Goal: Task Accomplishment & Management: Manage account settings

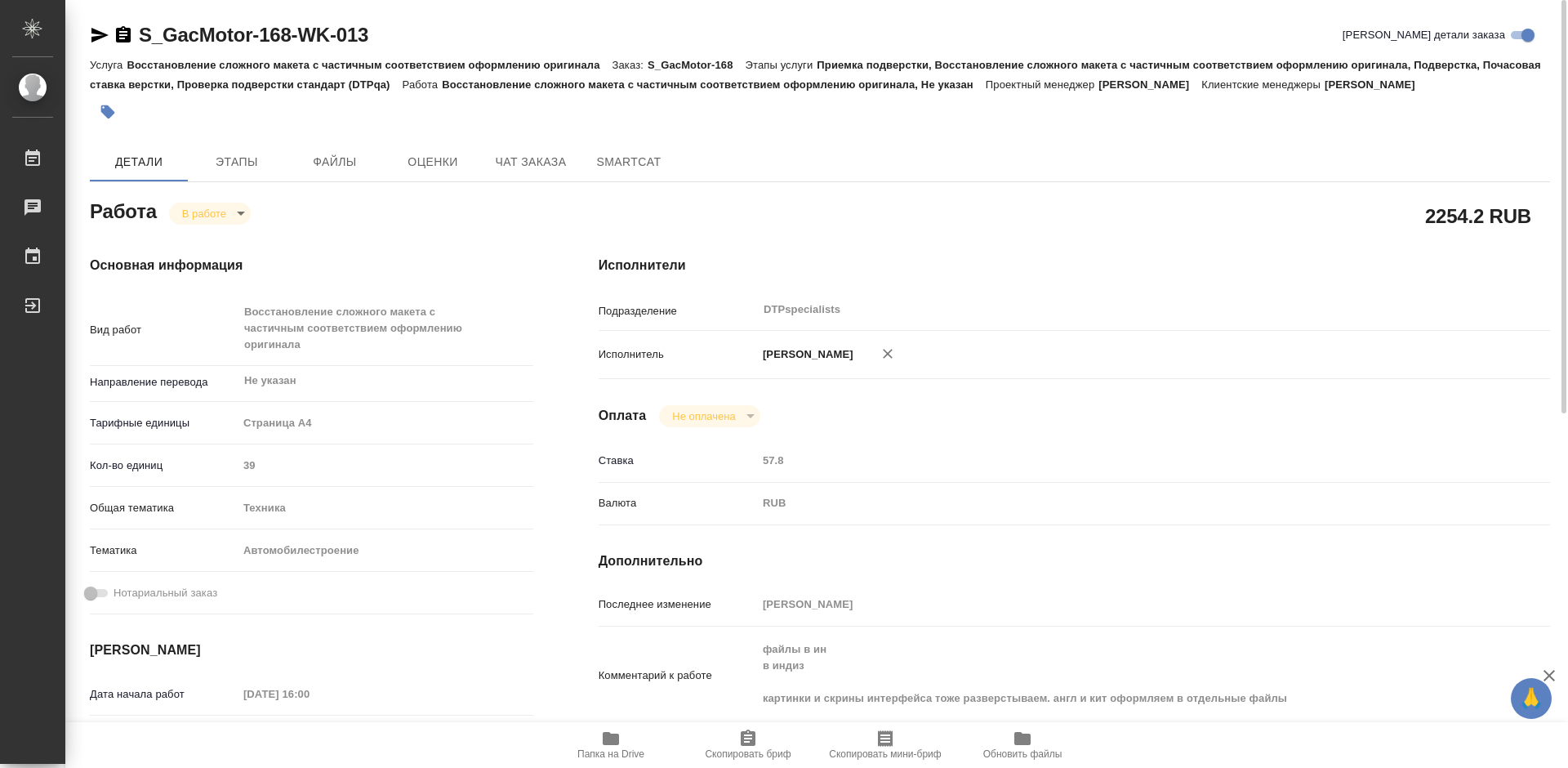
scroll to position [326, 0]
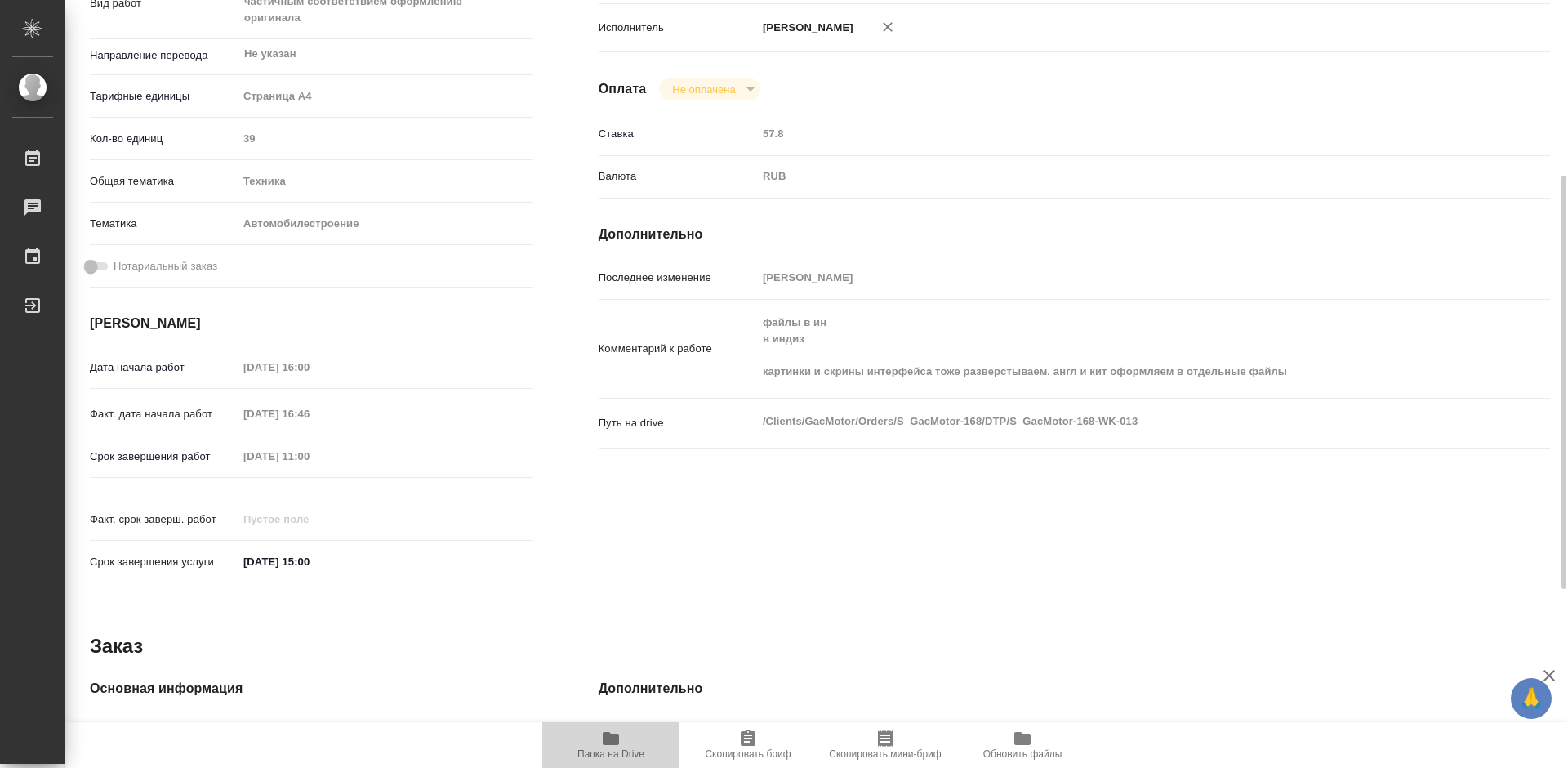
click at [599, 741] on span "Папка на Drive" at bounding box center [611, 744] width 117 height 31
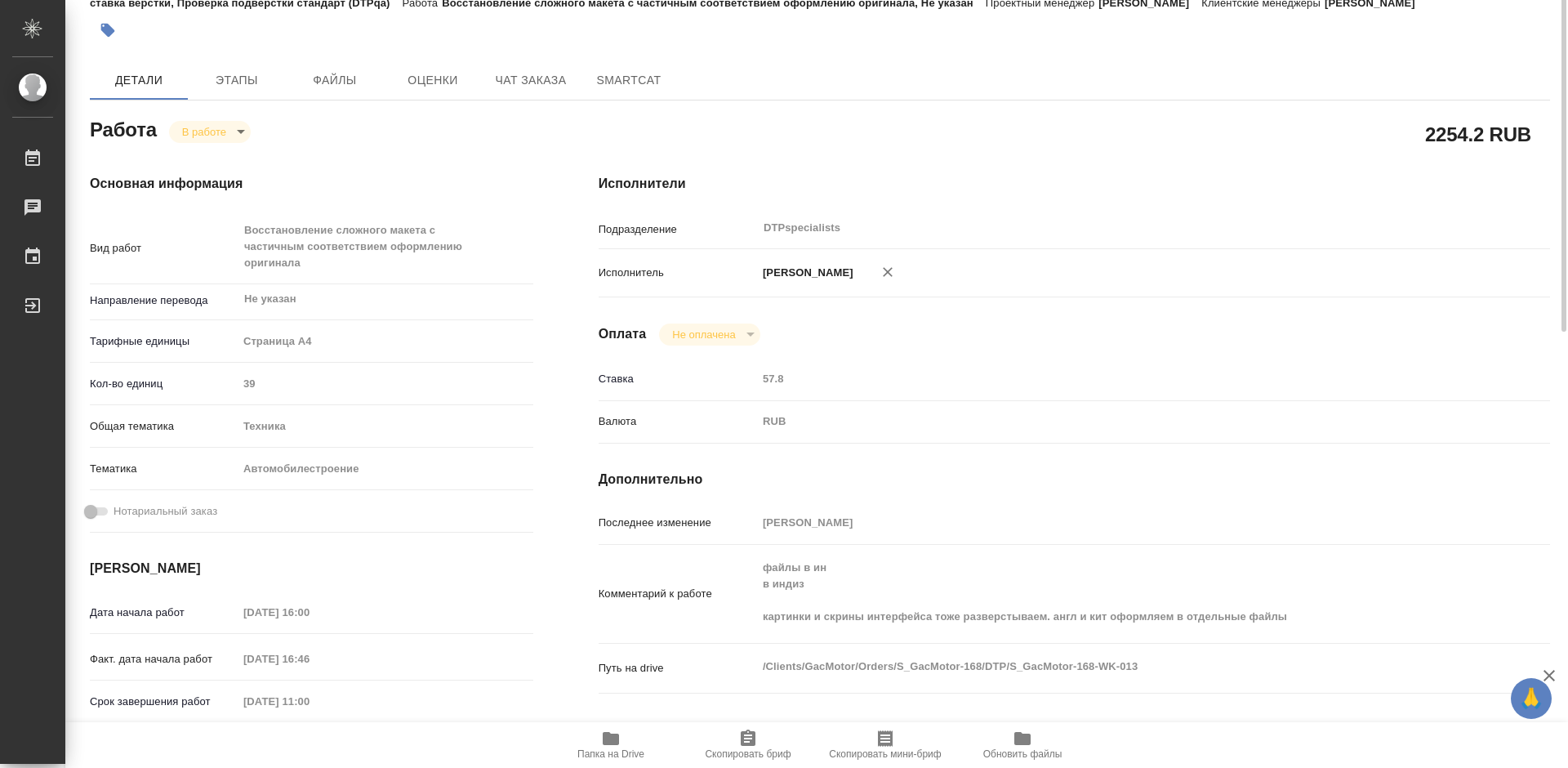
scroll to position [0, 0]
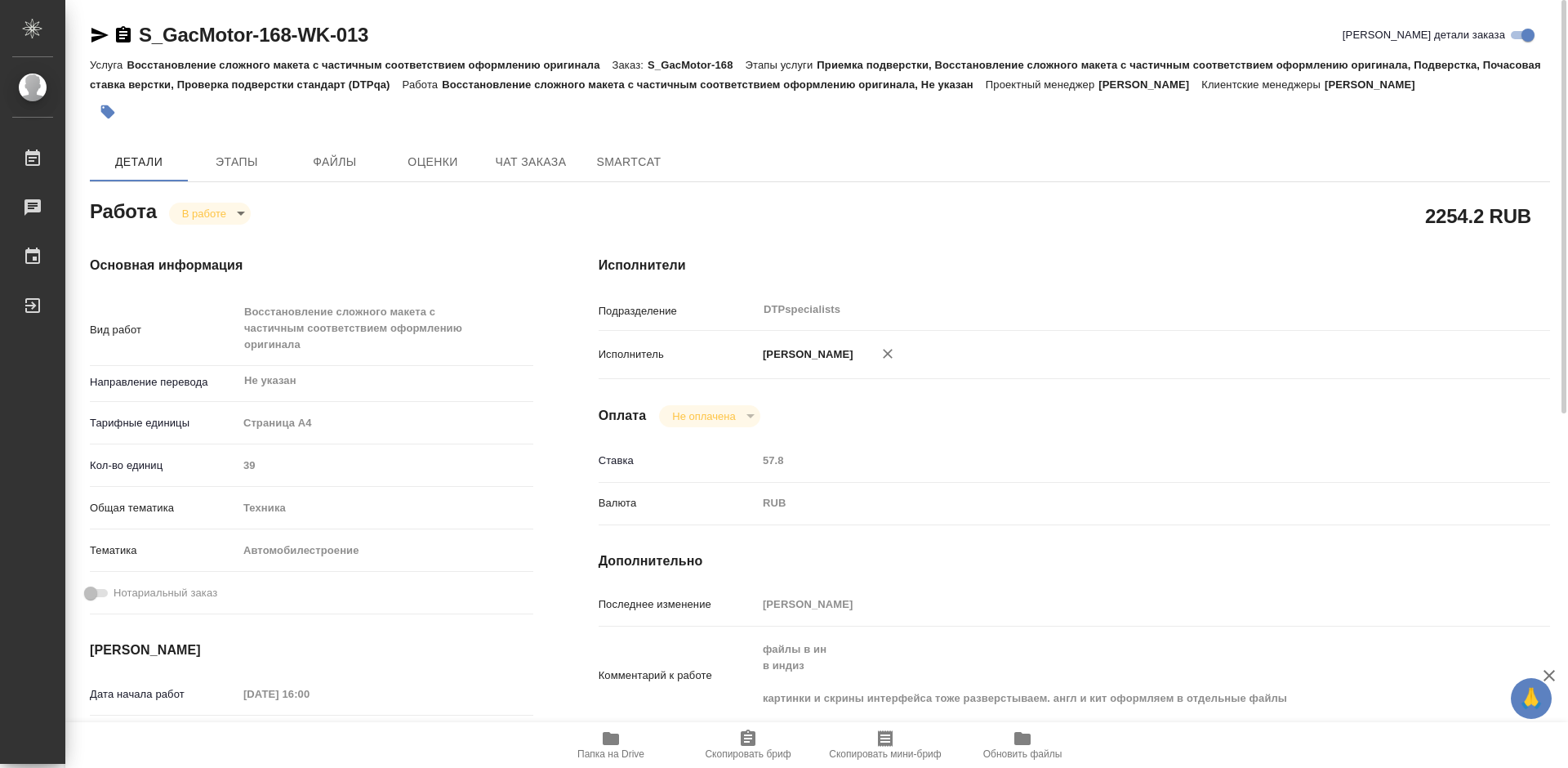
click at [603, 743] on icon "button" at bounding box center [611, 738] width 19 height 19
click at [198, 212] on body "🙏 .cls-1 fill:#fff; AWATERA Работы 0 Чаты График Выйти S_GacMotor-168-WK-013 Кр…" at bounding box center [784, 384] width 1568 height 768
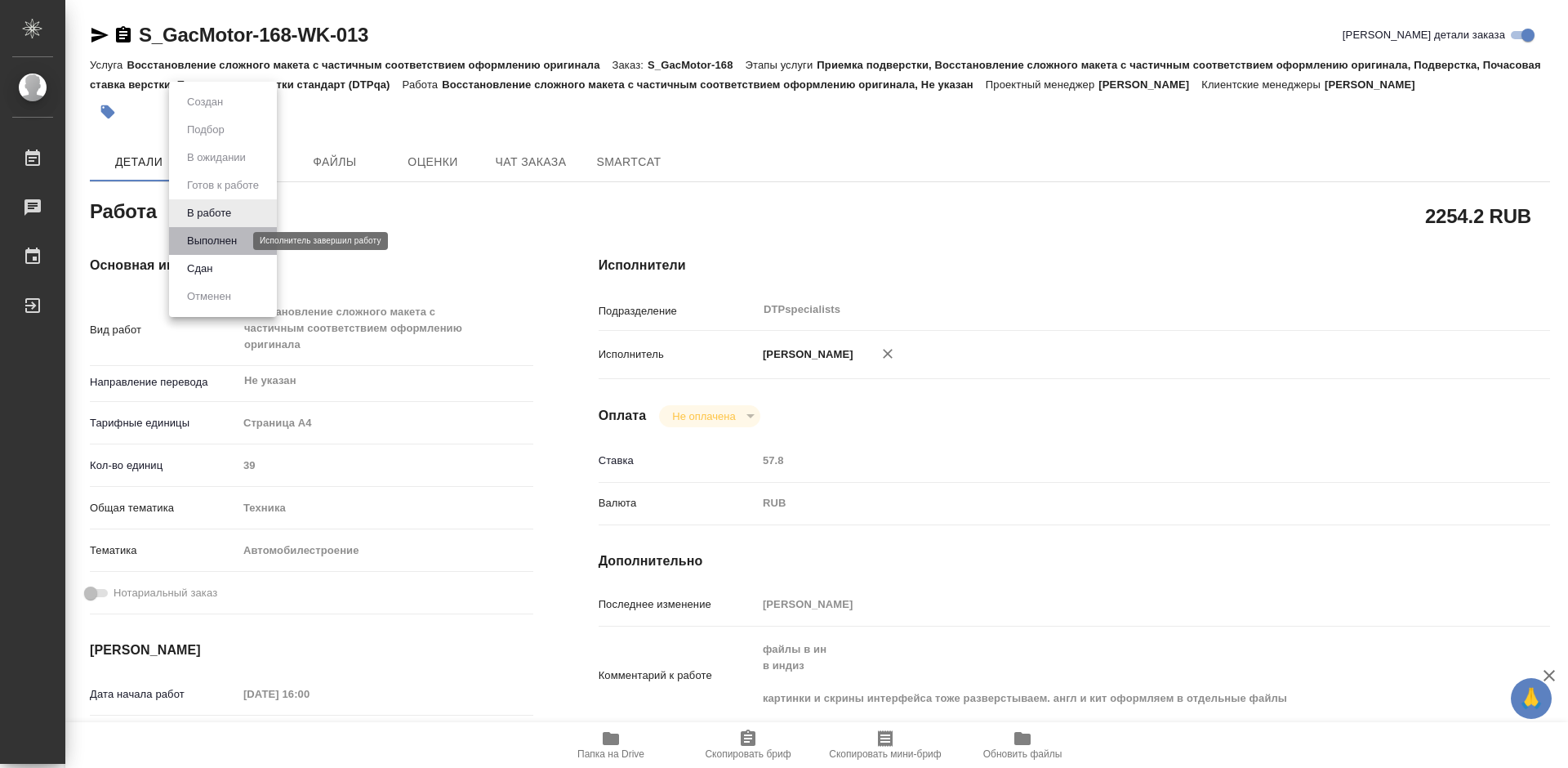
click at [203, 239] on button "Выполнен" at bounding box center [212, 241] width 59 height 18
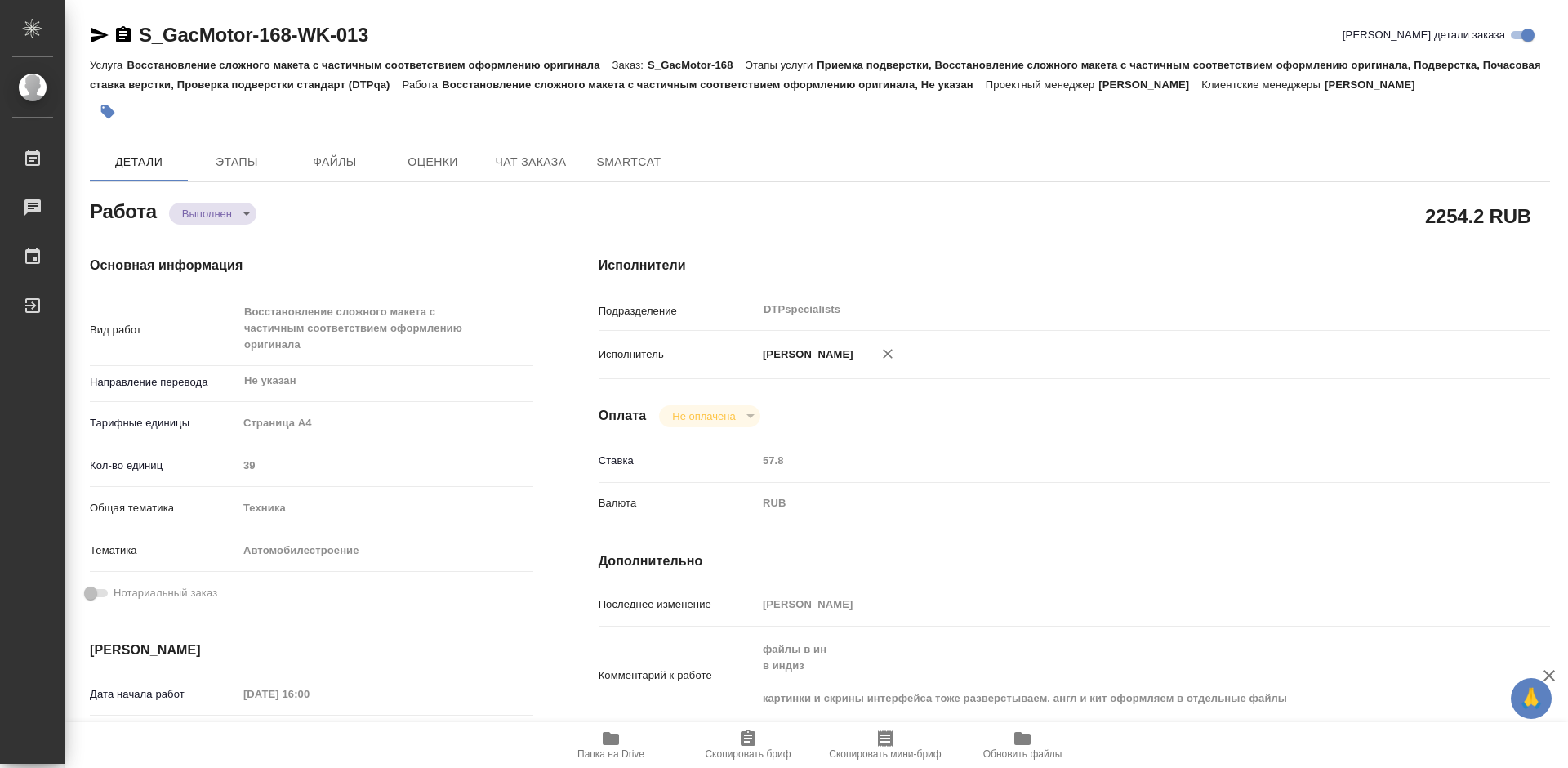
type textarea "x"
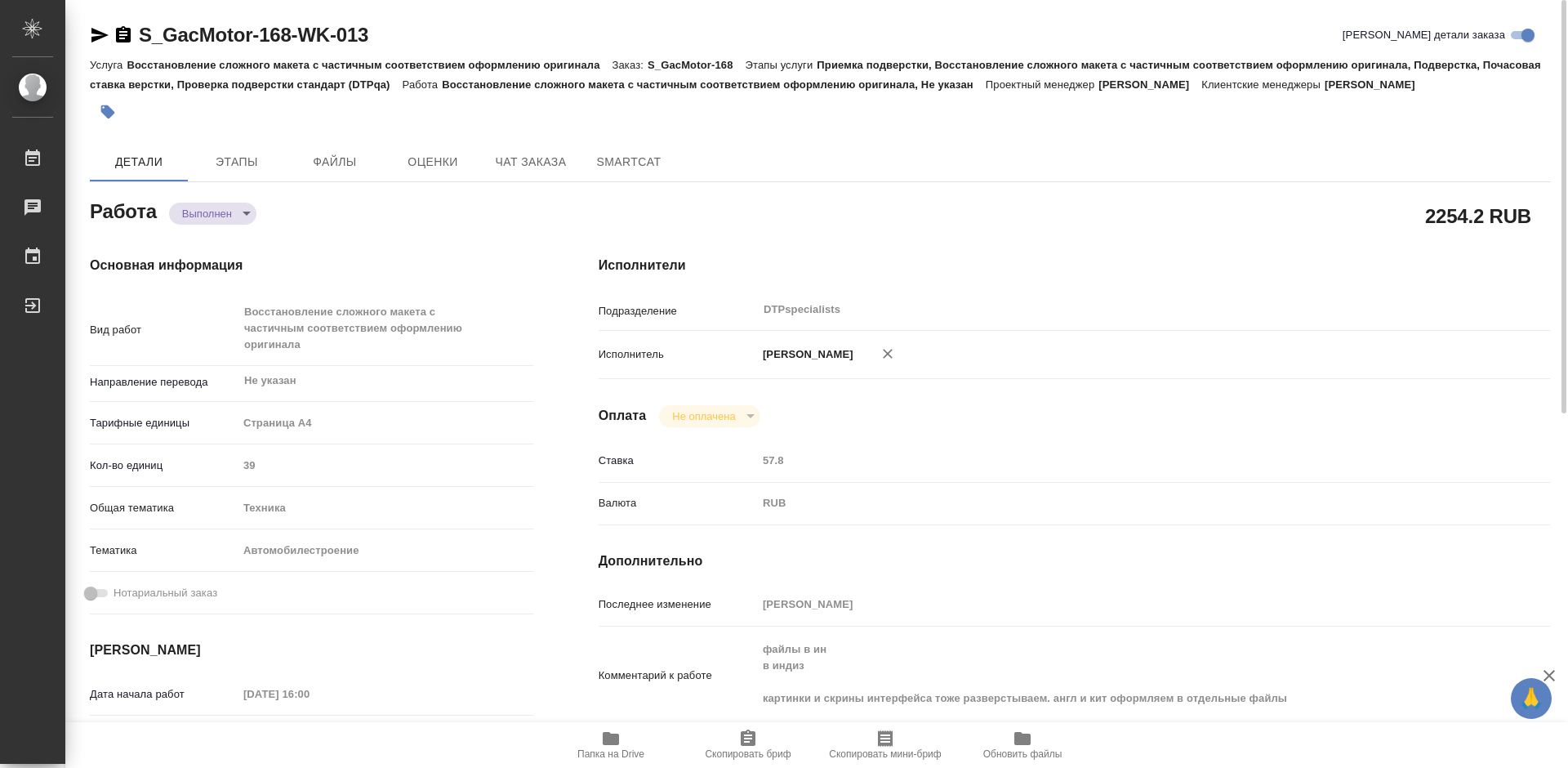
type textarea "x"
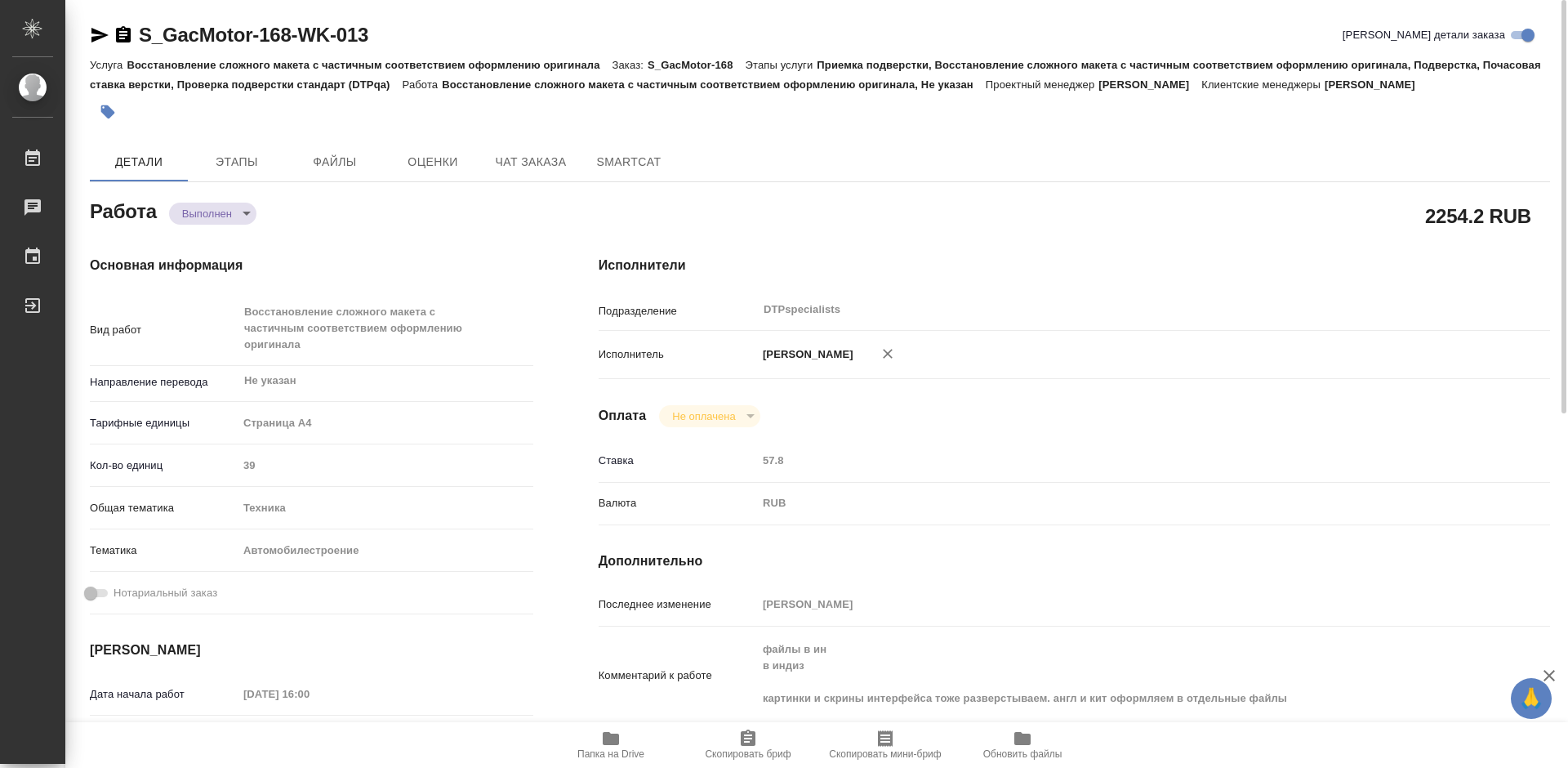
type textarea "x"
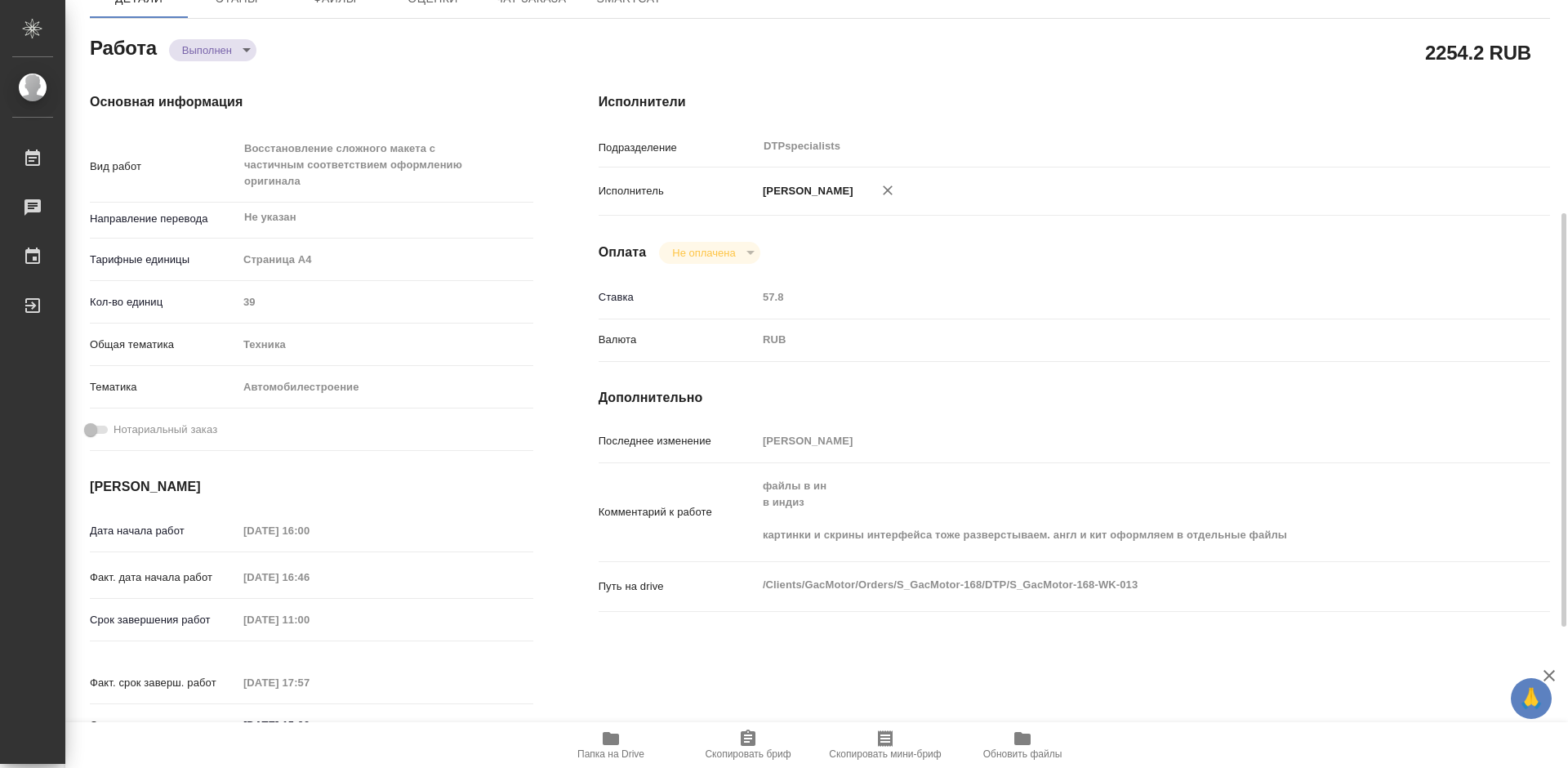
scroll to position [326, 0]
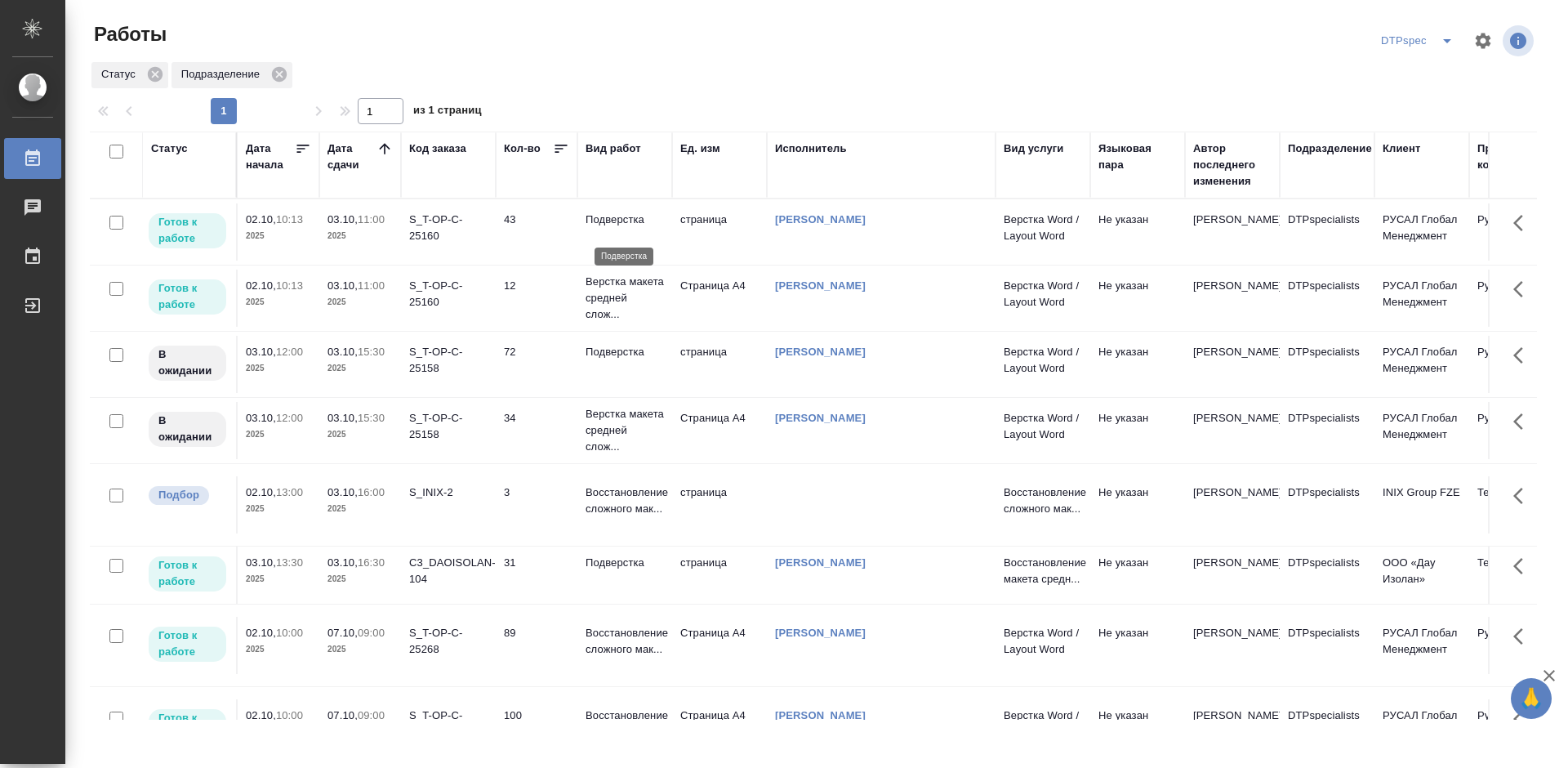
click at [599, 228] on p "Подверстка" at bounding box center [624, 219] width 79 height 17
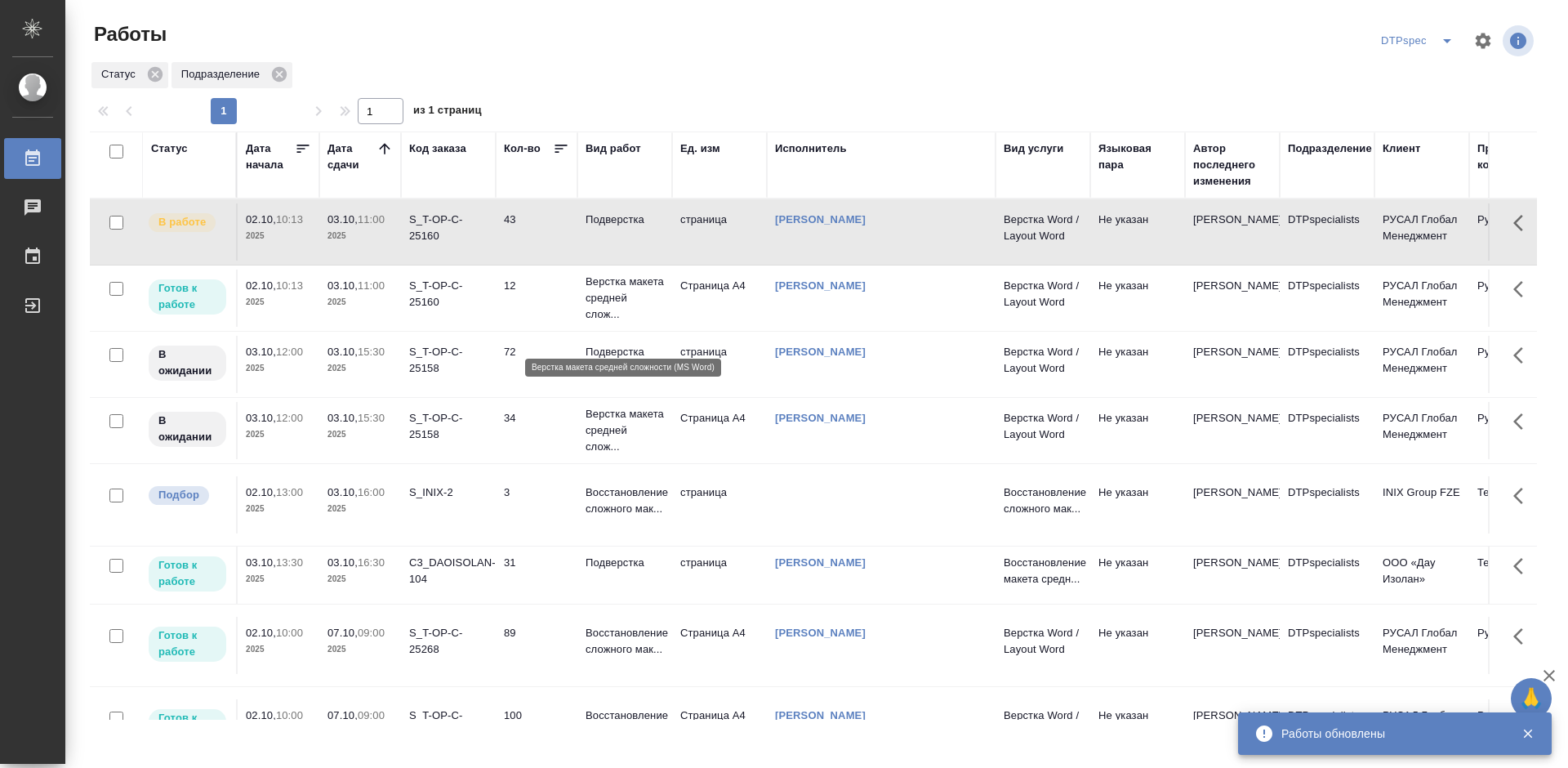
click at [614, 319] on p "Верстка макета средней слож..." at bounding box center [624, 298] width 79 height 49
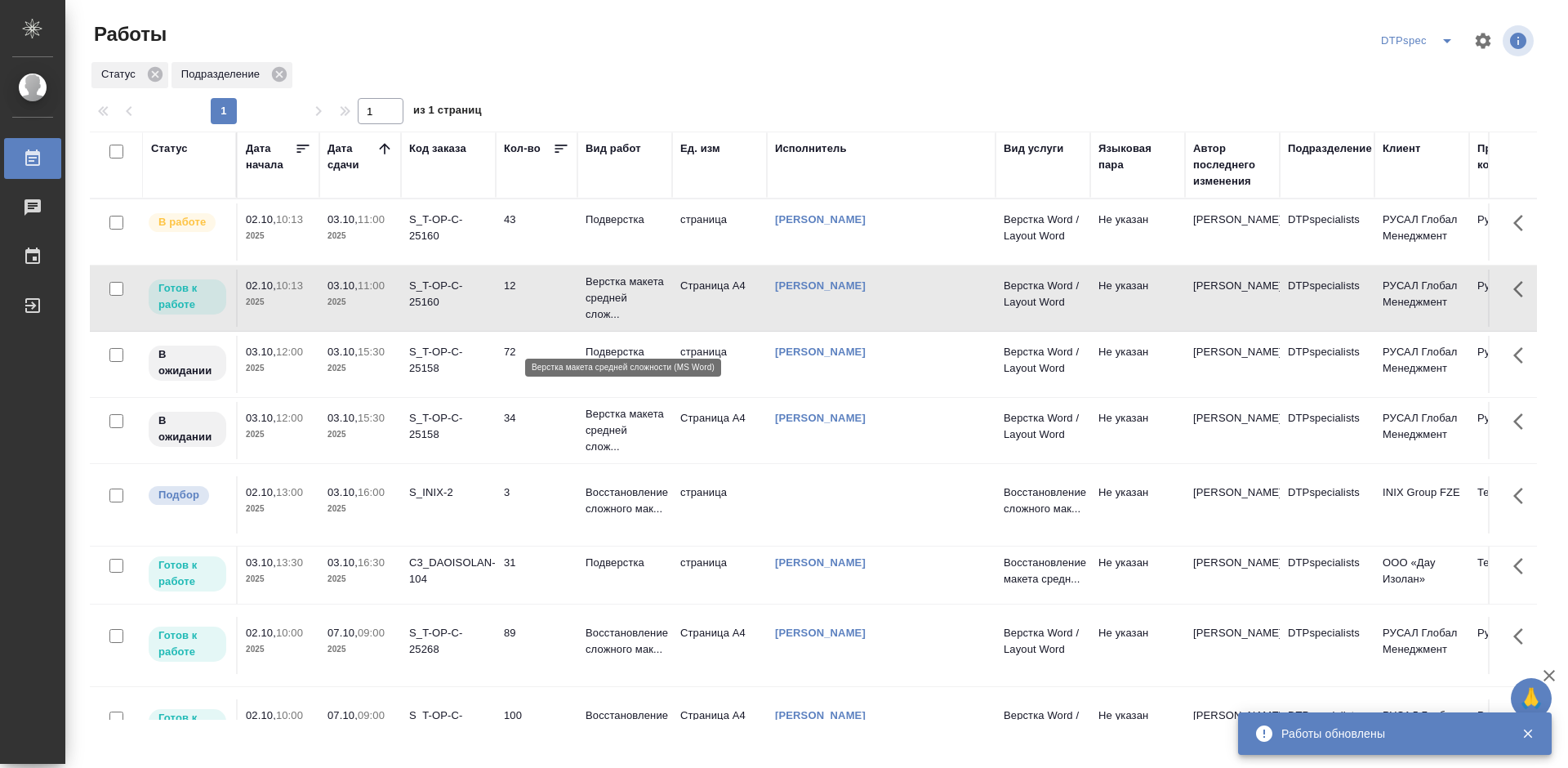
click at [614, 319] on p "Верстка макета средней слож..." at bounding box center [624, 298] width 79 height 49
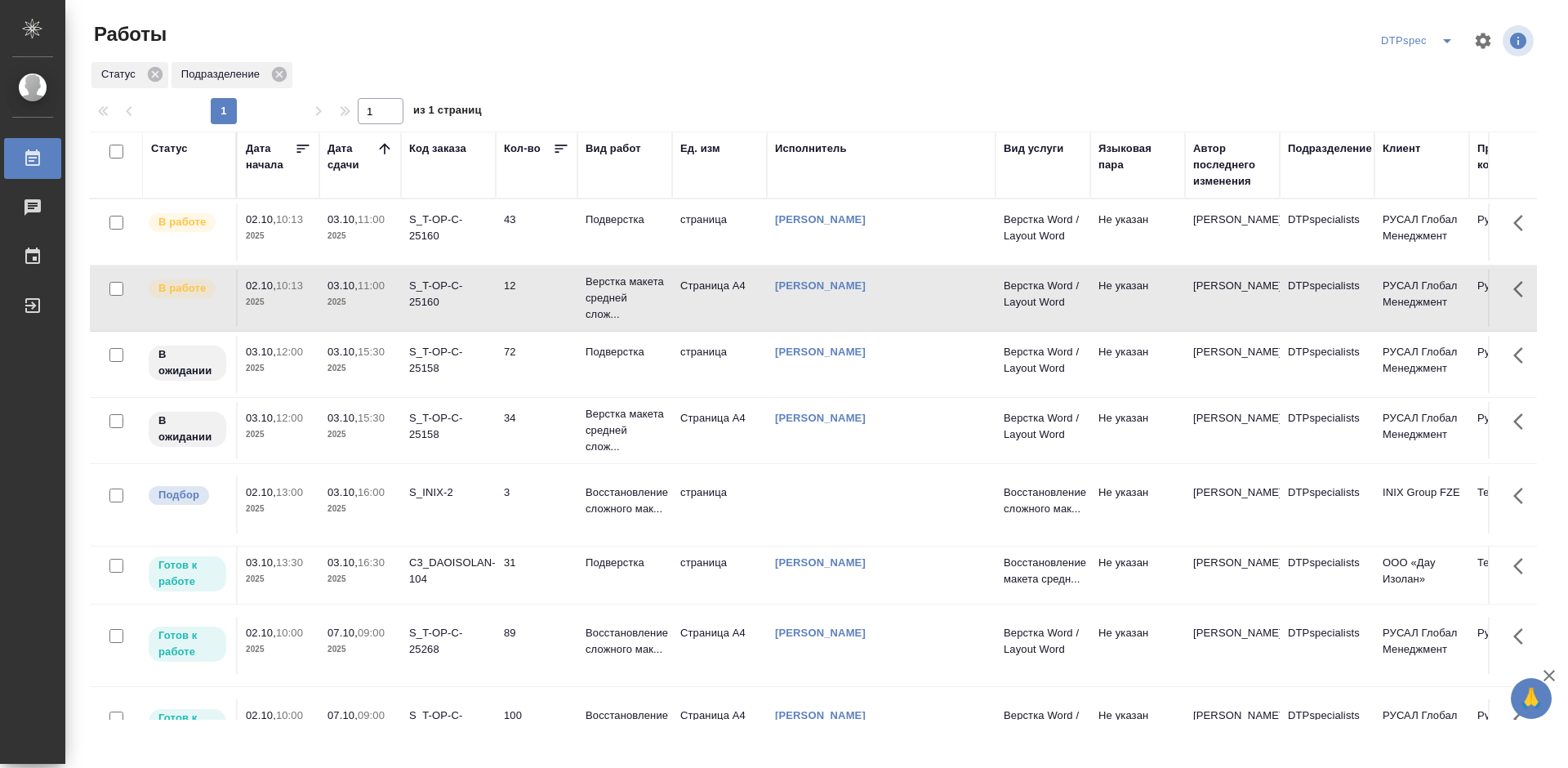
click at [432, 225] on div "S_T-OP-C-25160" at bounding box center [448, 228] width 79 height 33
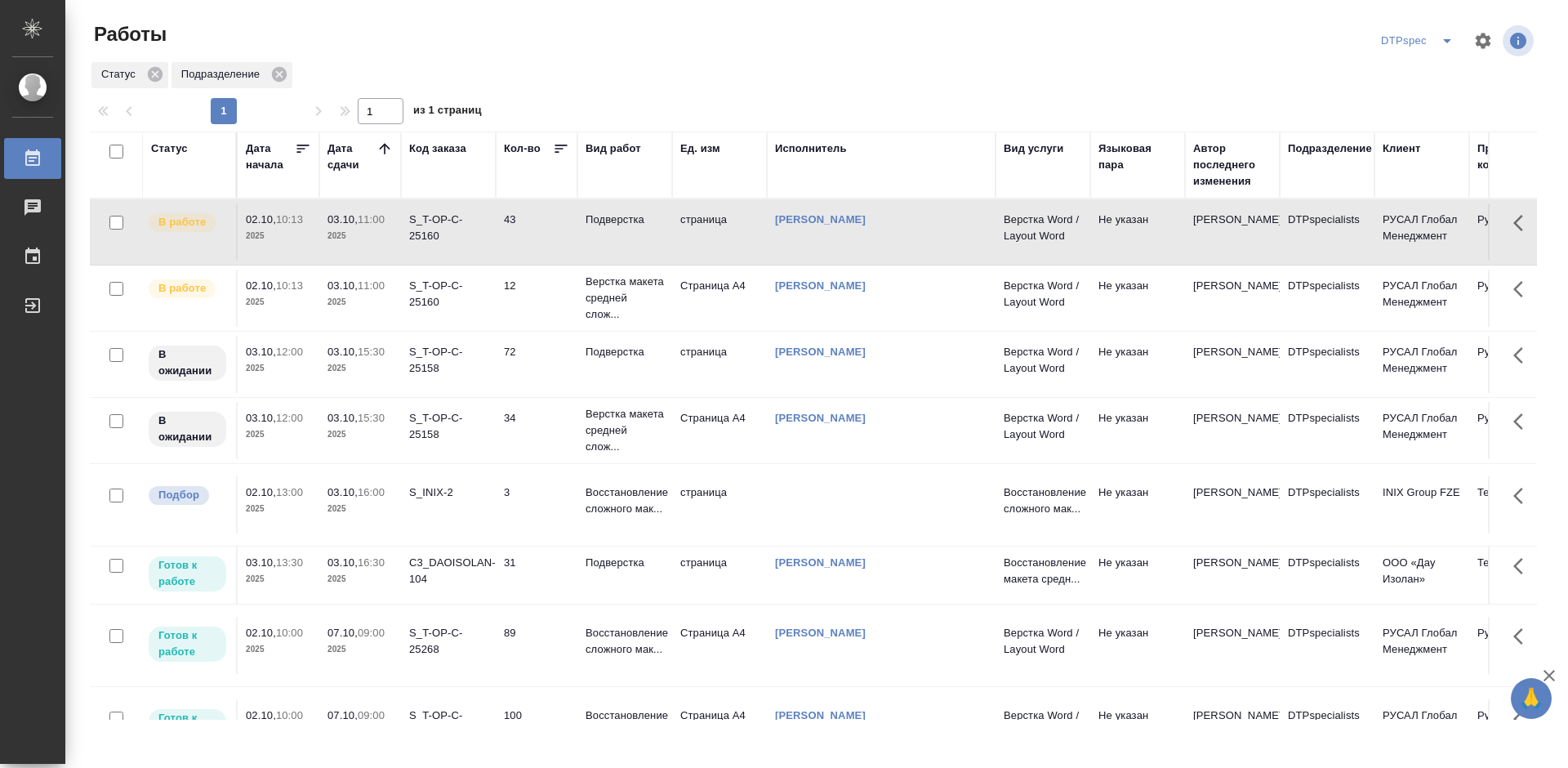
click at [432, 225] on div "S_T-OP-C-25160" at bounding box center [448, 228] width 79 height 33
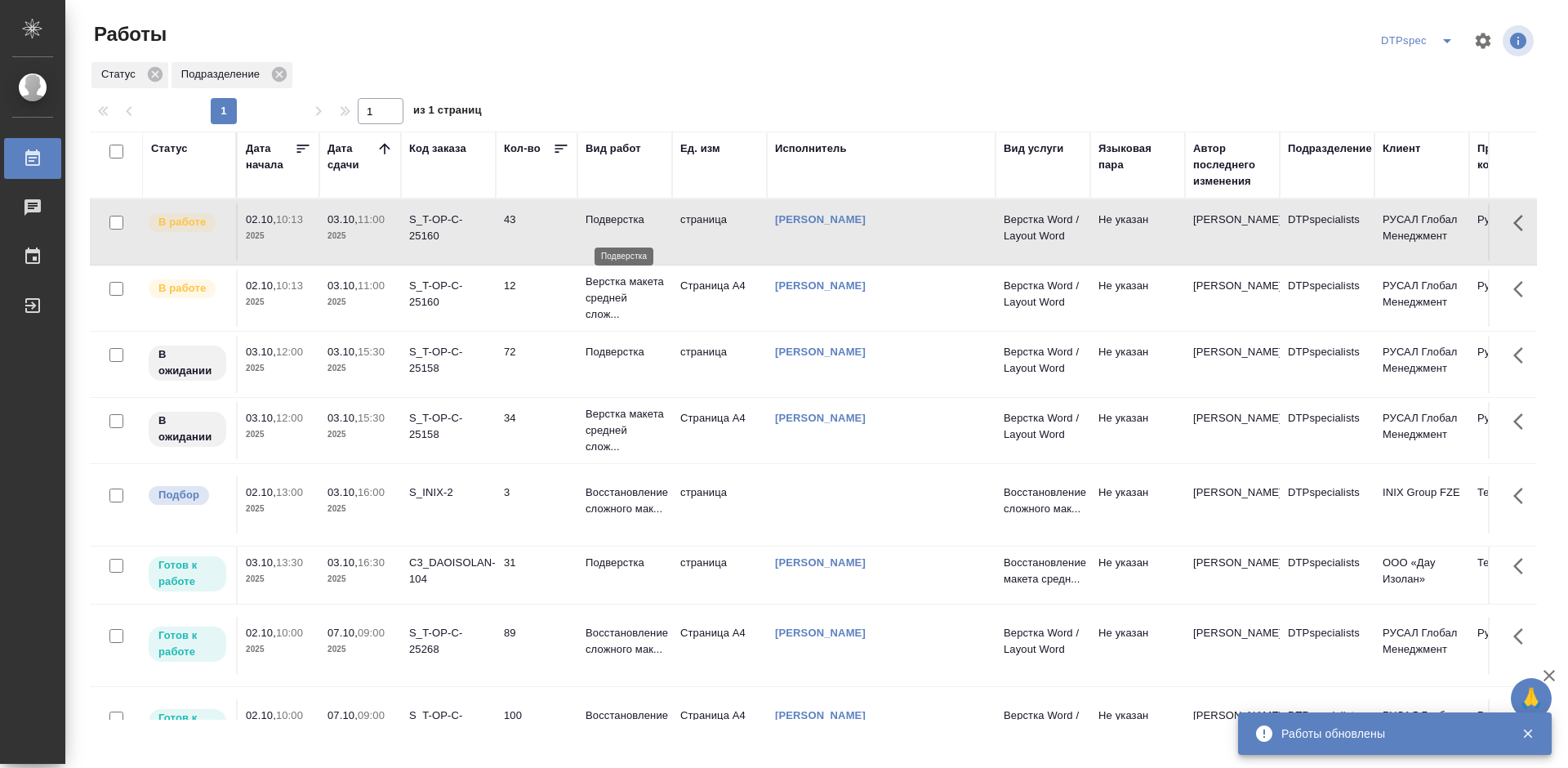
click at [630, 220] on p "Подверстка" at bounding box center [624, 219] width 79 height 17
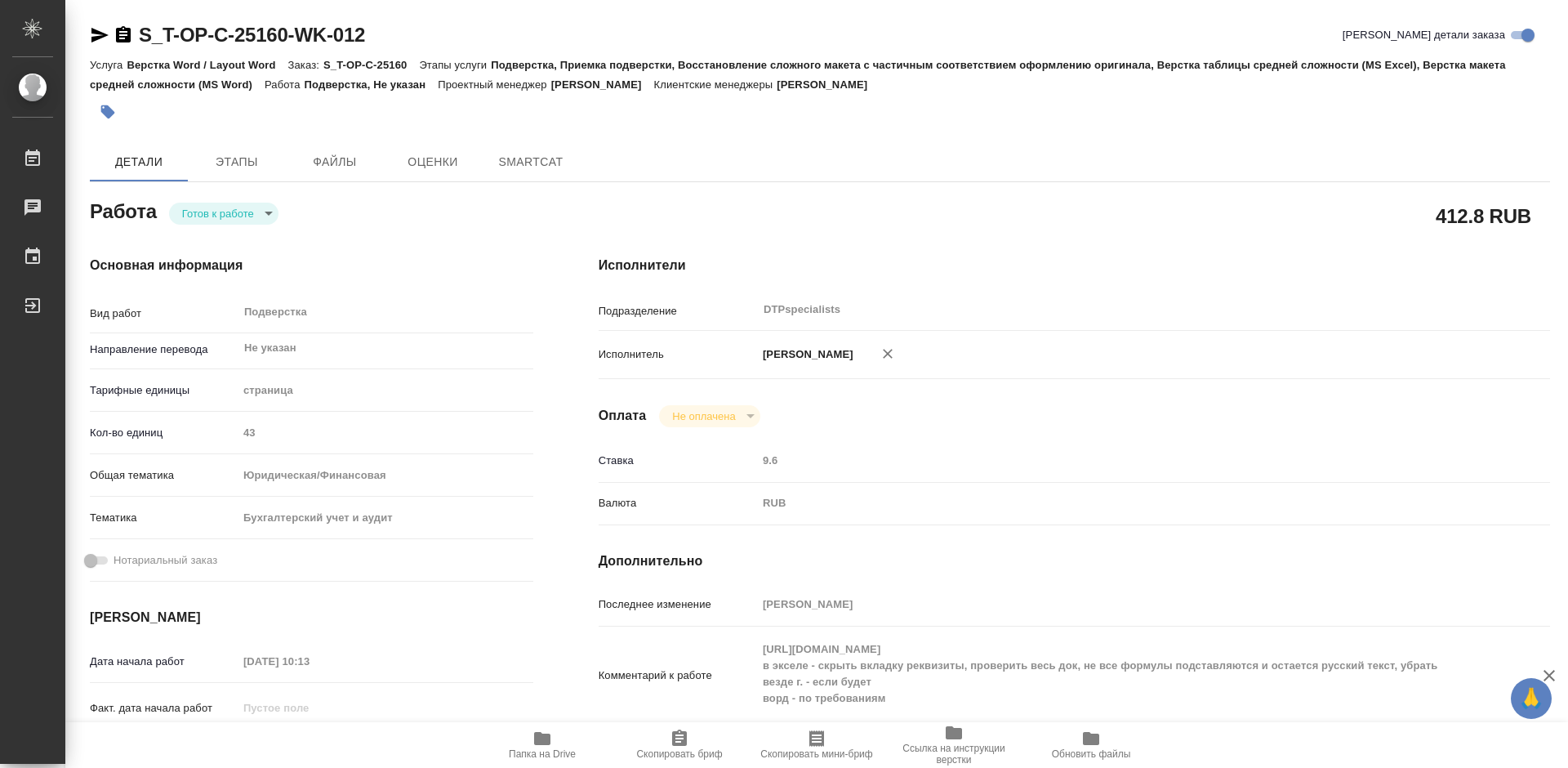
type textarea "x"
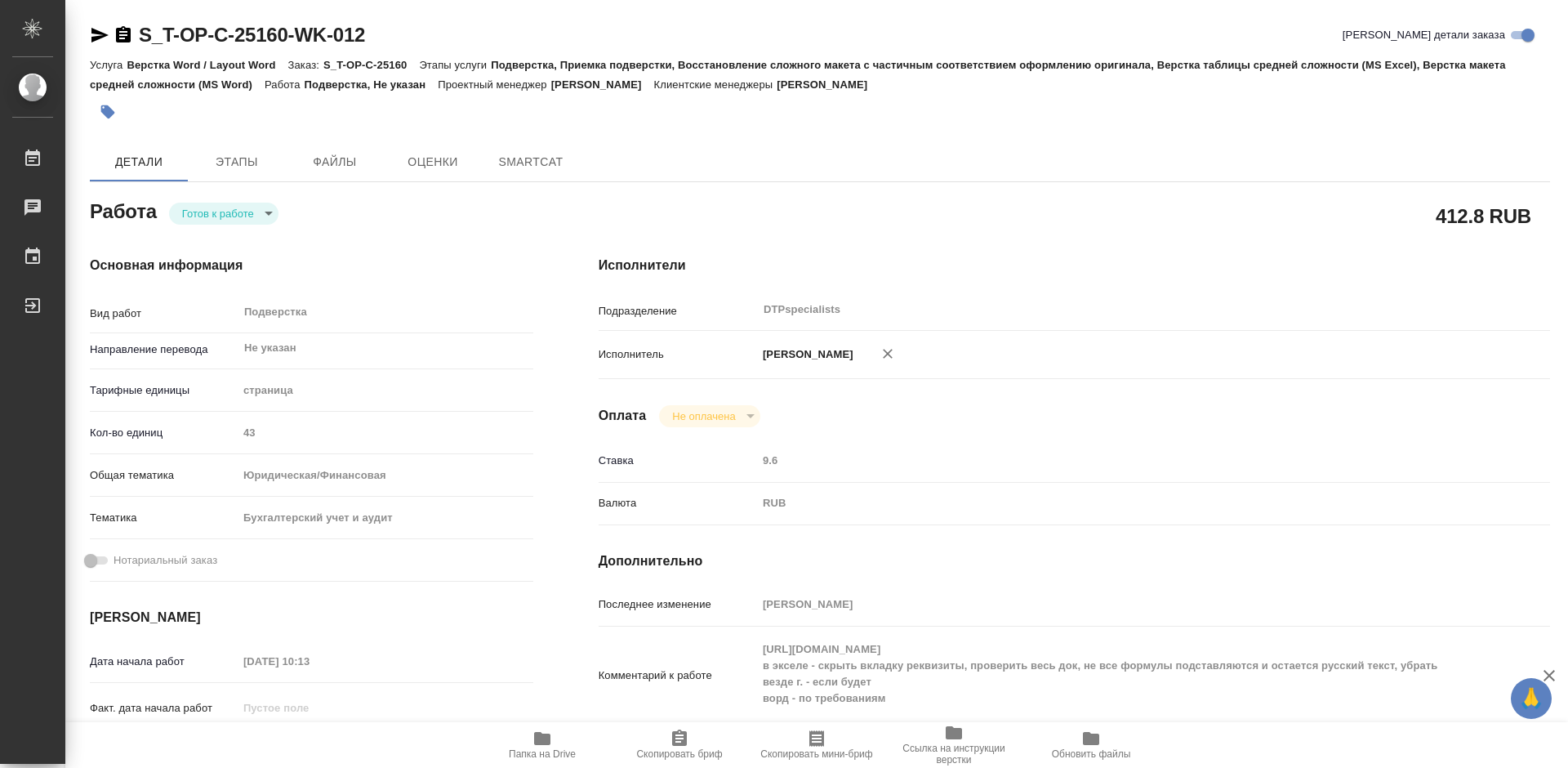
type textarea "x"
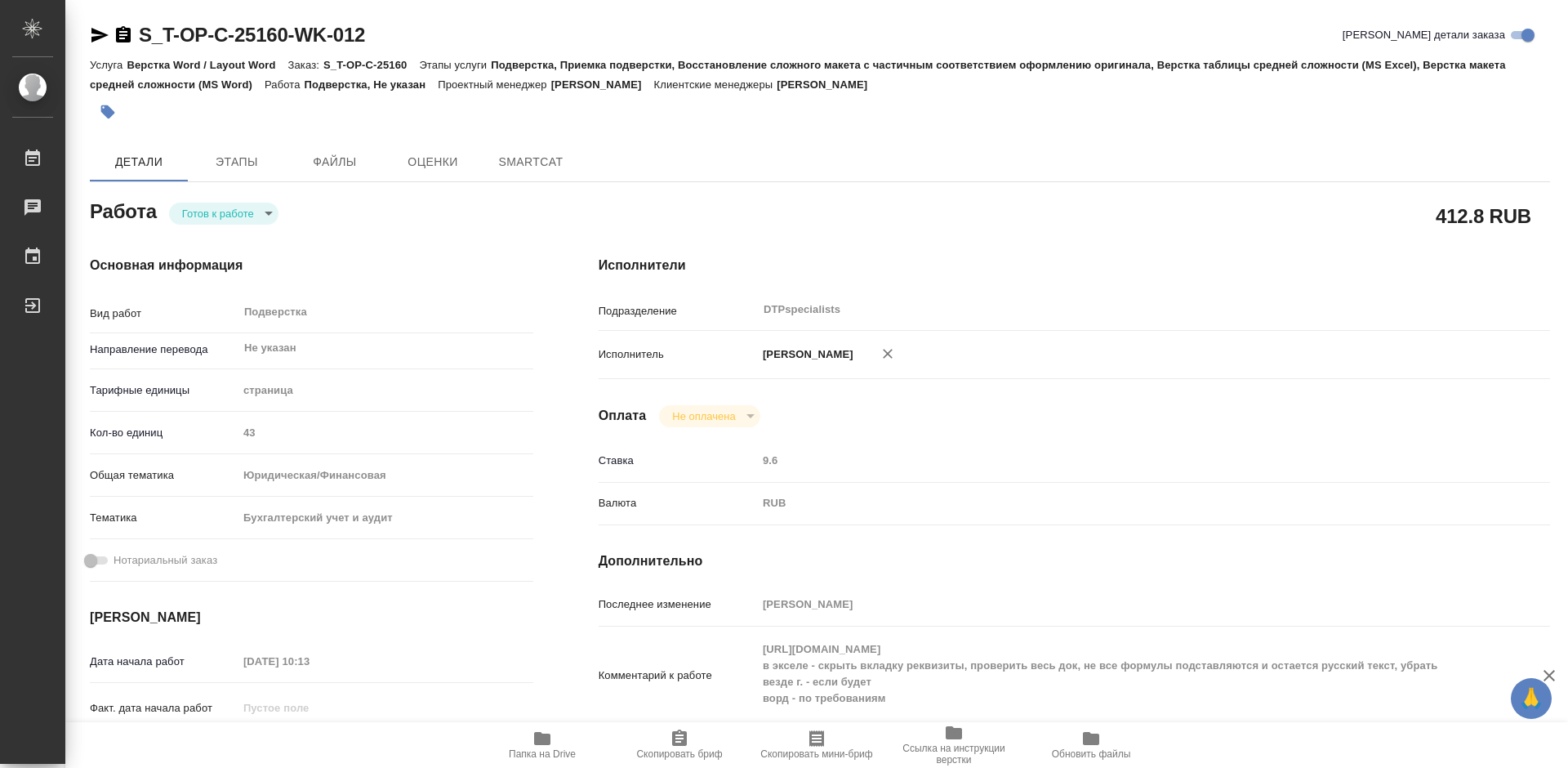
type textarea "x"
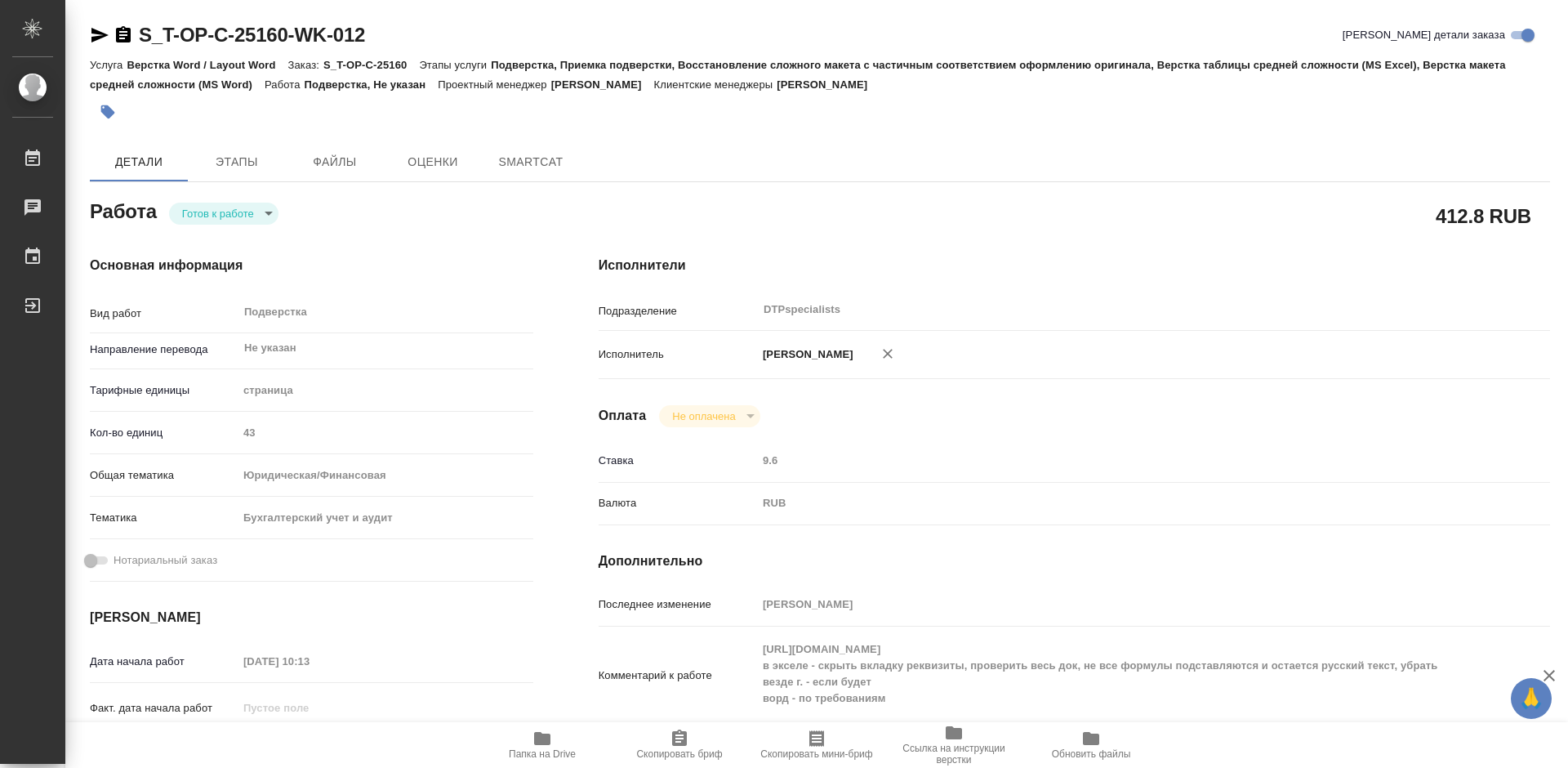
type textarea "x"
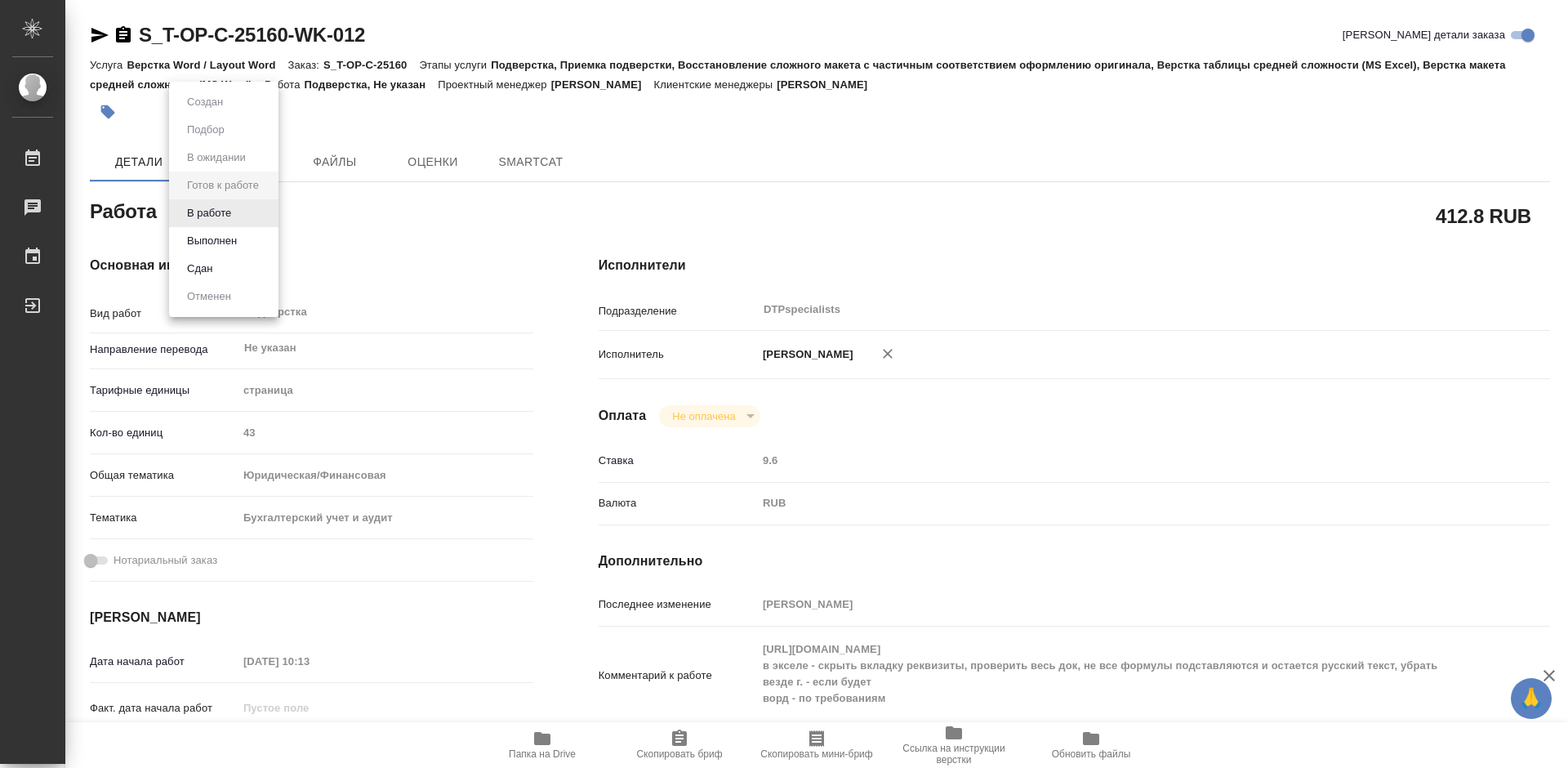
click at [202, 219] on body "🙏 .cls-1 fill:#fff; AWATERA Работы Чаты График Выйти S_T-OP-C-25160-WK-012 Крат…" at bounding box center [784, 384] width 1568 height 768
type textarea "x"
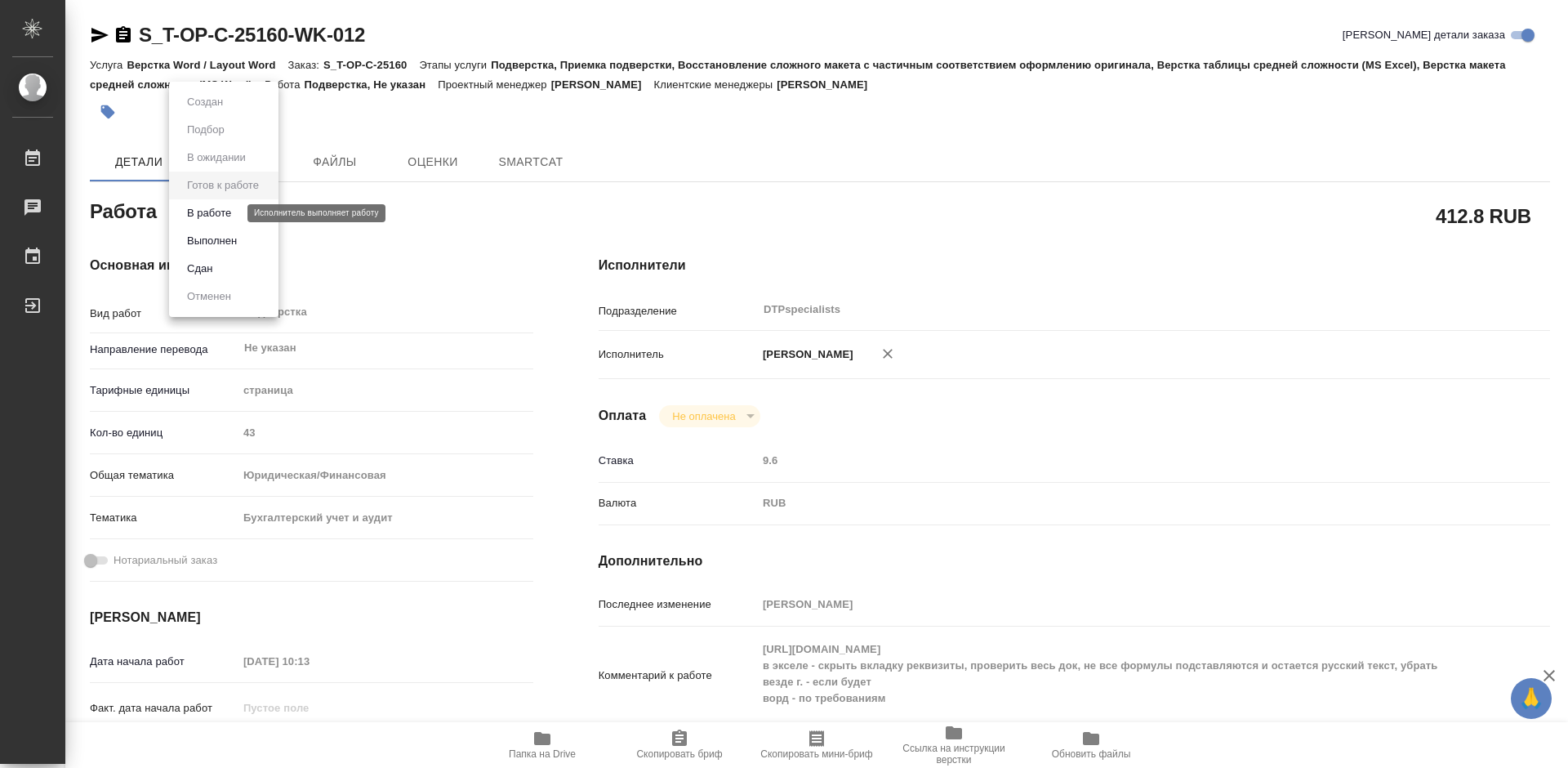
type textarea "x"
click at [202, 220] on button "В работе" at bounding box center [210, 213] width 54 height 18
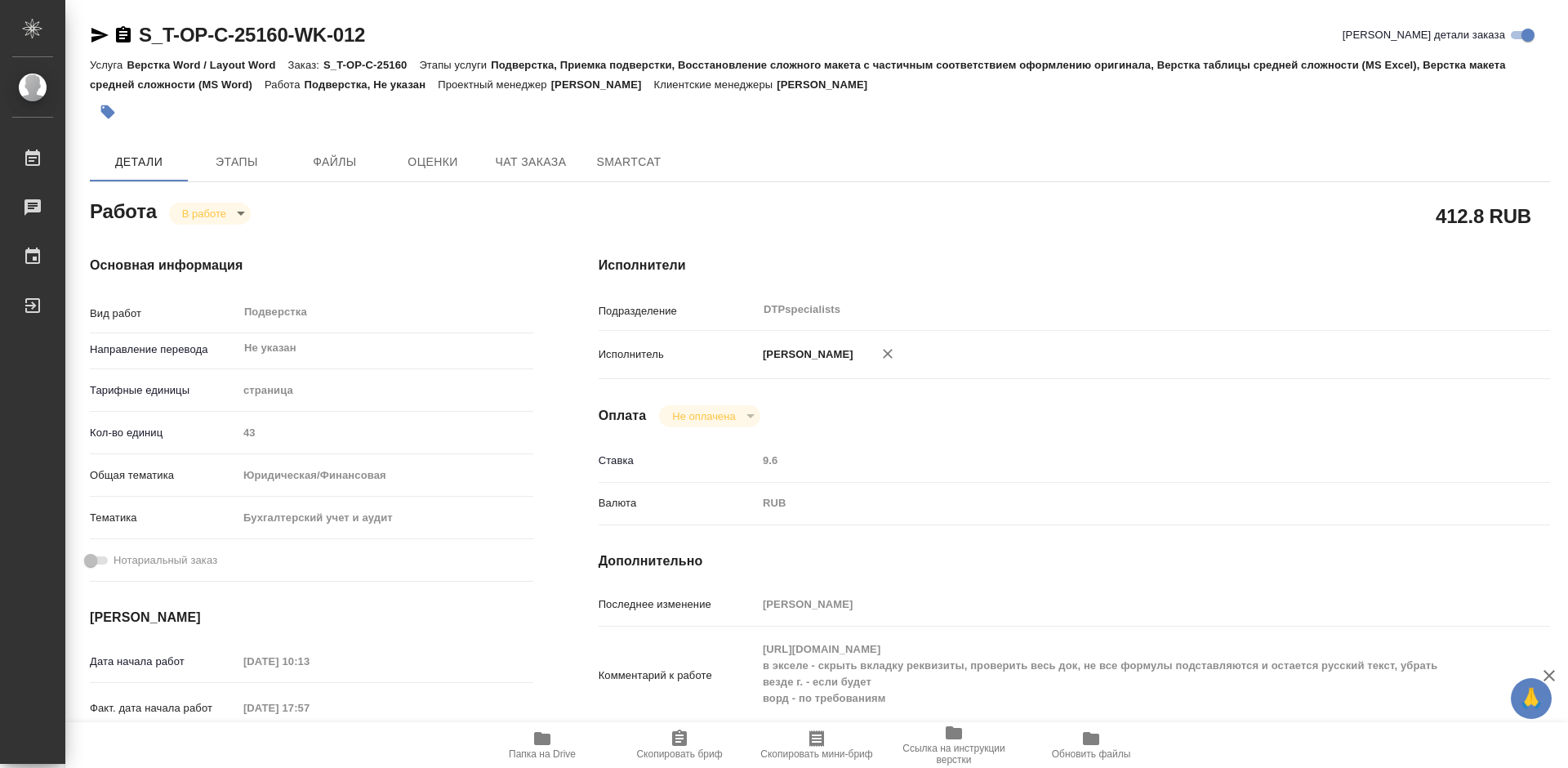
type textarea "x"
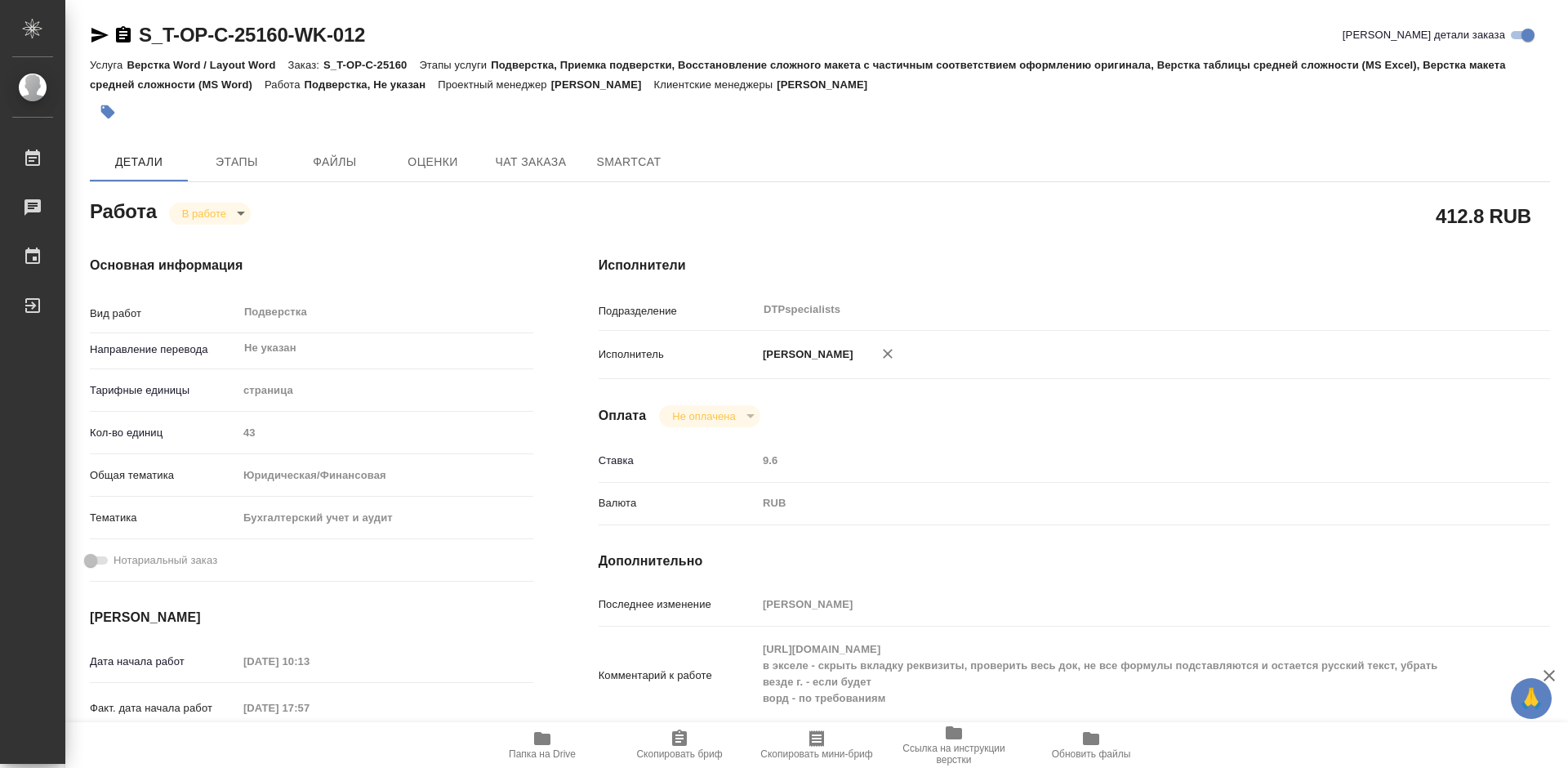
type textarea "x"
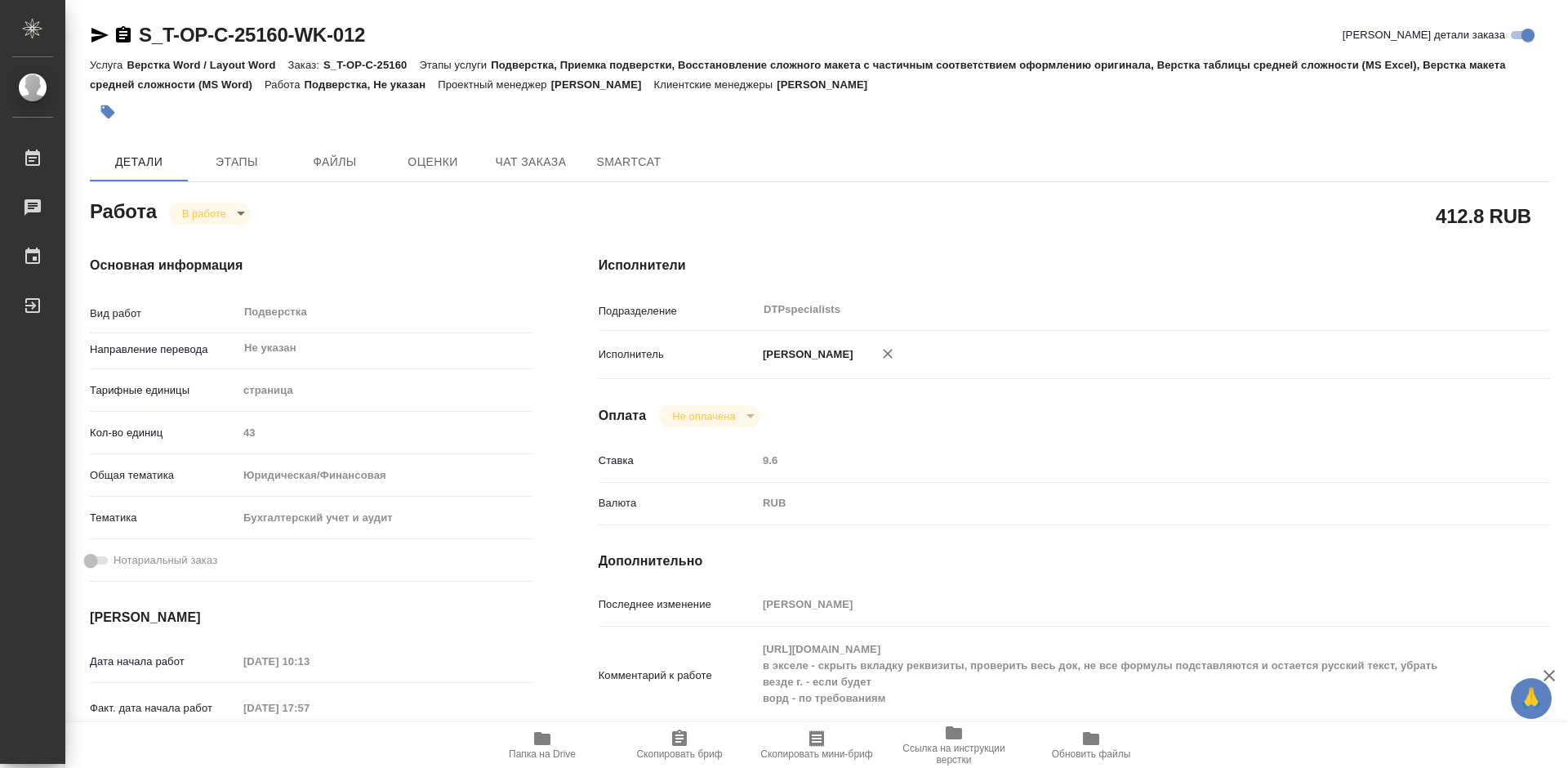
type textarea "x"
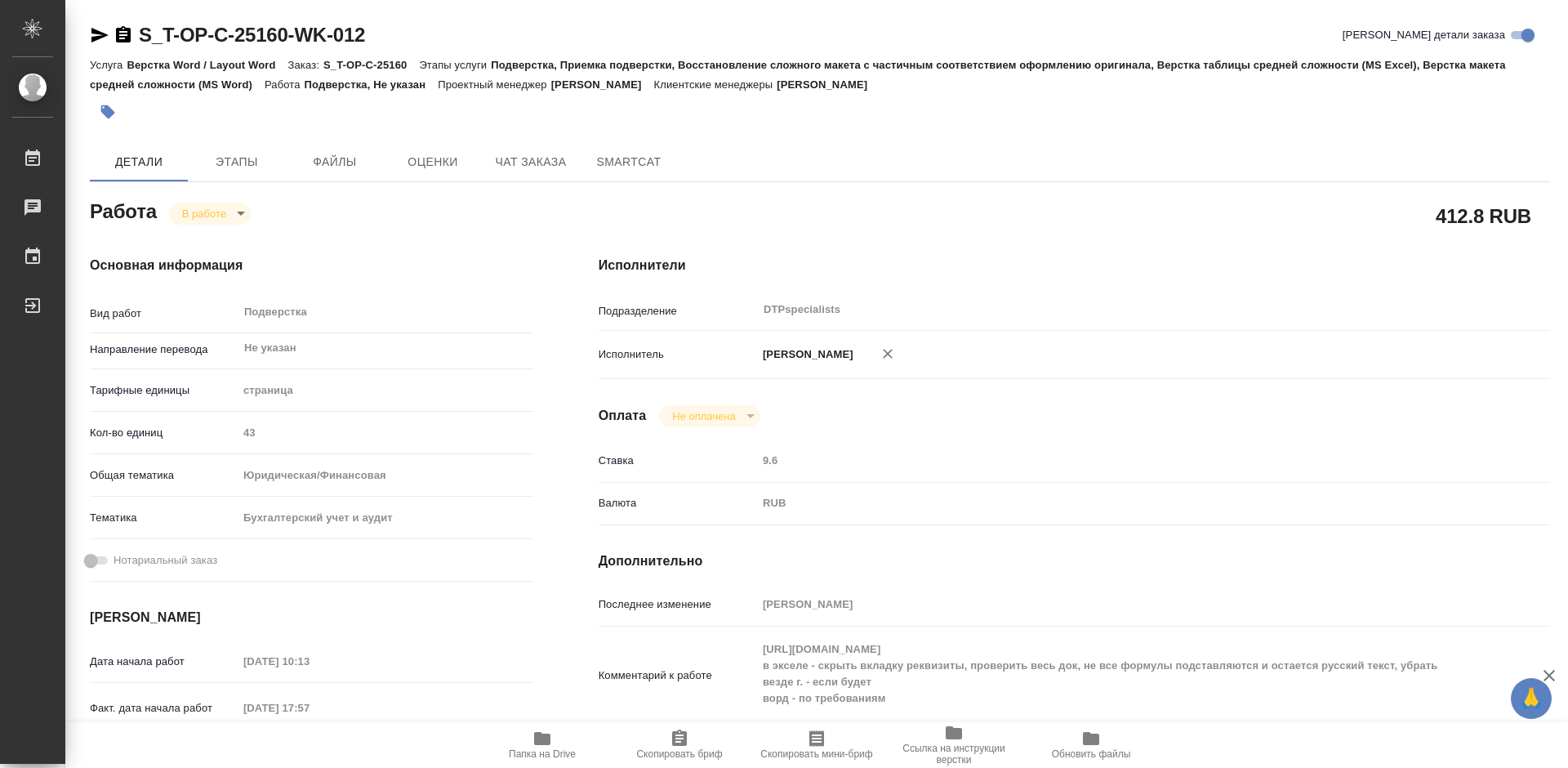
type textarea "x"
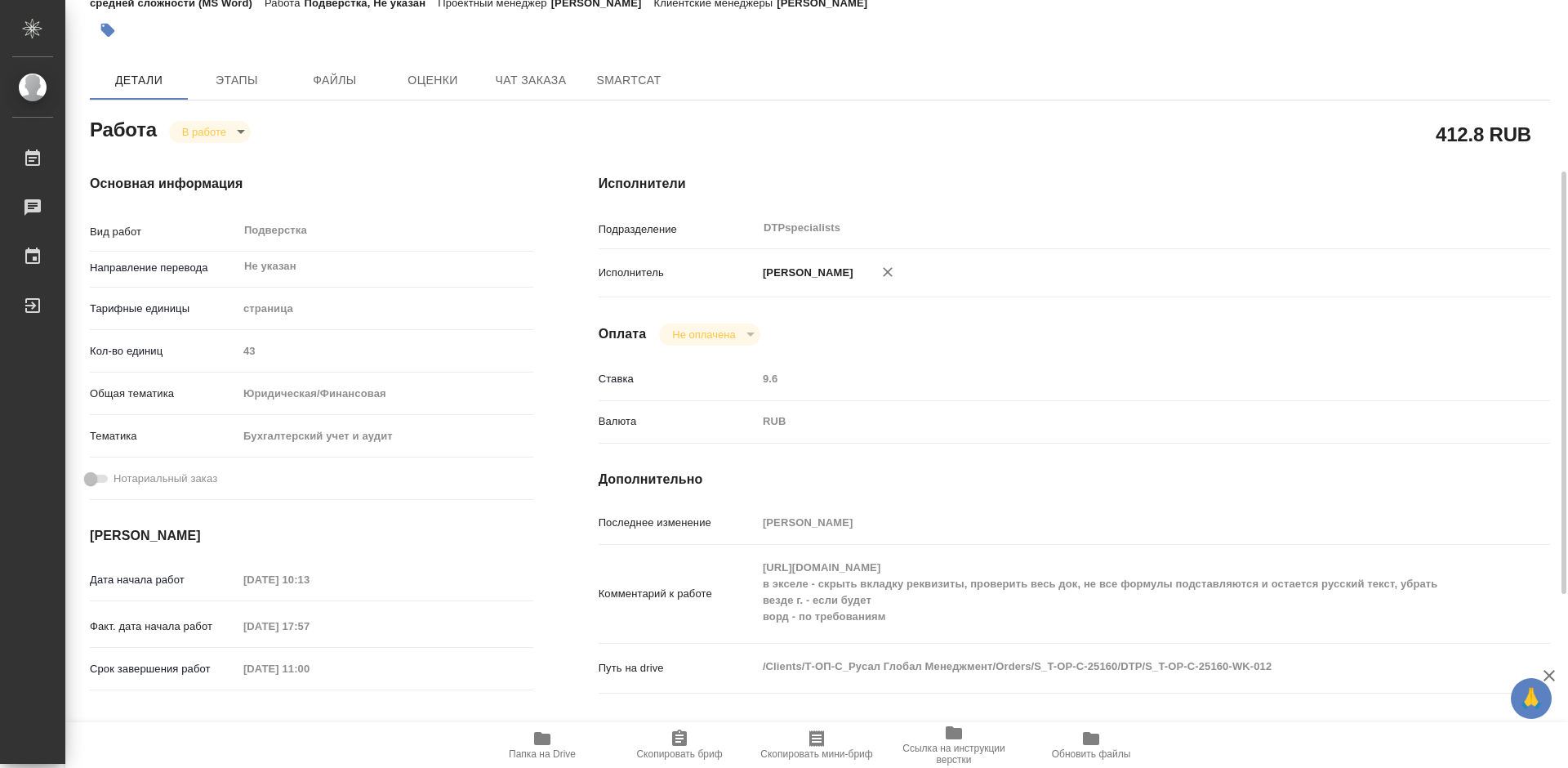
scroll to position [163, 0]
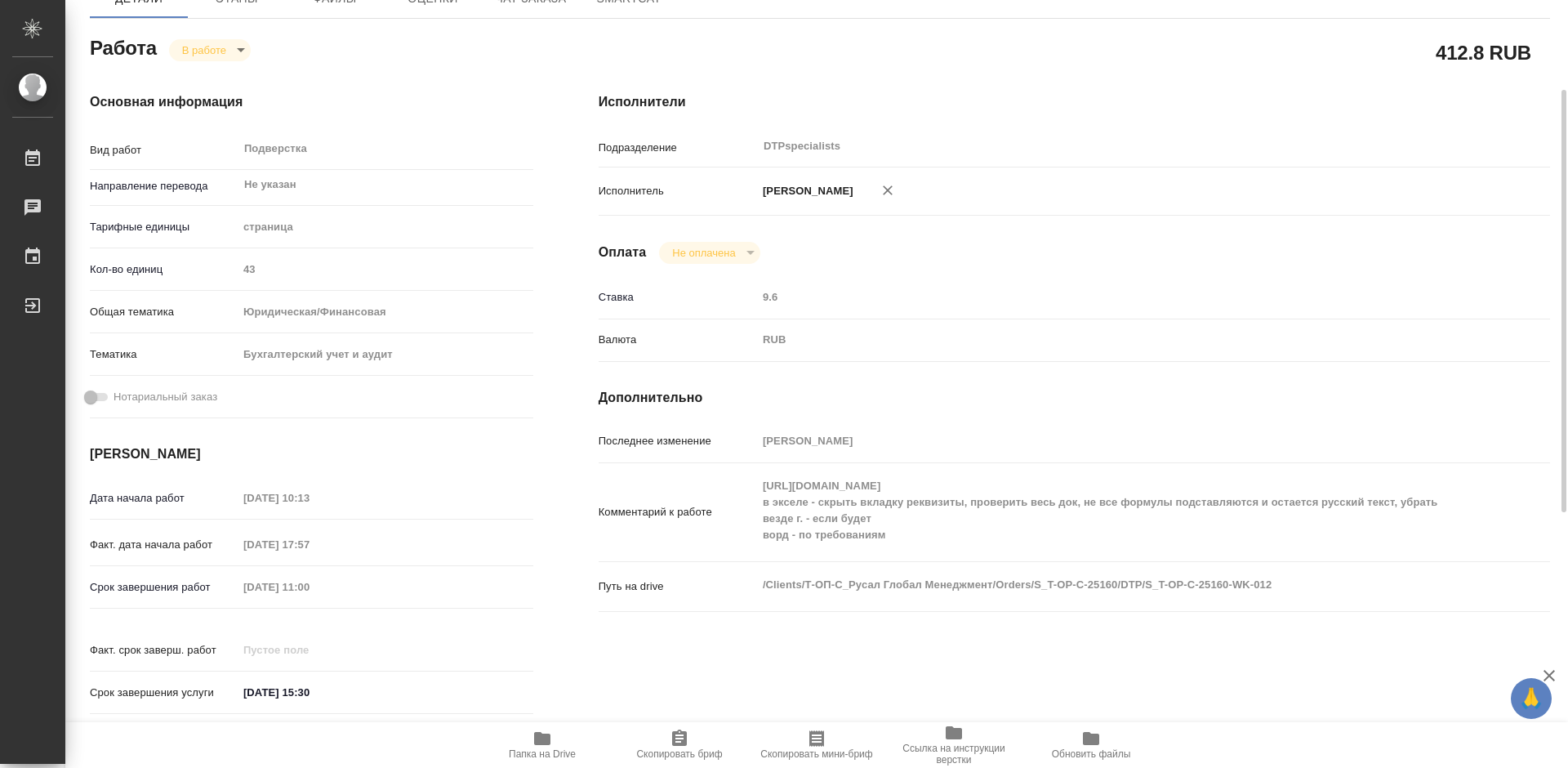
type textarea "x"
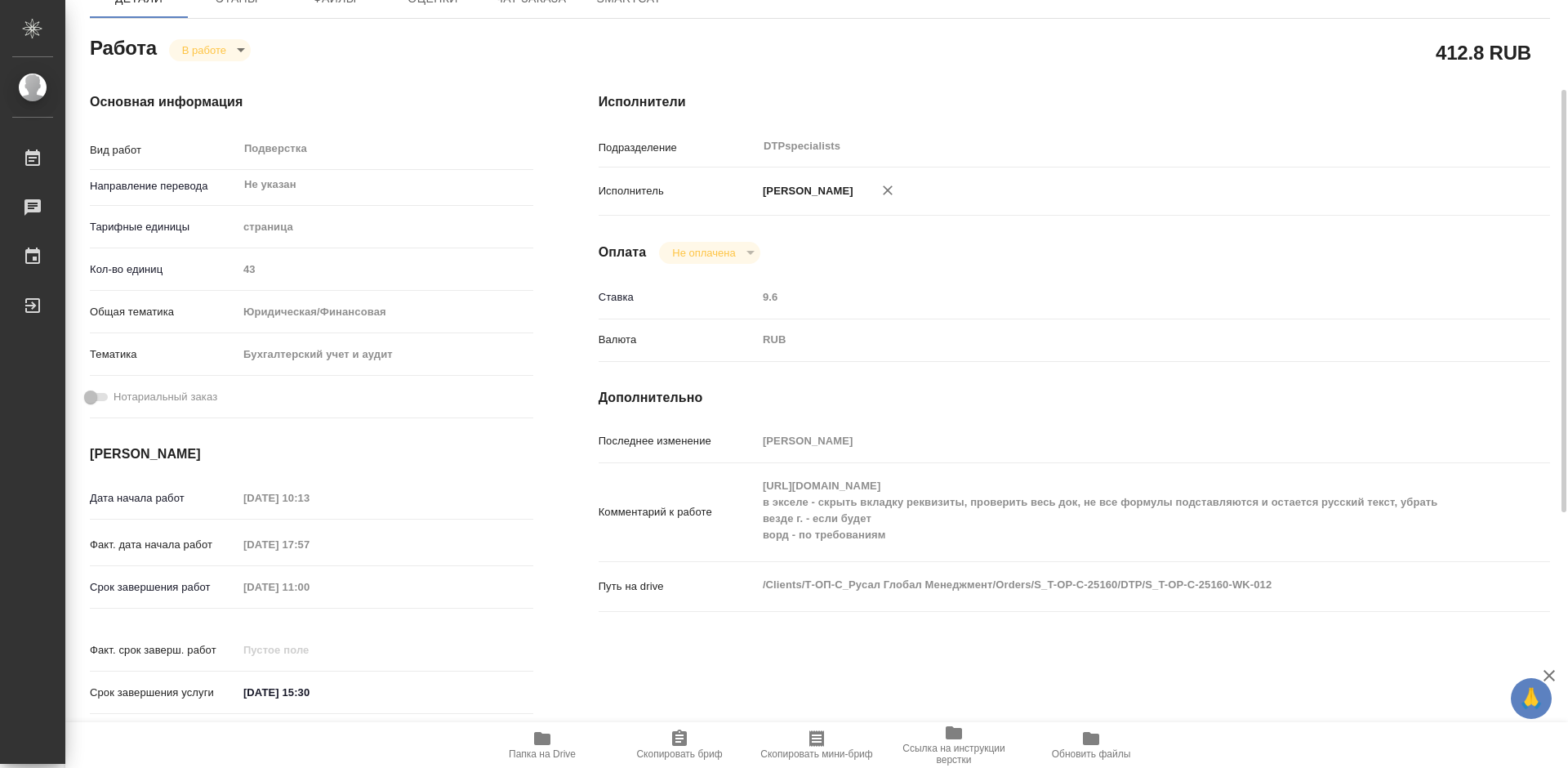
scroll to position [0, 0]
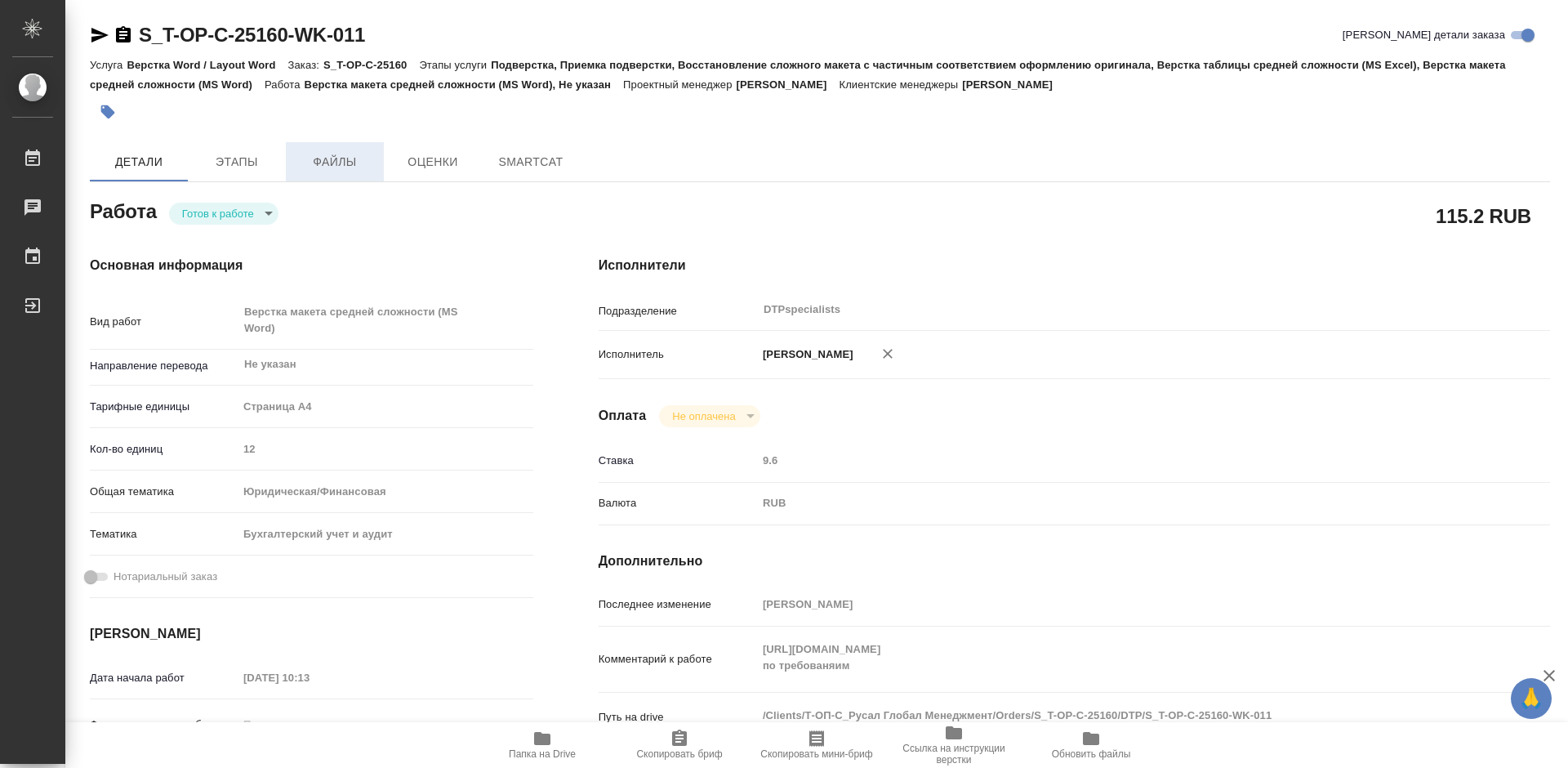
type textarea "x"
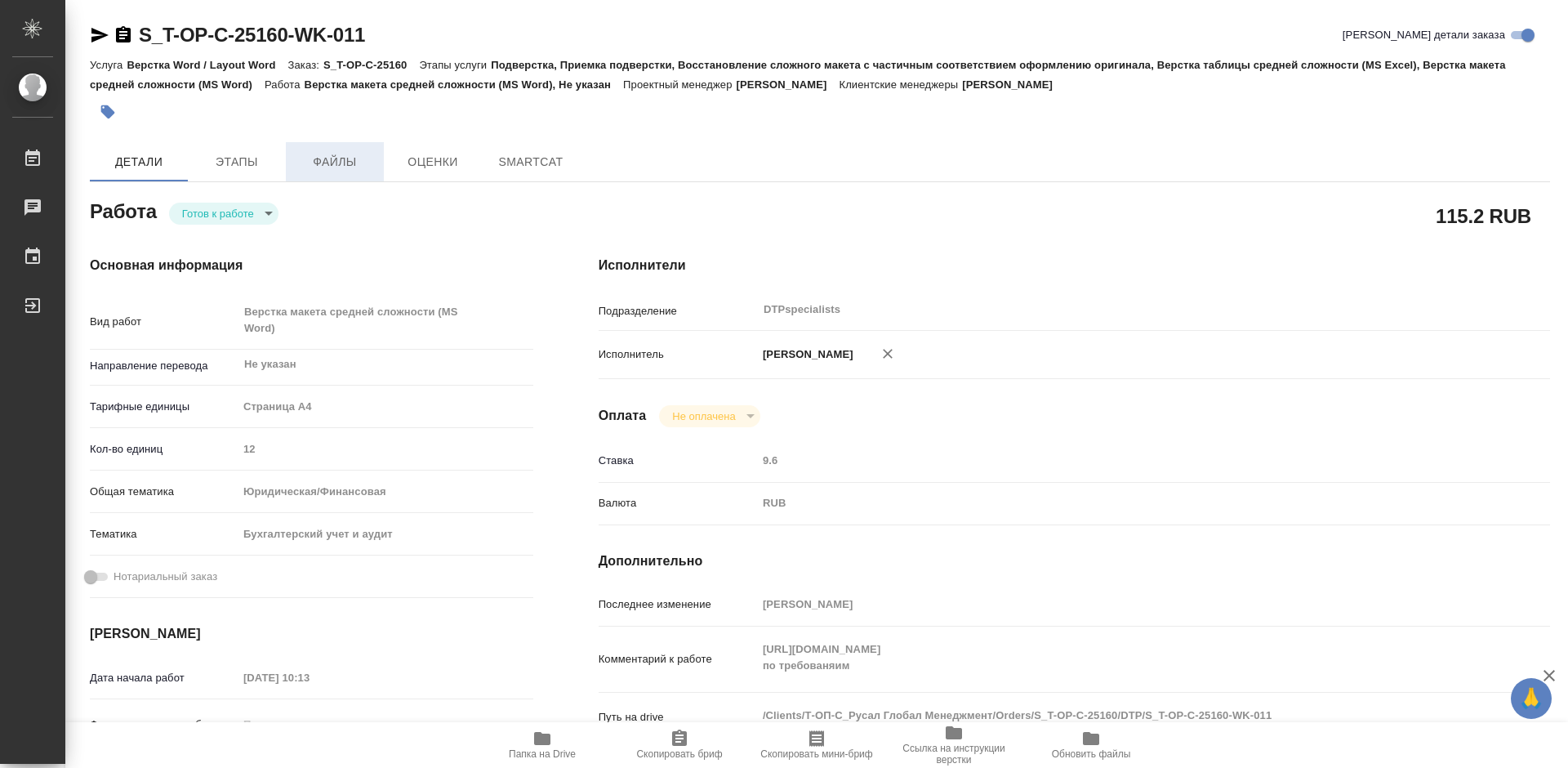
type textarea "x"
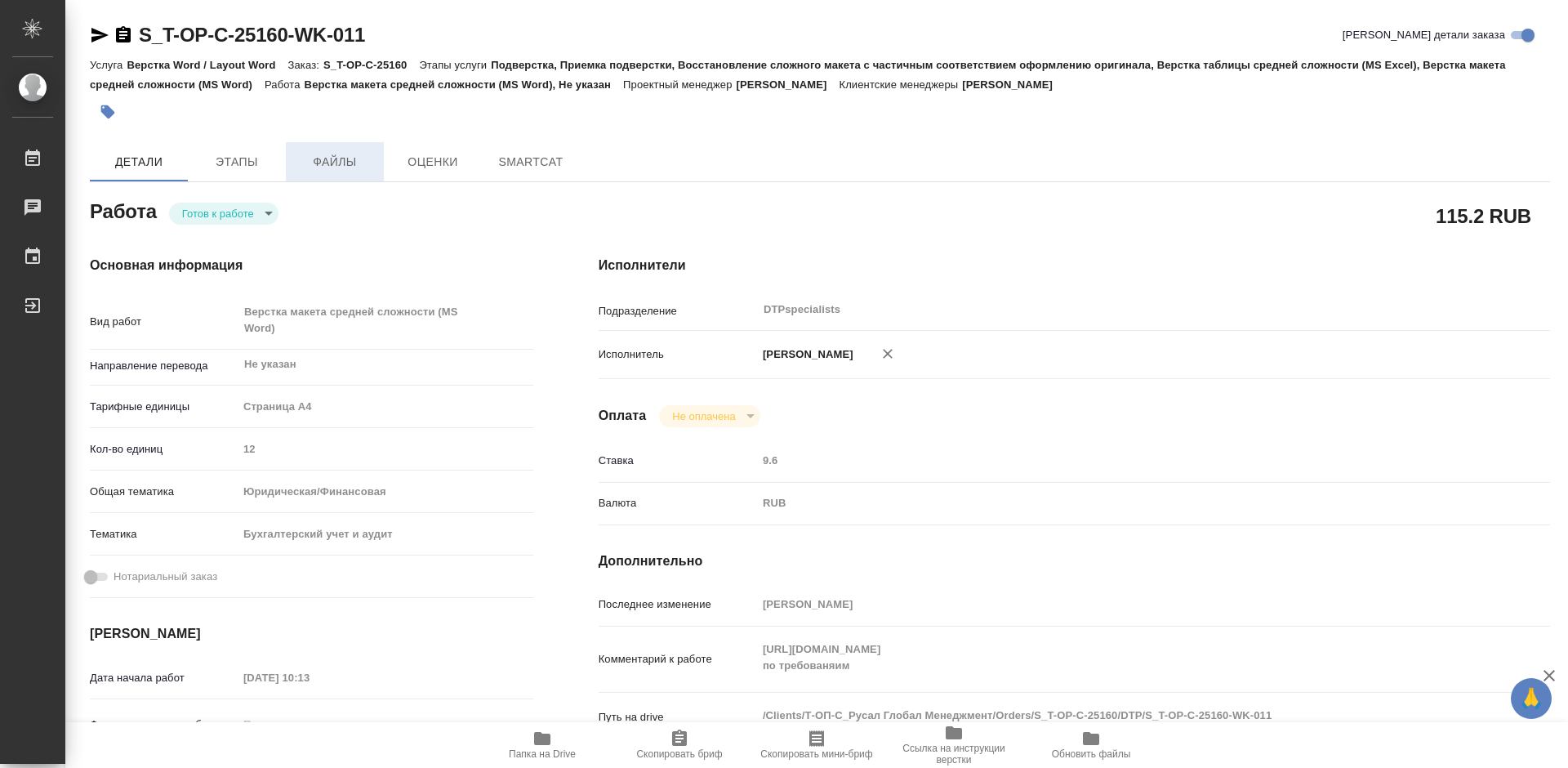
type textarea "x"
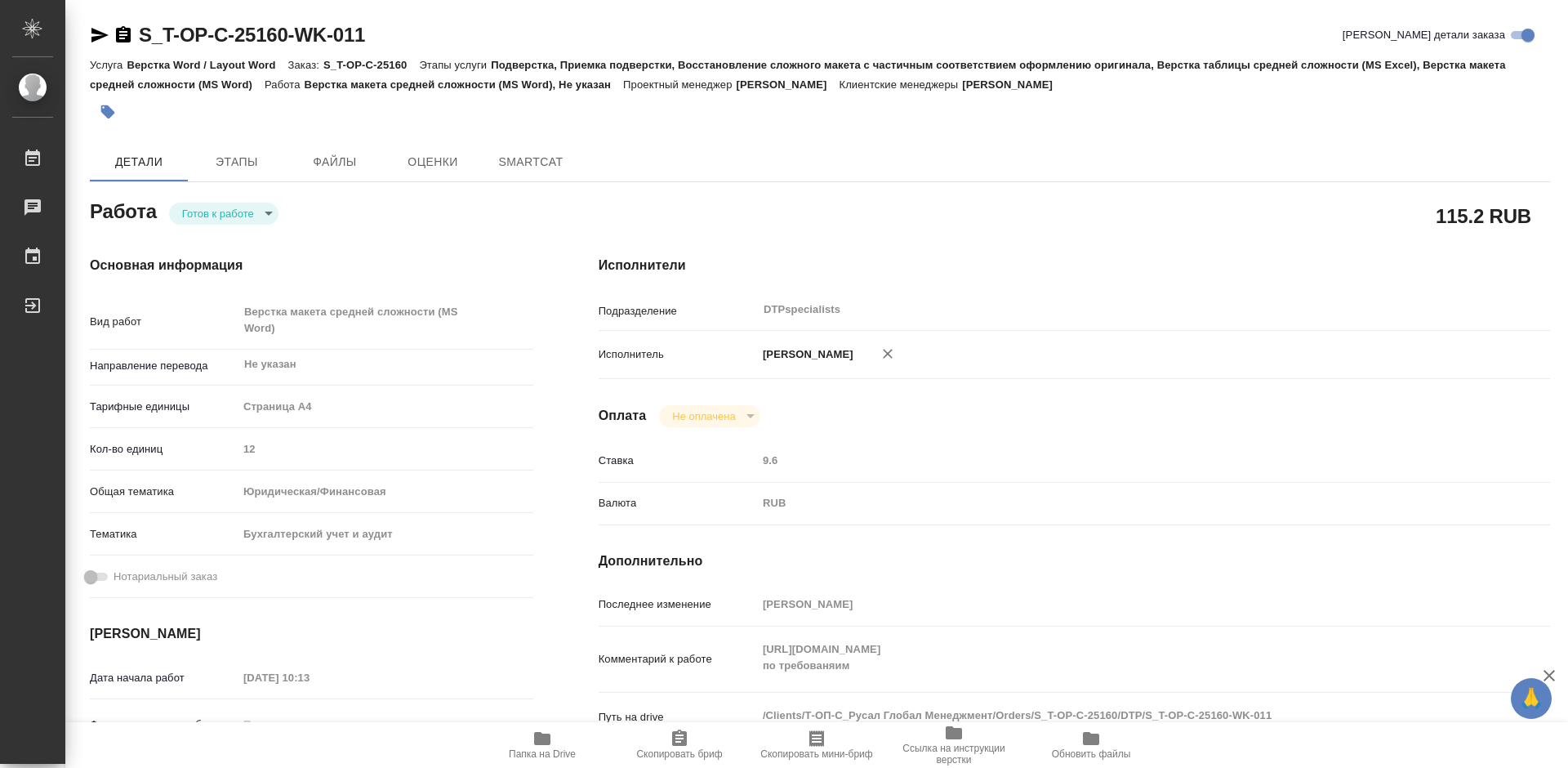
type textarea "x"
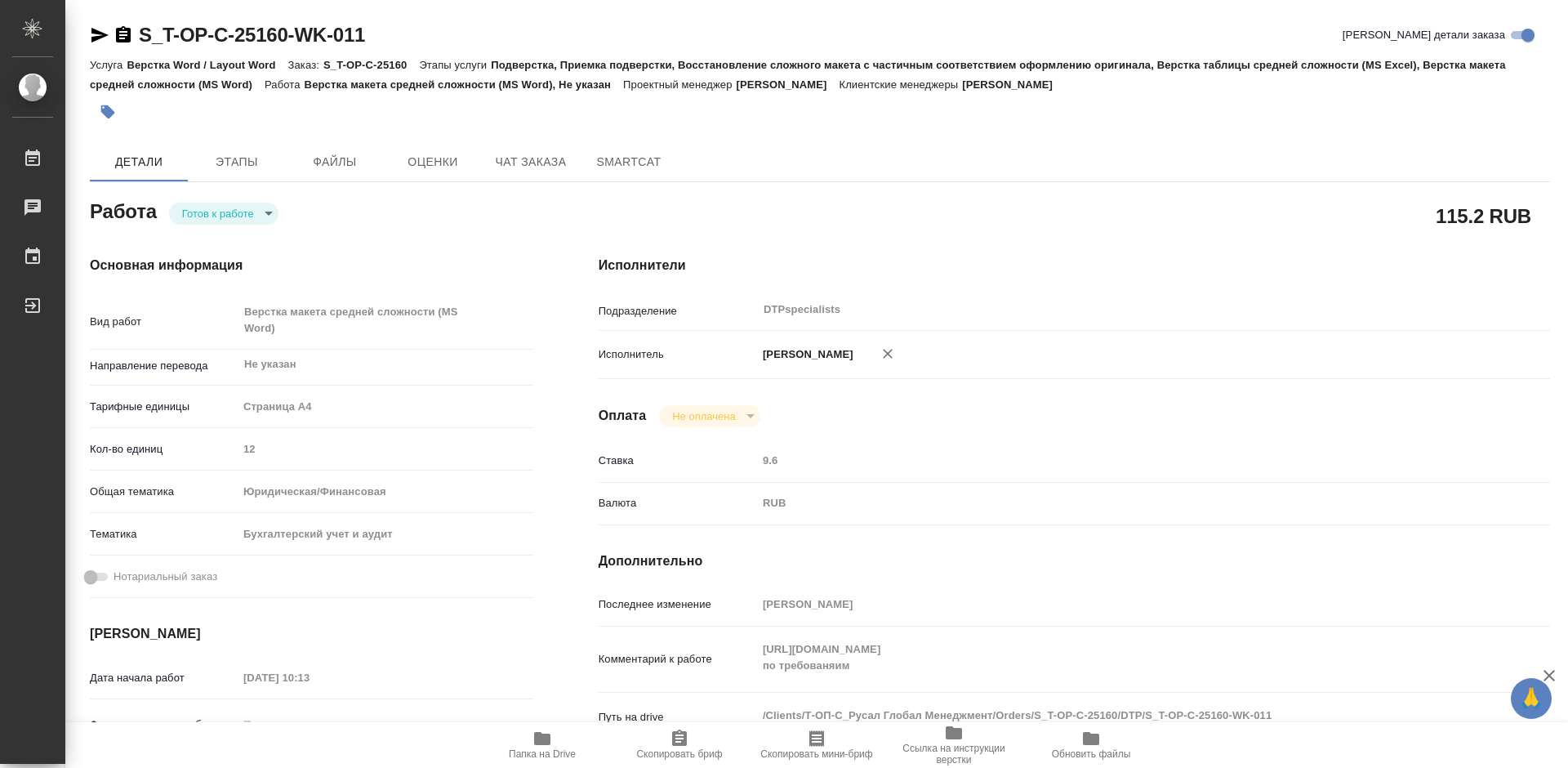
type textarea "x"
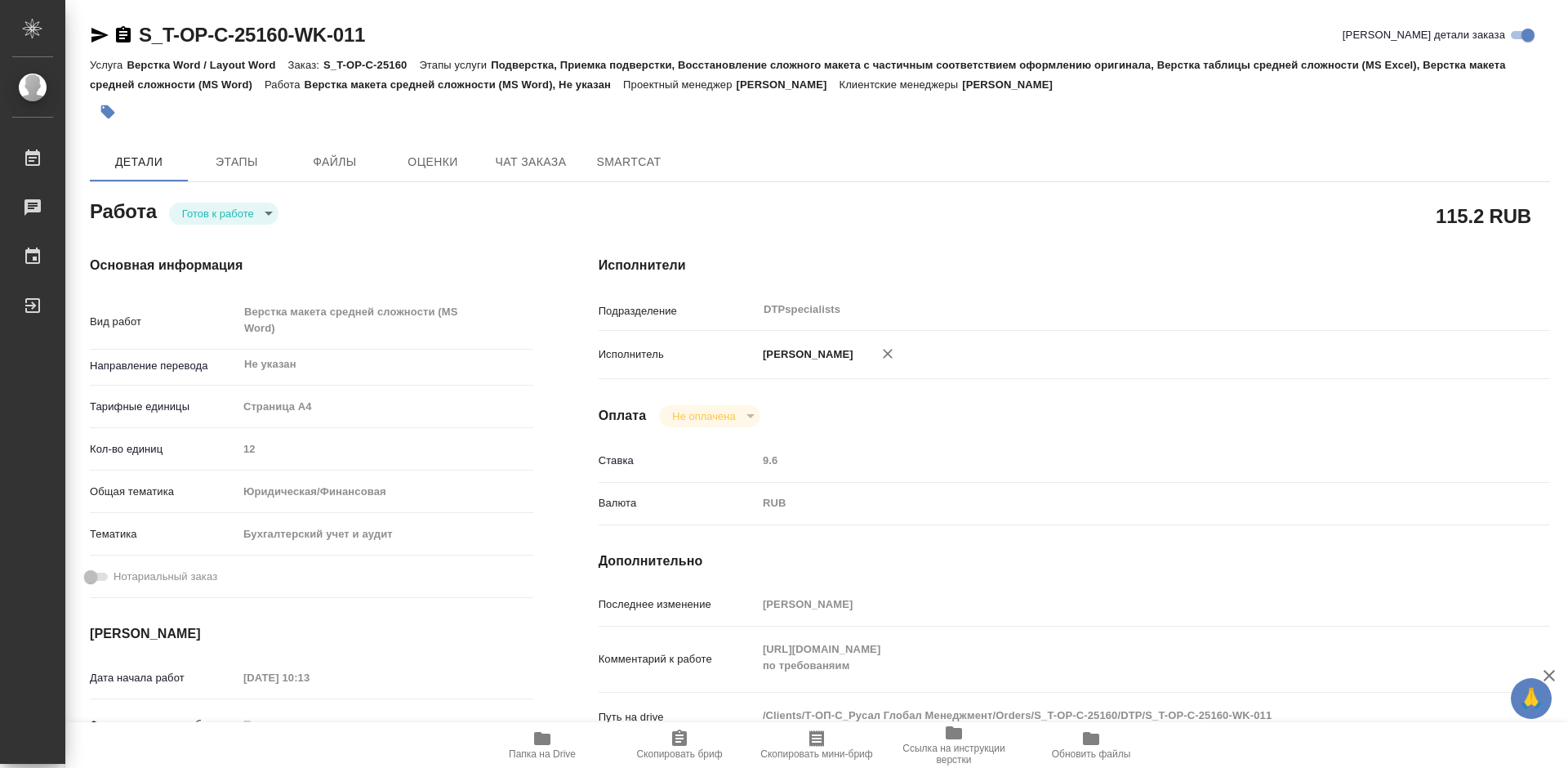
type textarea "x"
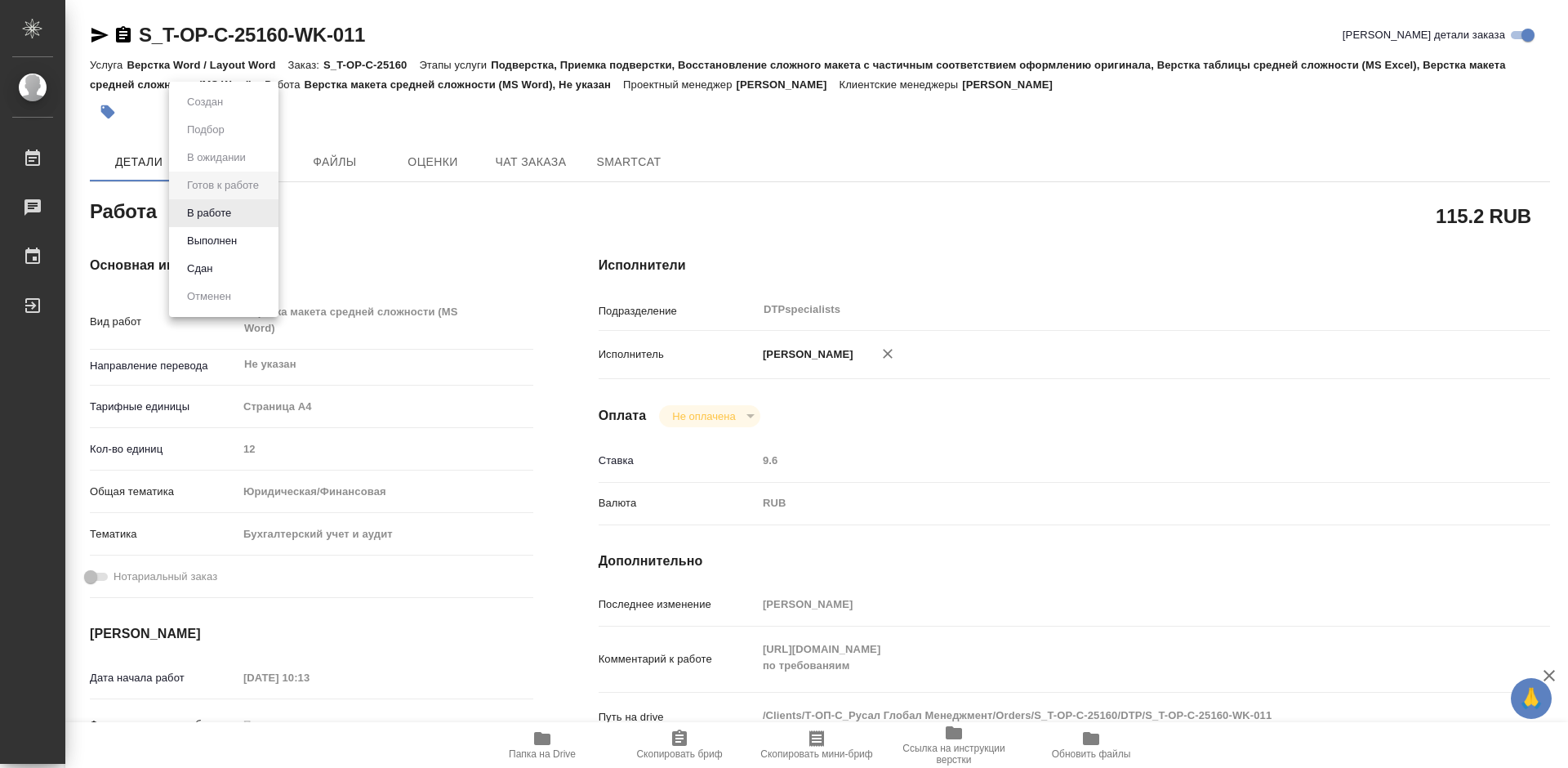
click at [223, 218] on body "🙏 .cls-1 fill:#fff; AWATERA Работы 0 Чаты График Выйти S_T-OP-C-25160-WK-011 Кр…" at bounding box center [784, 384] width 1568 height 768
click at [221, 217] on button "В работе" at bounding box center [210, 213] width 54 height 18
type textarea "x"
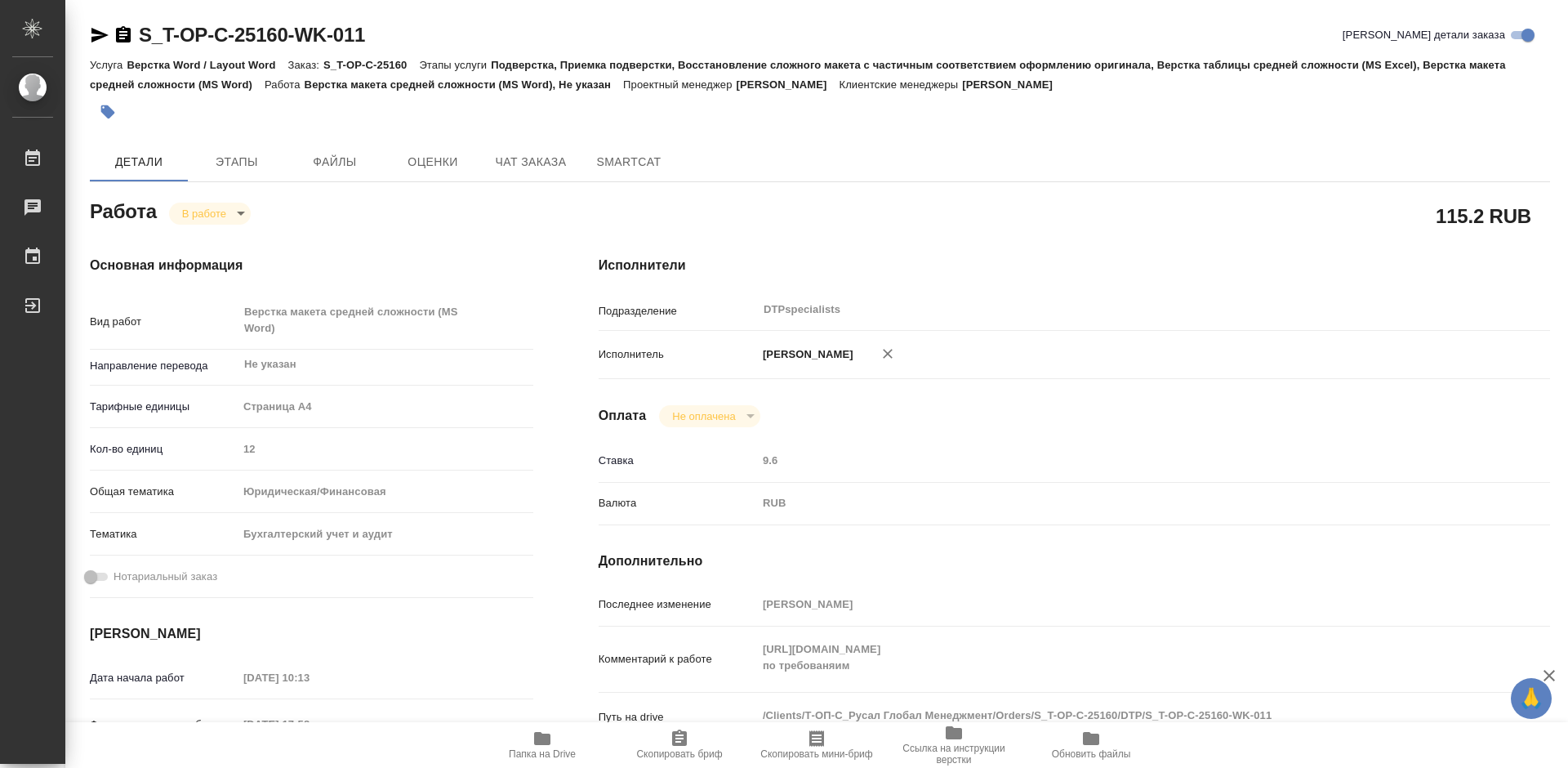
type textarea "x"
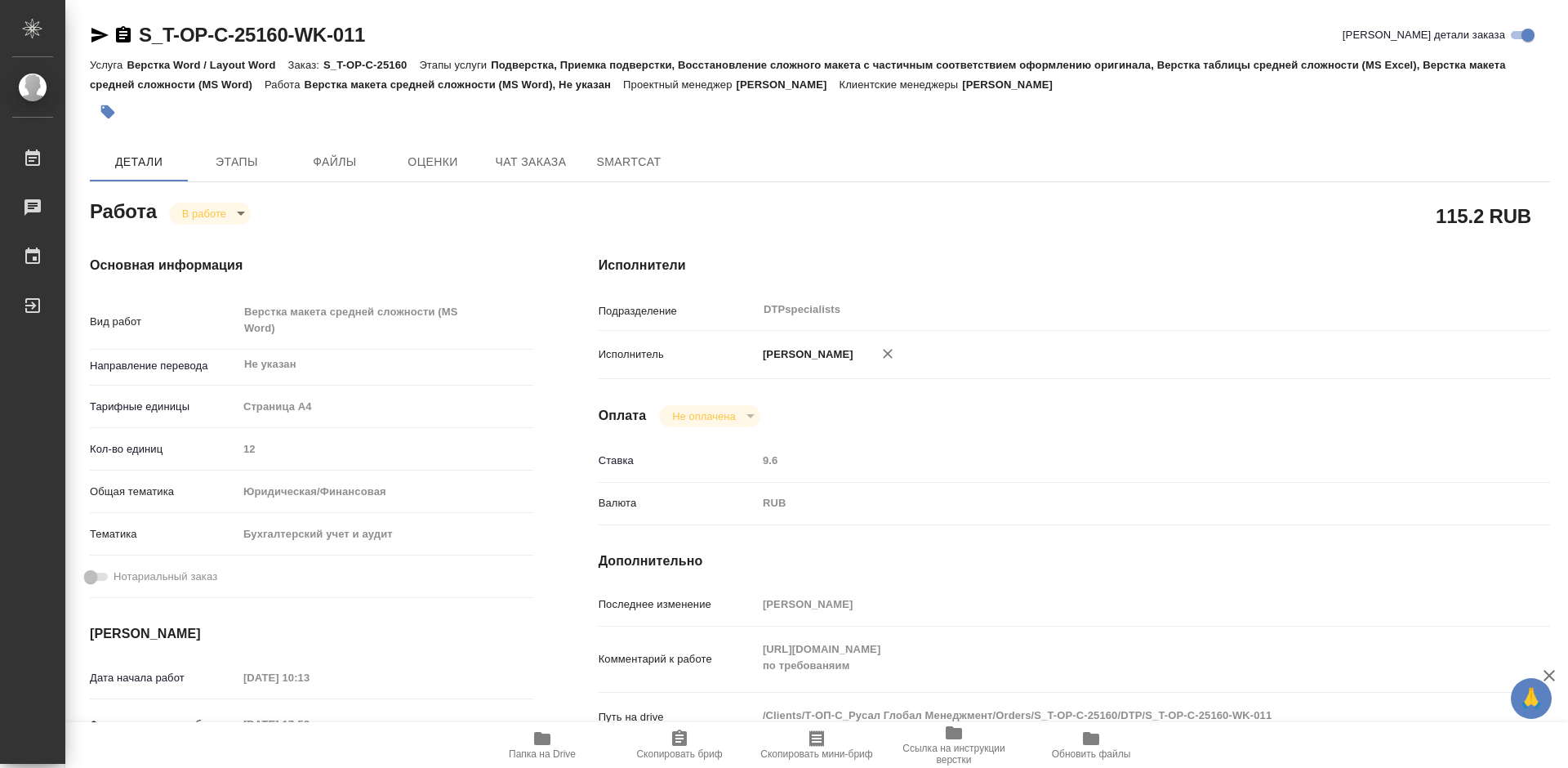
type textarea "x"
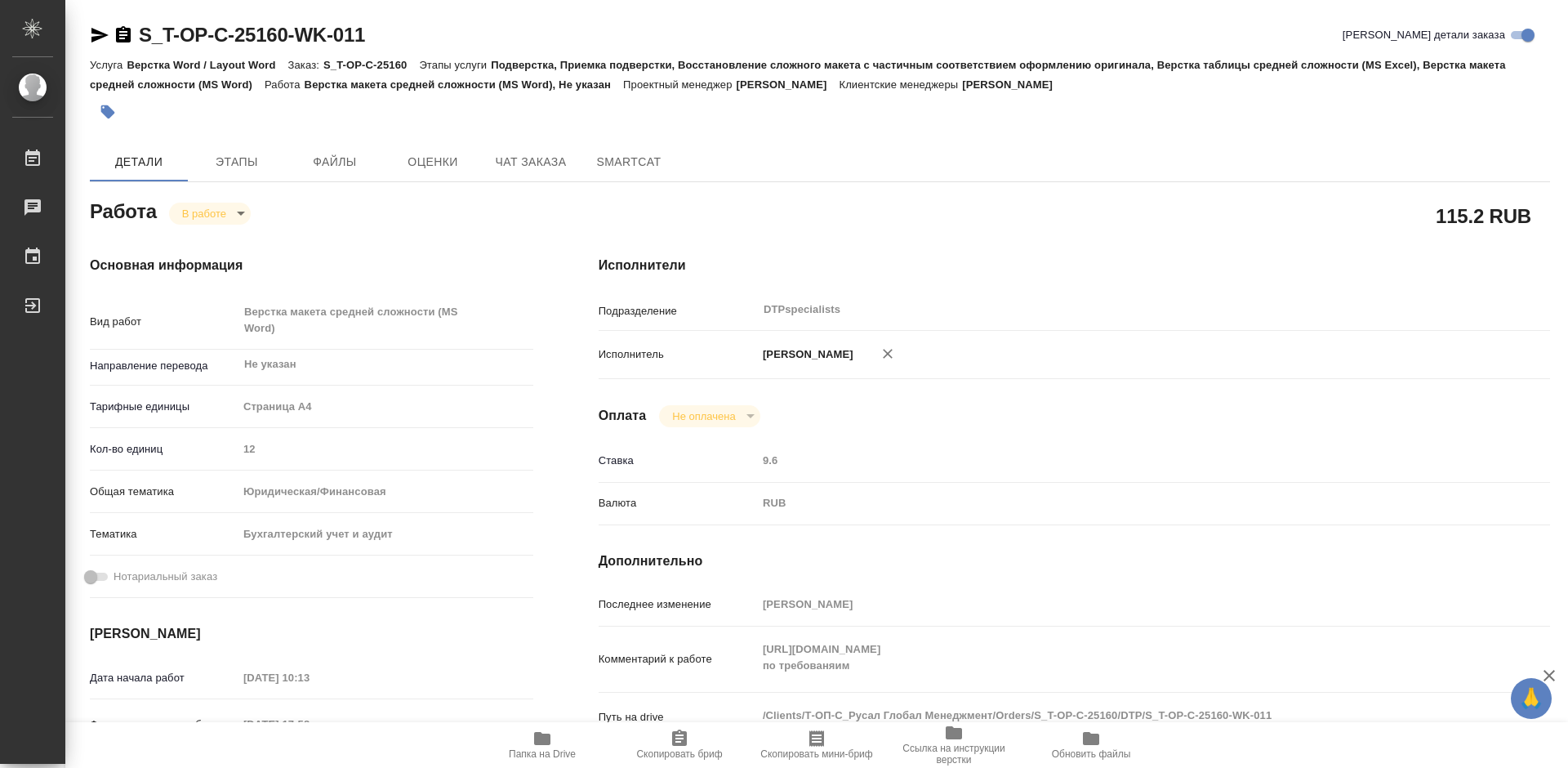
type textarea "x"
click at [546, 731] on icon "button" at bounding box center [542, 738] width 19 height 19
click at [551, 737] on icon "button" at bounding box center [542, 738] width 19 height 19
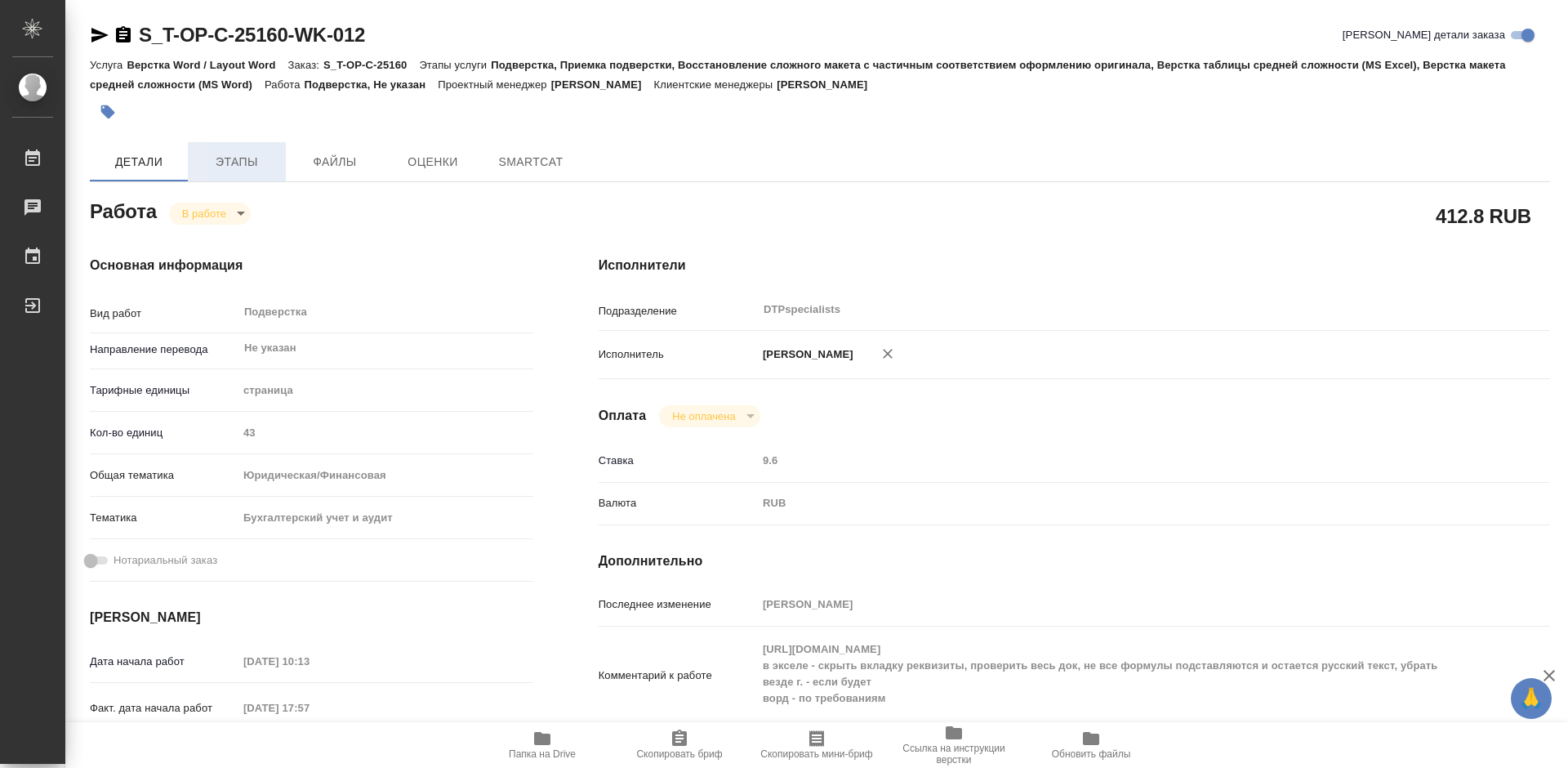
type textarea "x"
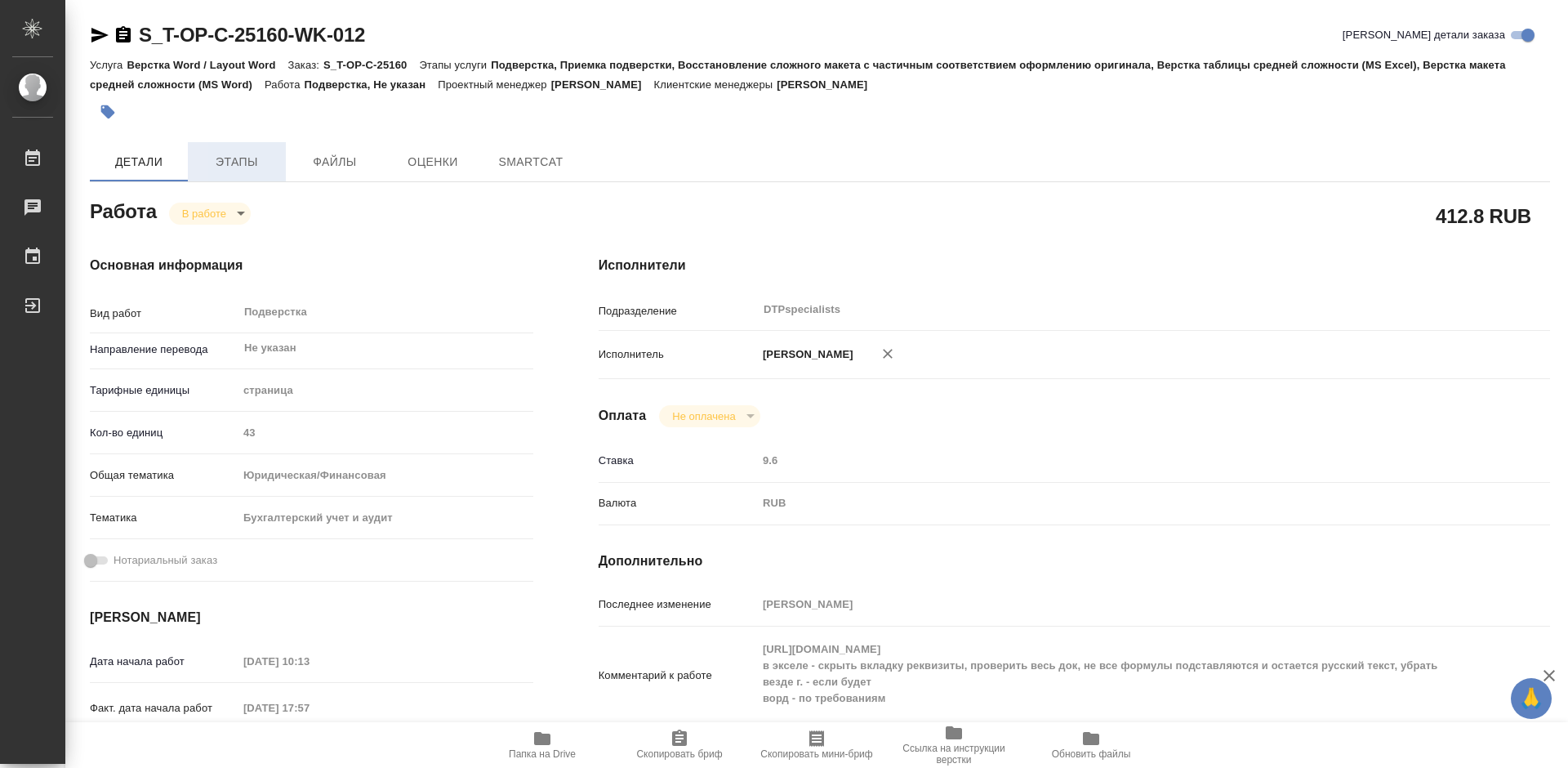
type textarea "x"
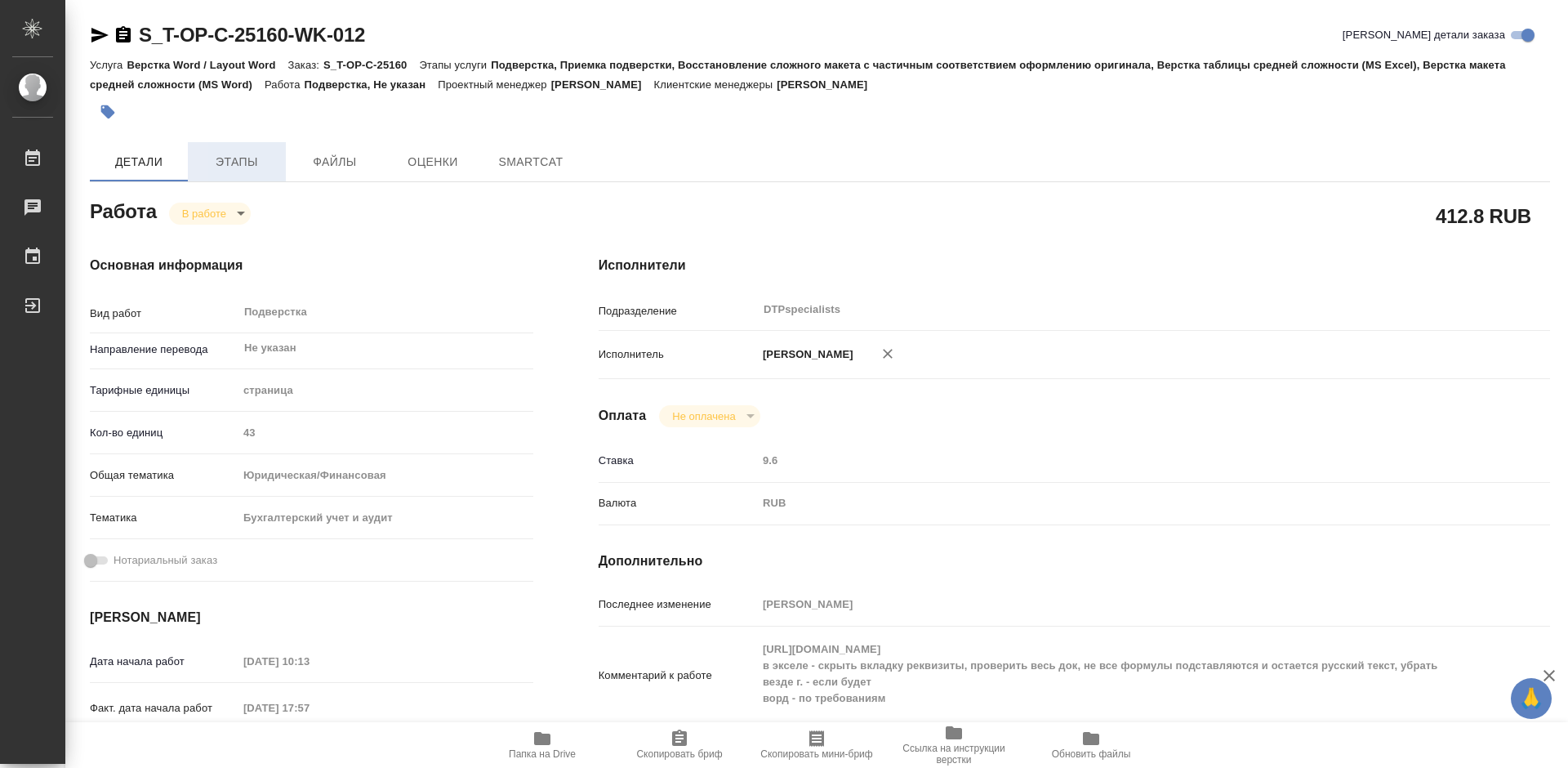
type textarea "x"
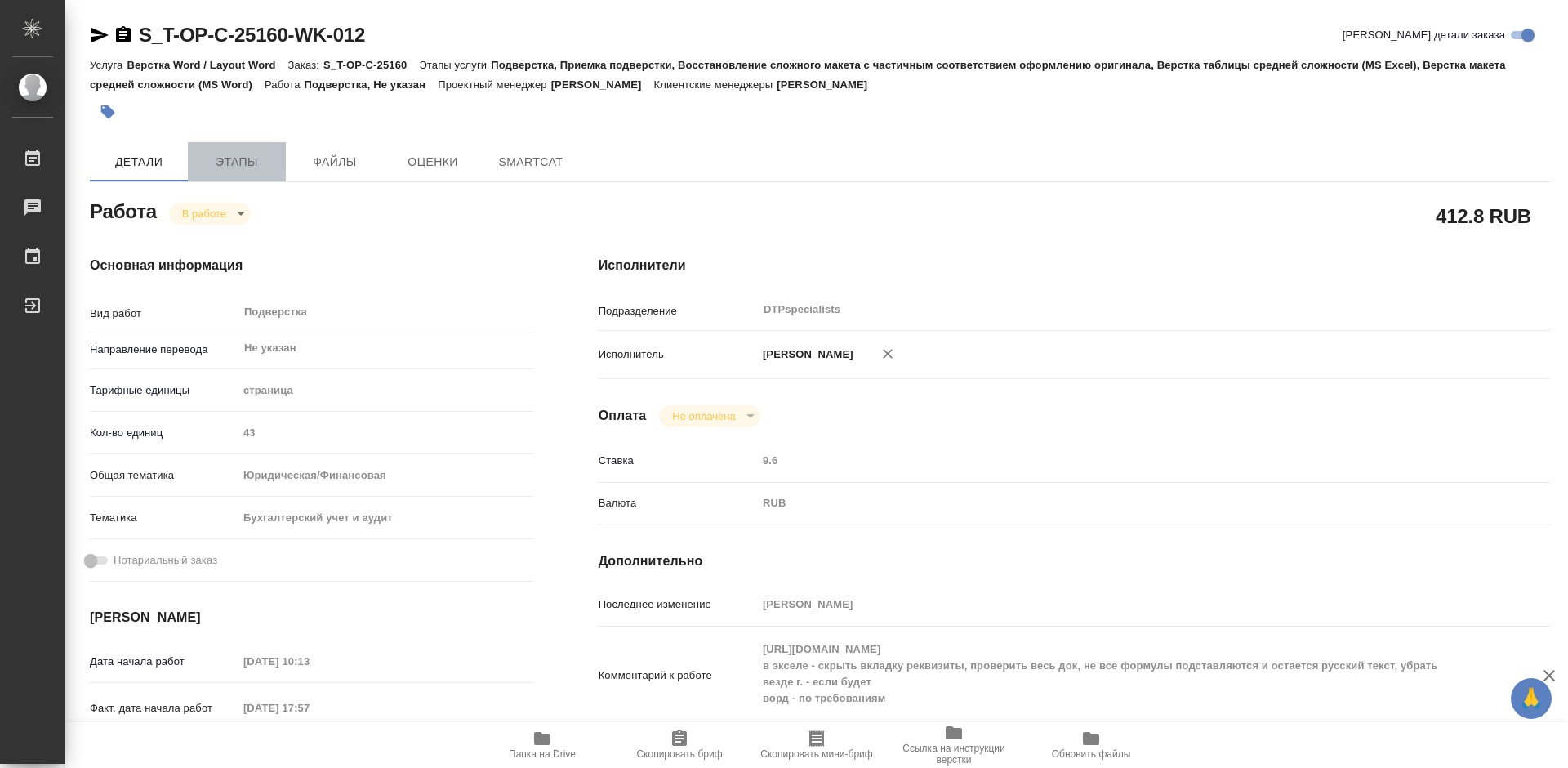
type textarea "x"
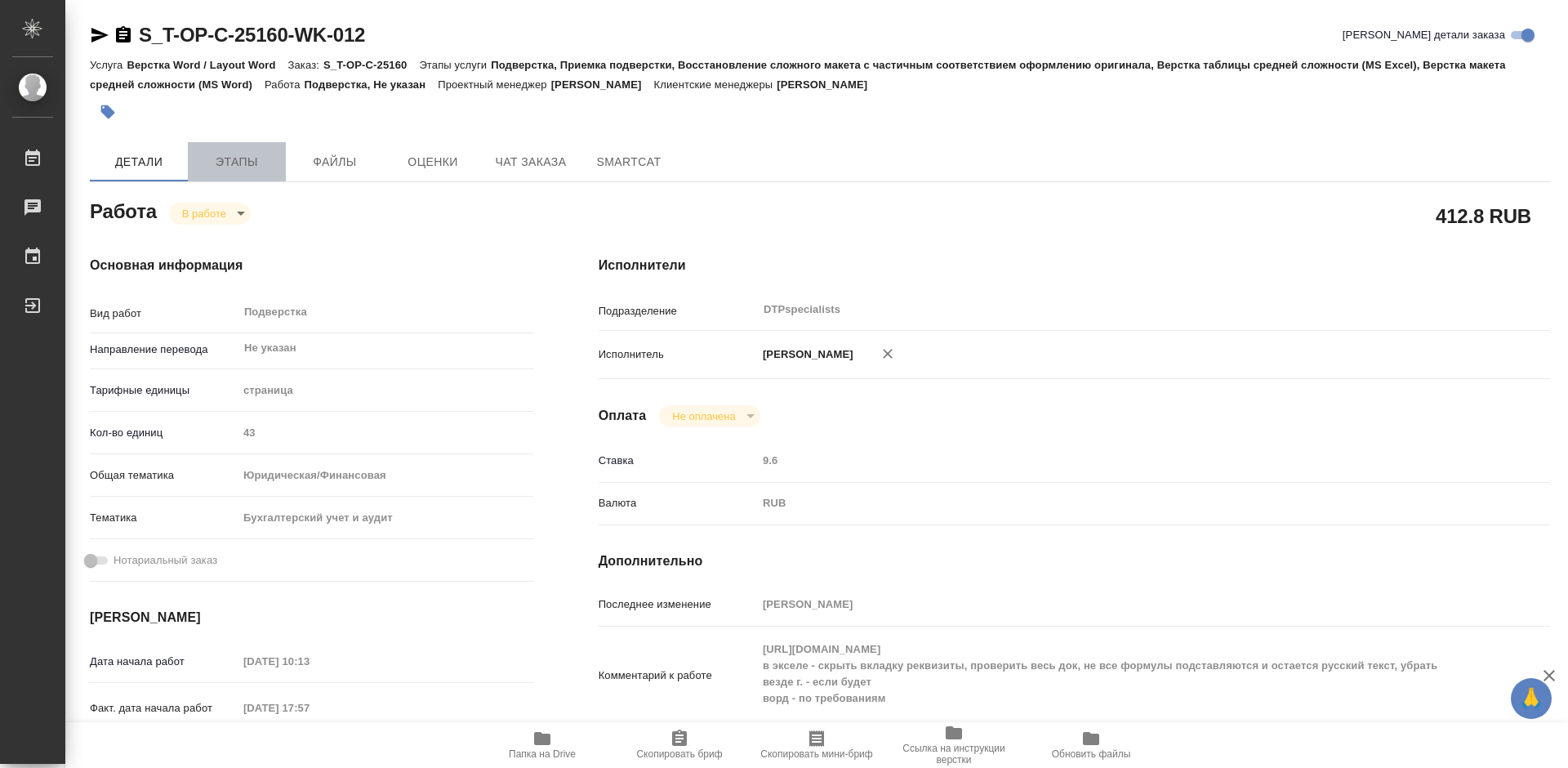
click at [247, 153] on span "Этапы" at bounding box center [237, 161] width 79 height 20
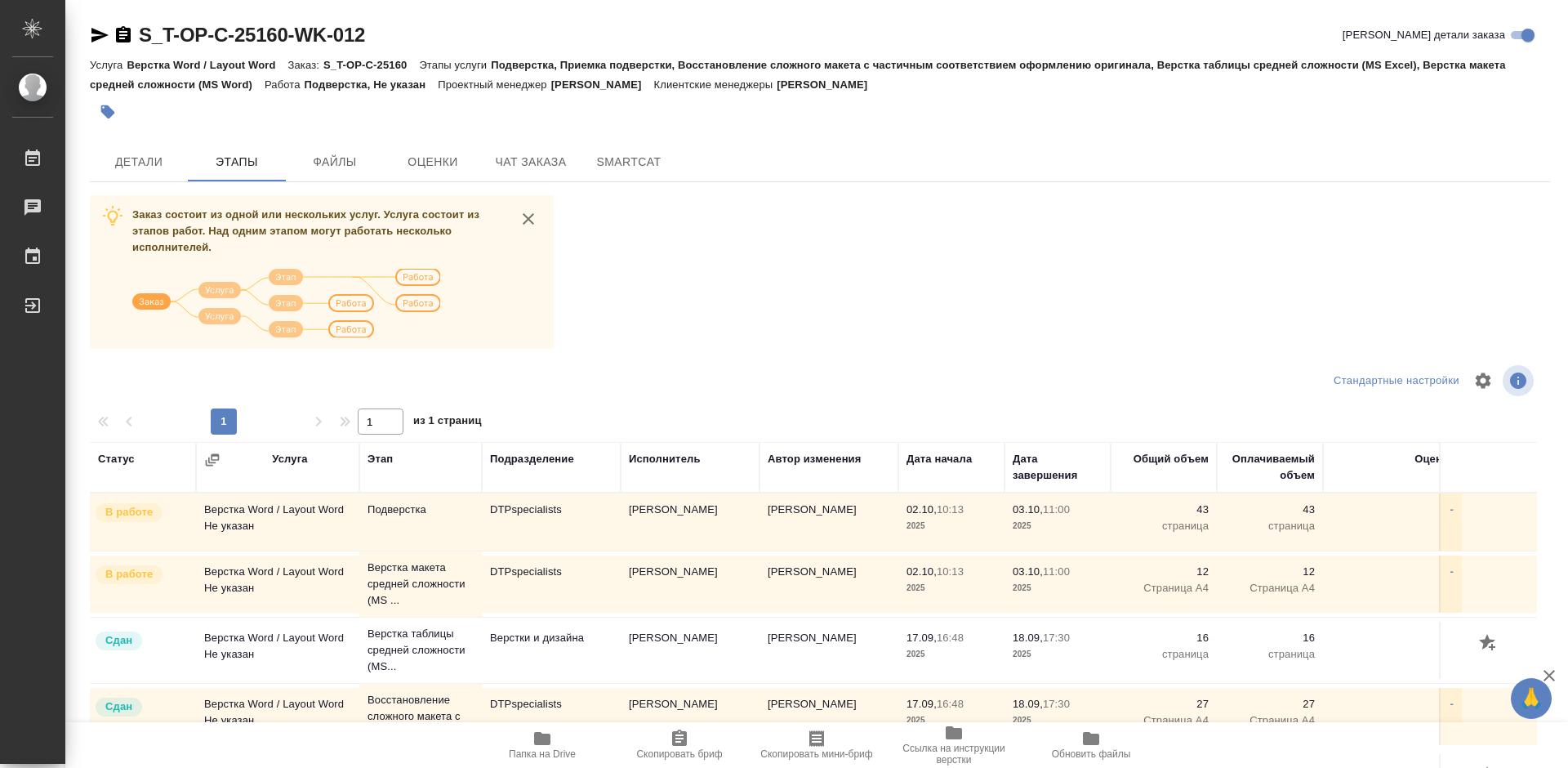
drag, startPoint x: 438, startPoint y: 439, endPoint x: 447, endPoint y: 467, distance: 29.4
click at [445, 456] on div "Заказ состоит из одной или нескольких услуг. Услуга состоит из этапов работ. На…" at bounding box center [820, 502] width 1460 height 615
click at [475, 548] on td "Подверстка" at bounding box center [420, 521] width 122 height 57
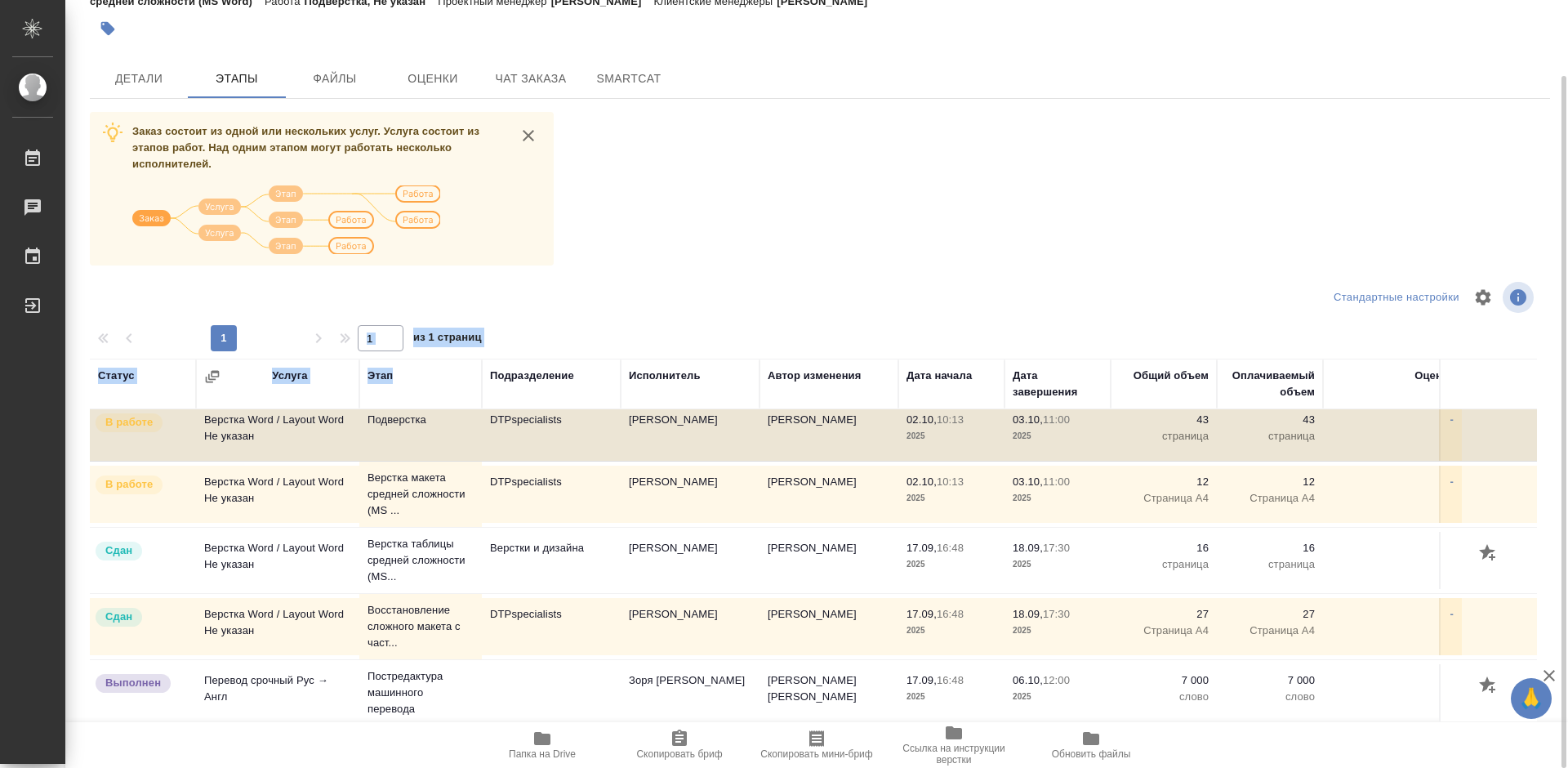
scroll to position [18, 0]
click at [392, 617] on p "Восстановление сложного макета с част..." at bounding box center [420, 626] width 106 height 49
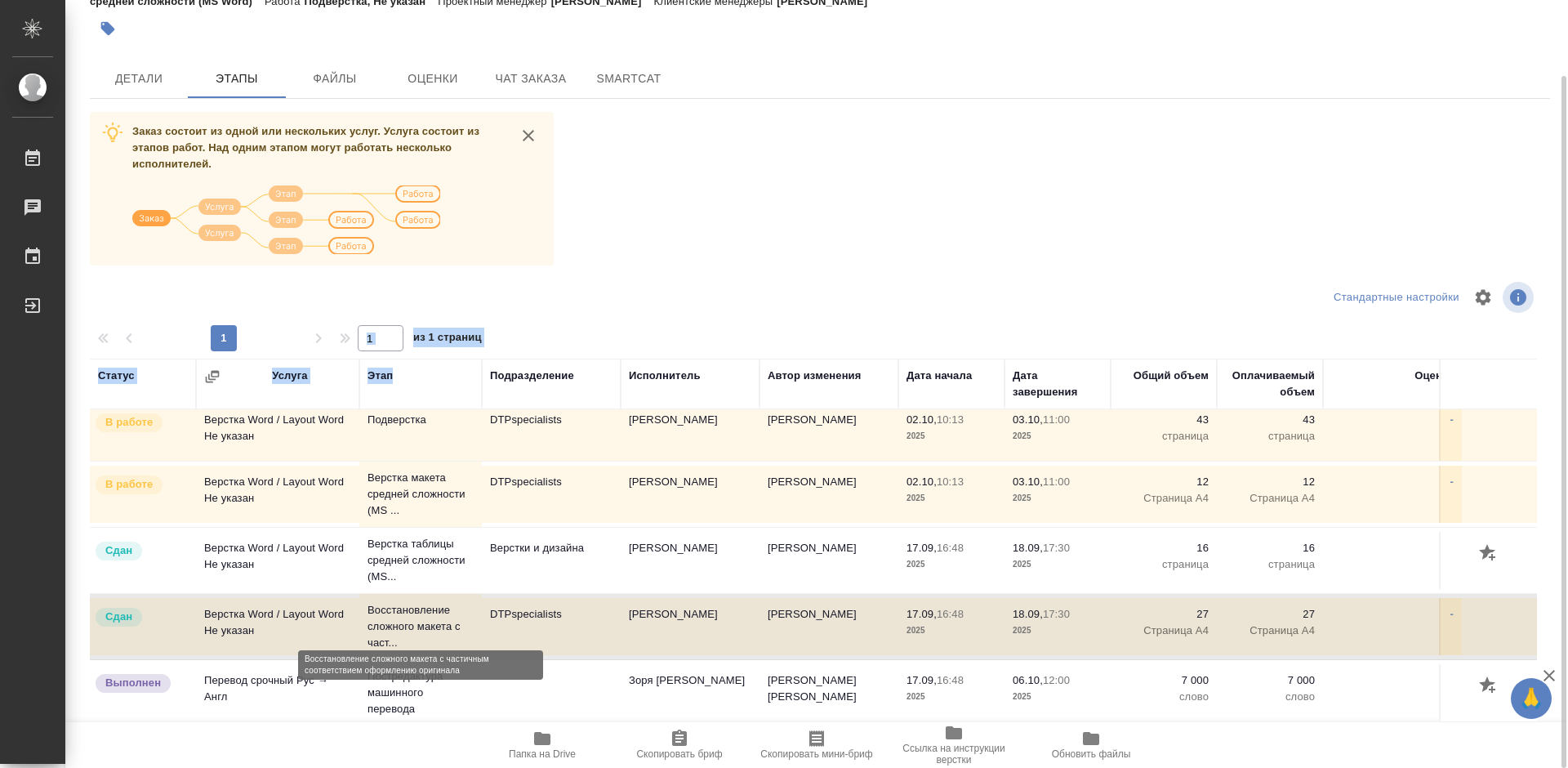
click at [392, 617] on p "Восстановление сложного макета с част..." at bounding box center [420, 626] width 106 height 49
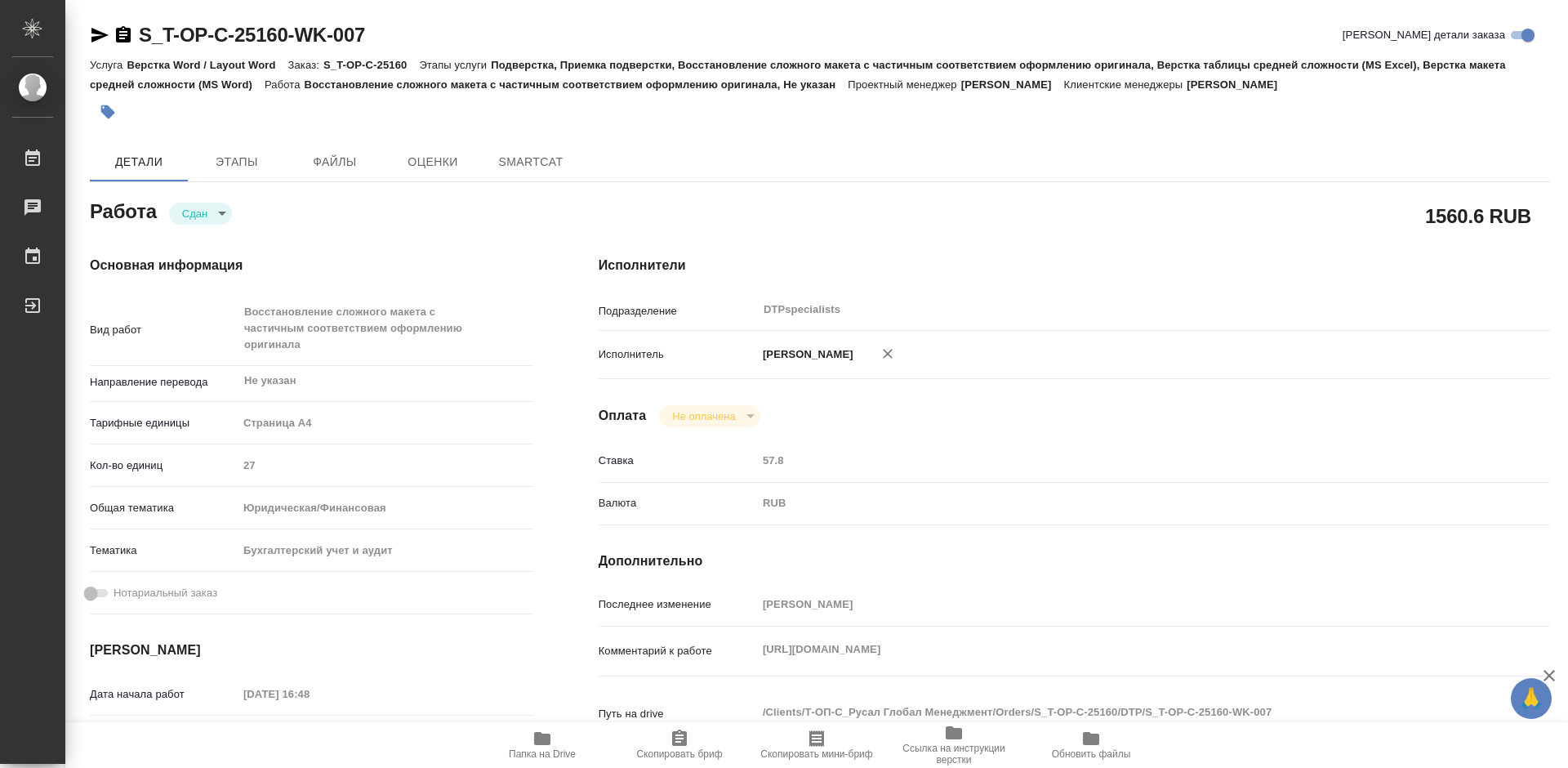
type textarea "x"
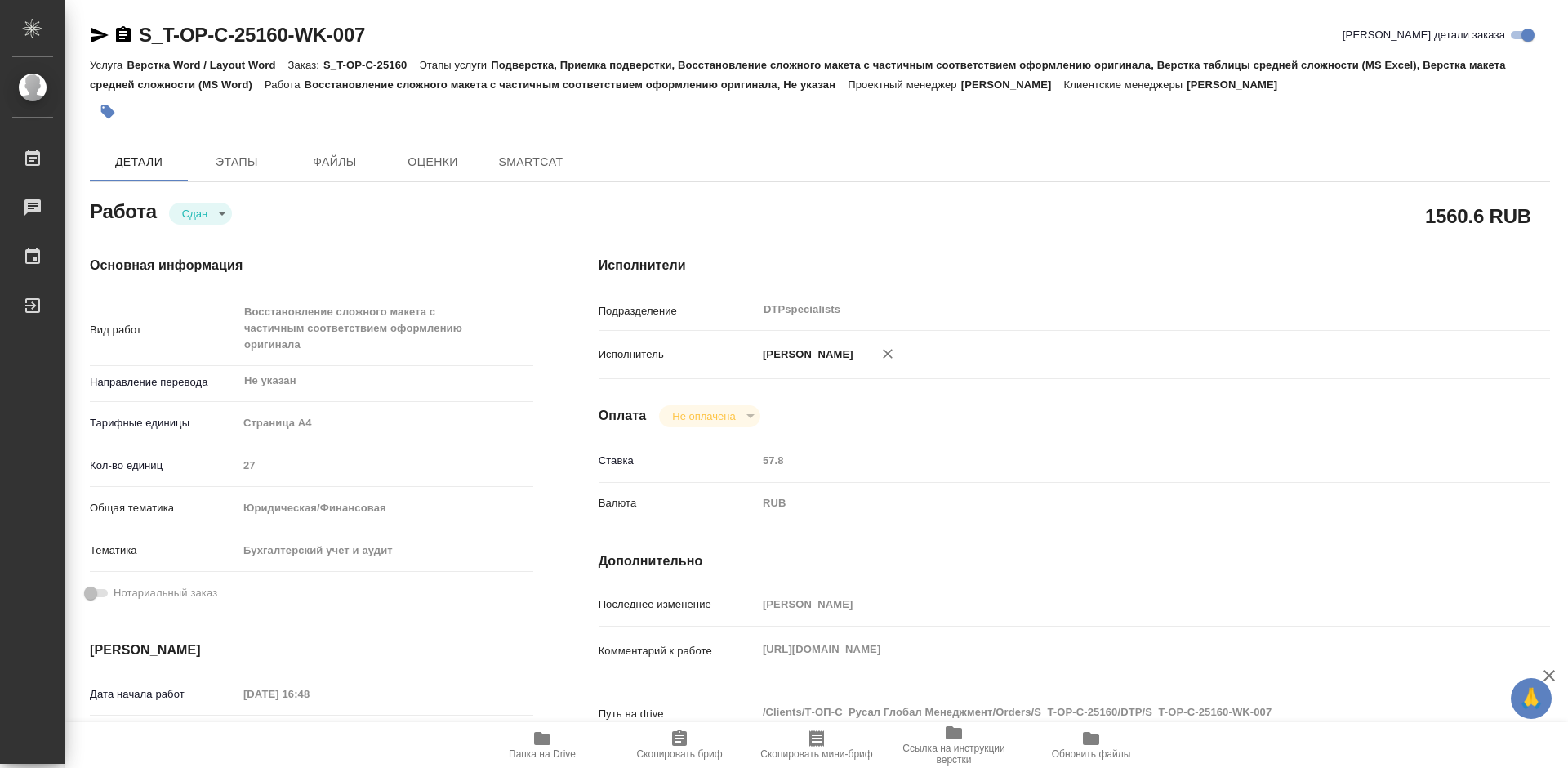
type textarea "x"
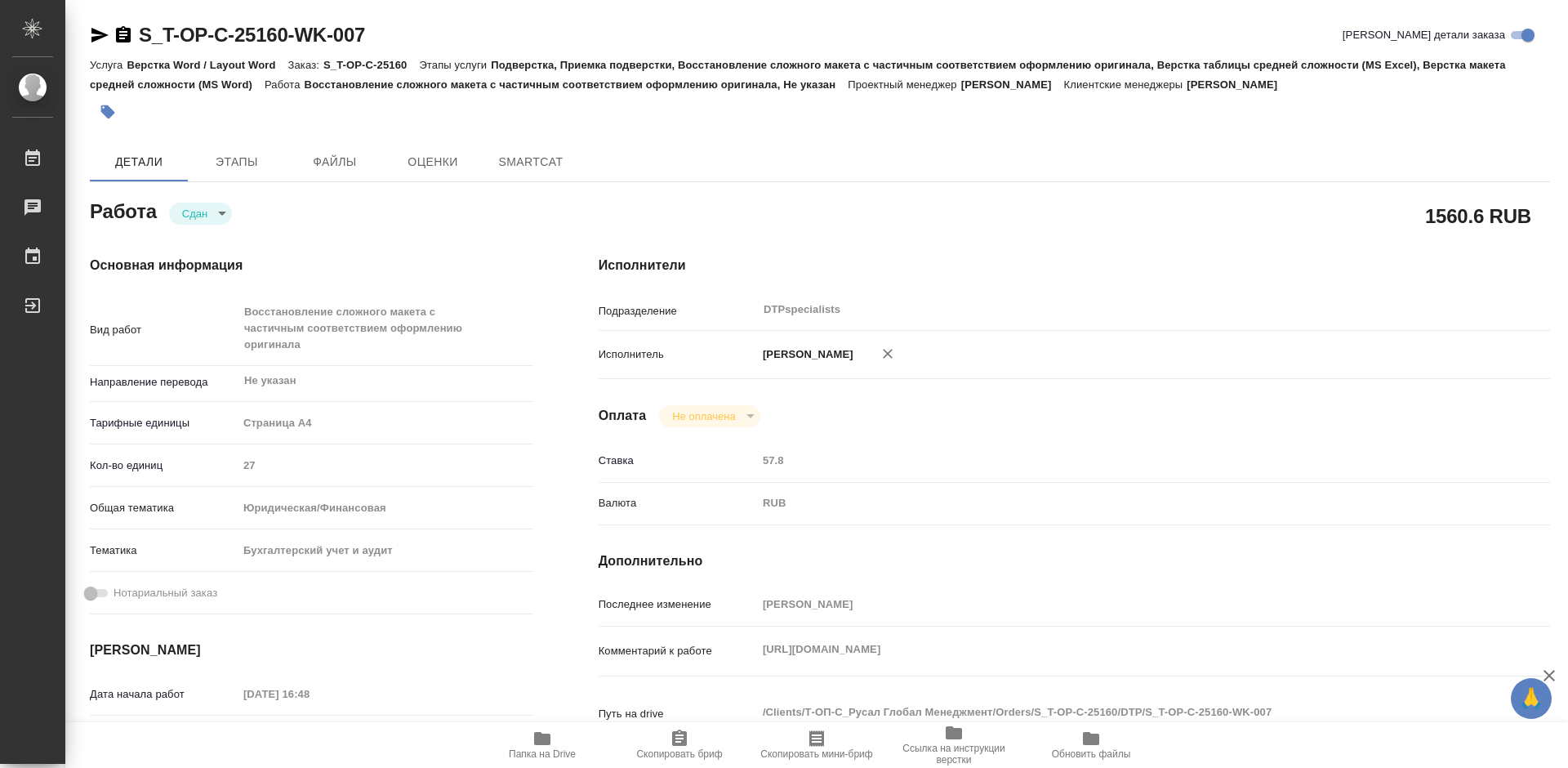
type textarea "x"
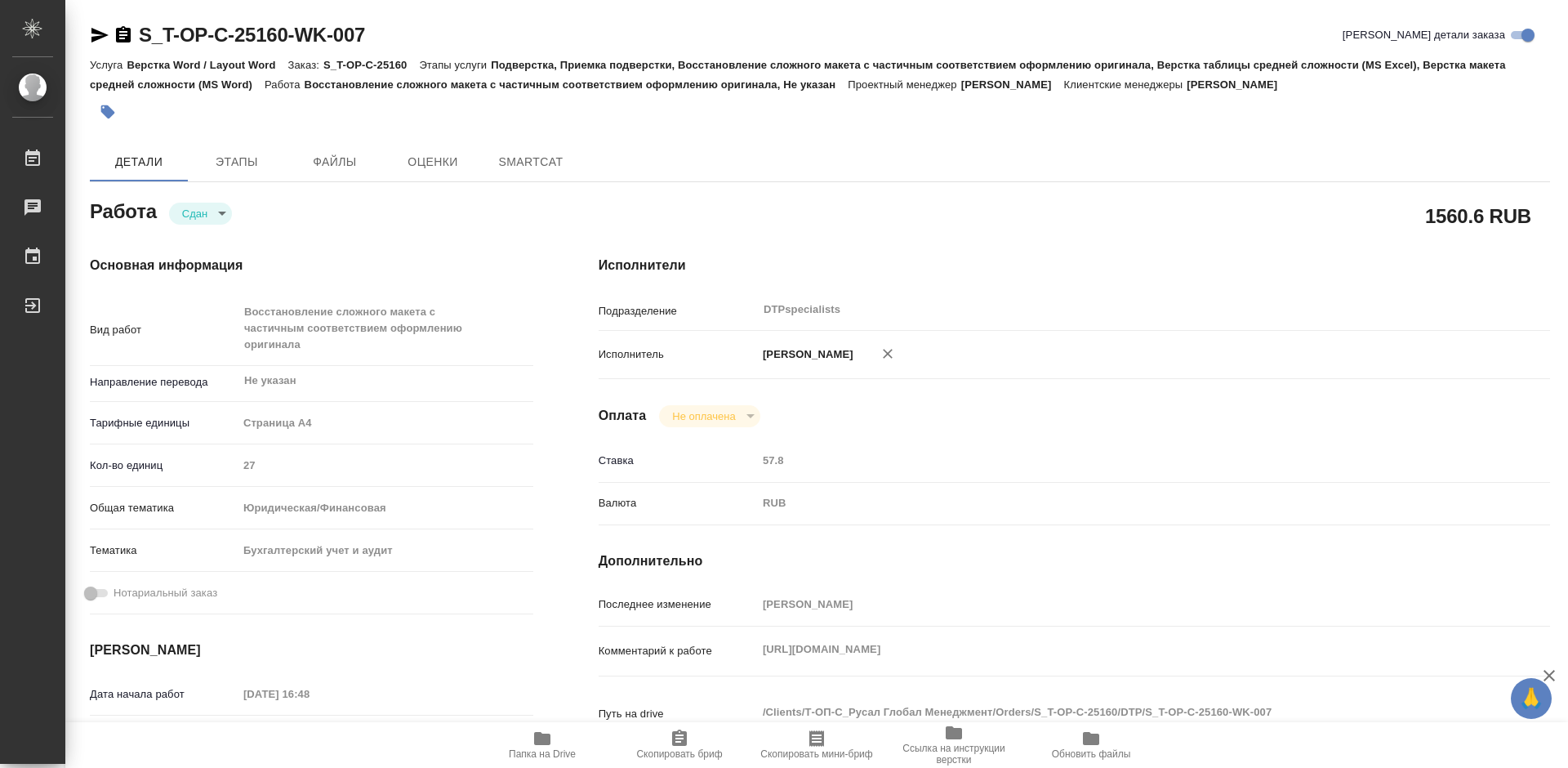
type textarea "x"
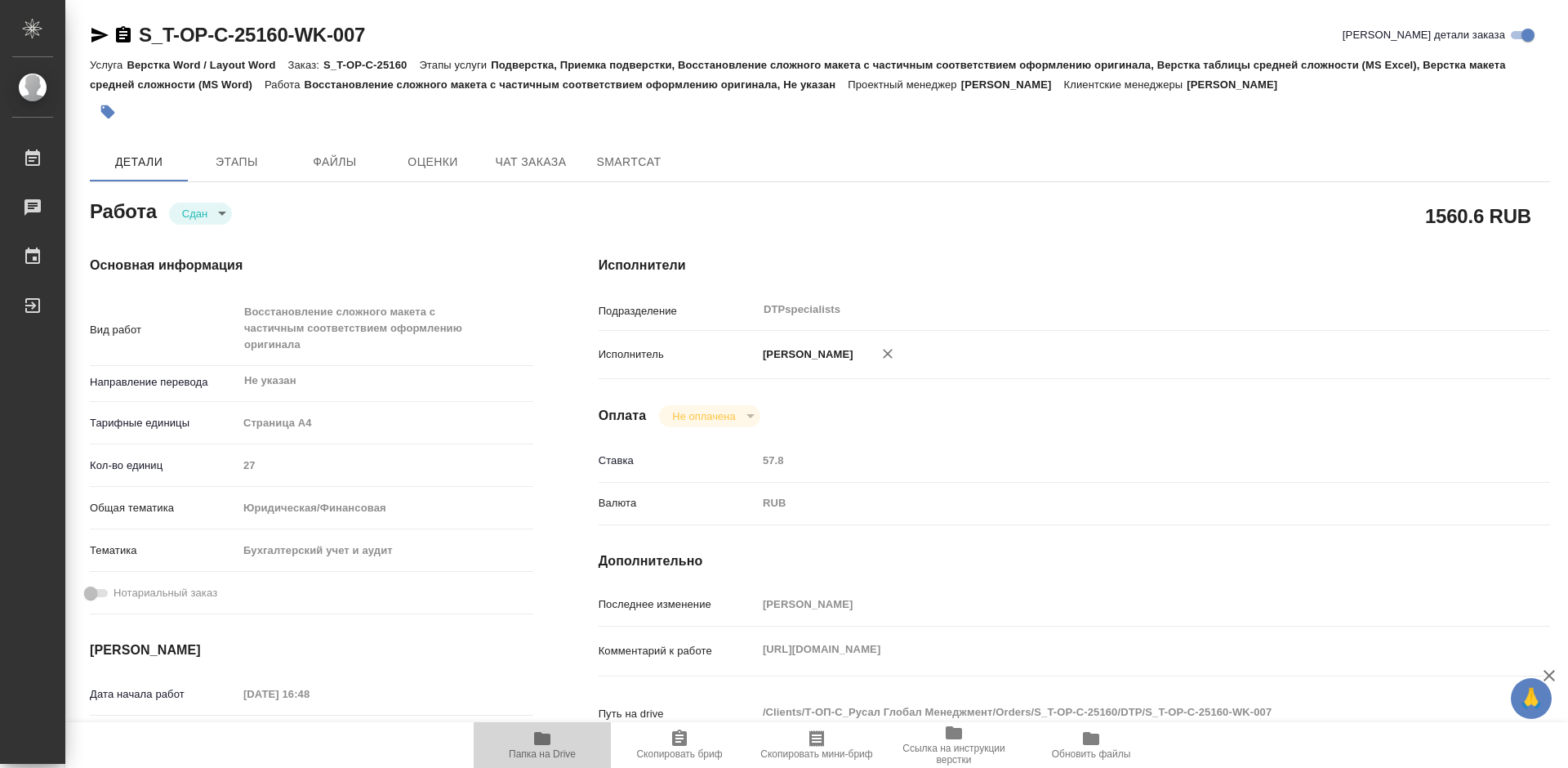
click at [550, 738] on icon "button" at bounding box center [542, 738] width 17 height 13
type textarea "x"
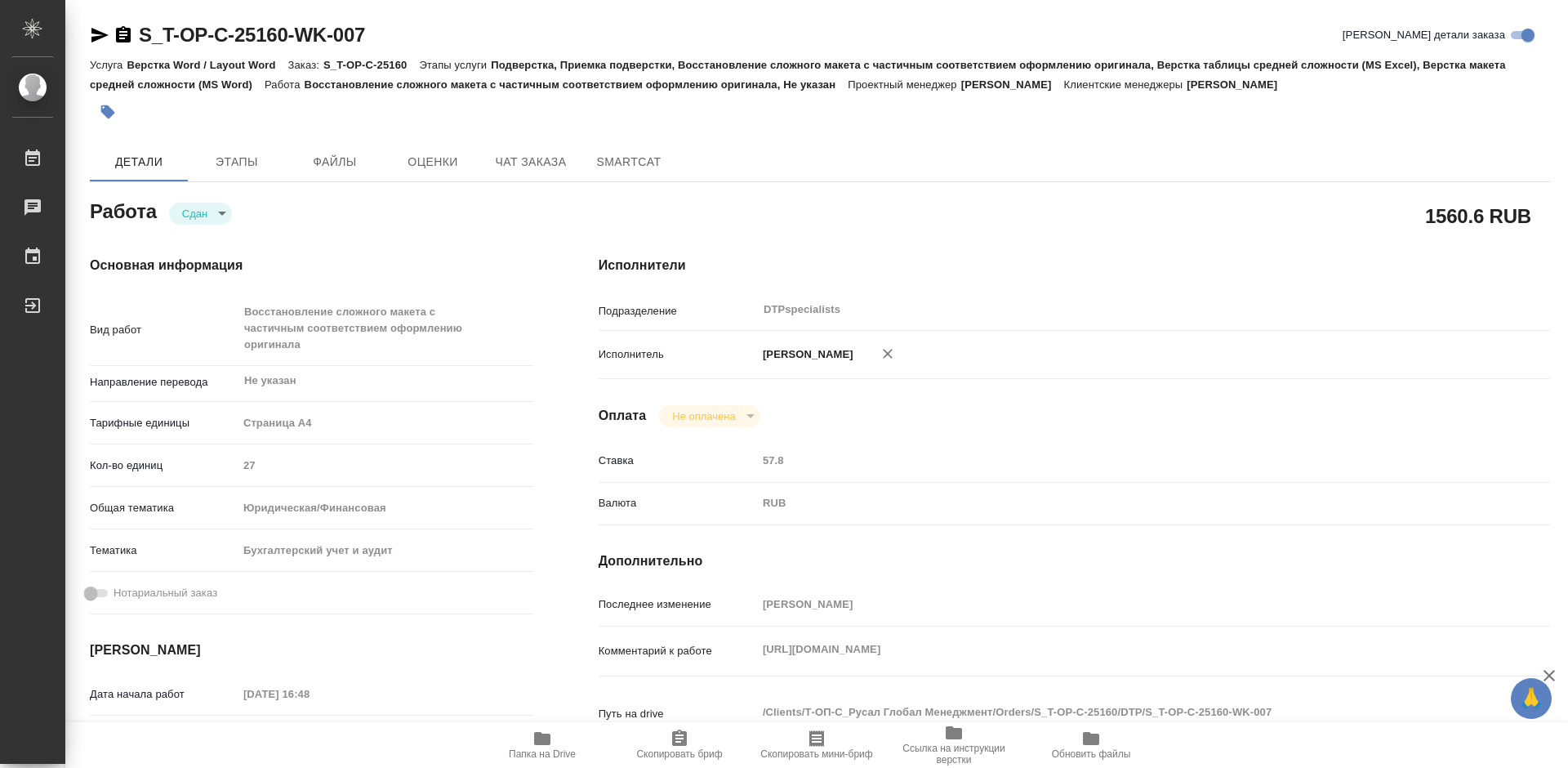
type textarea "x"
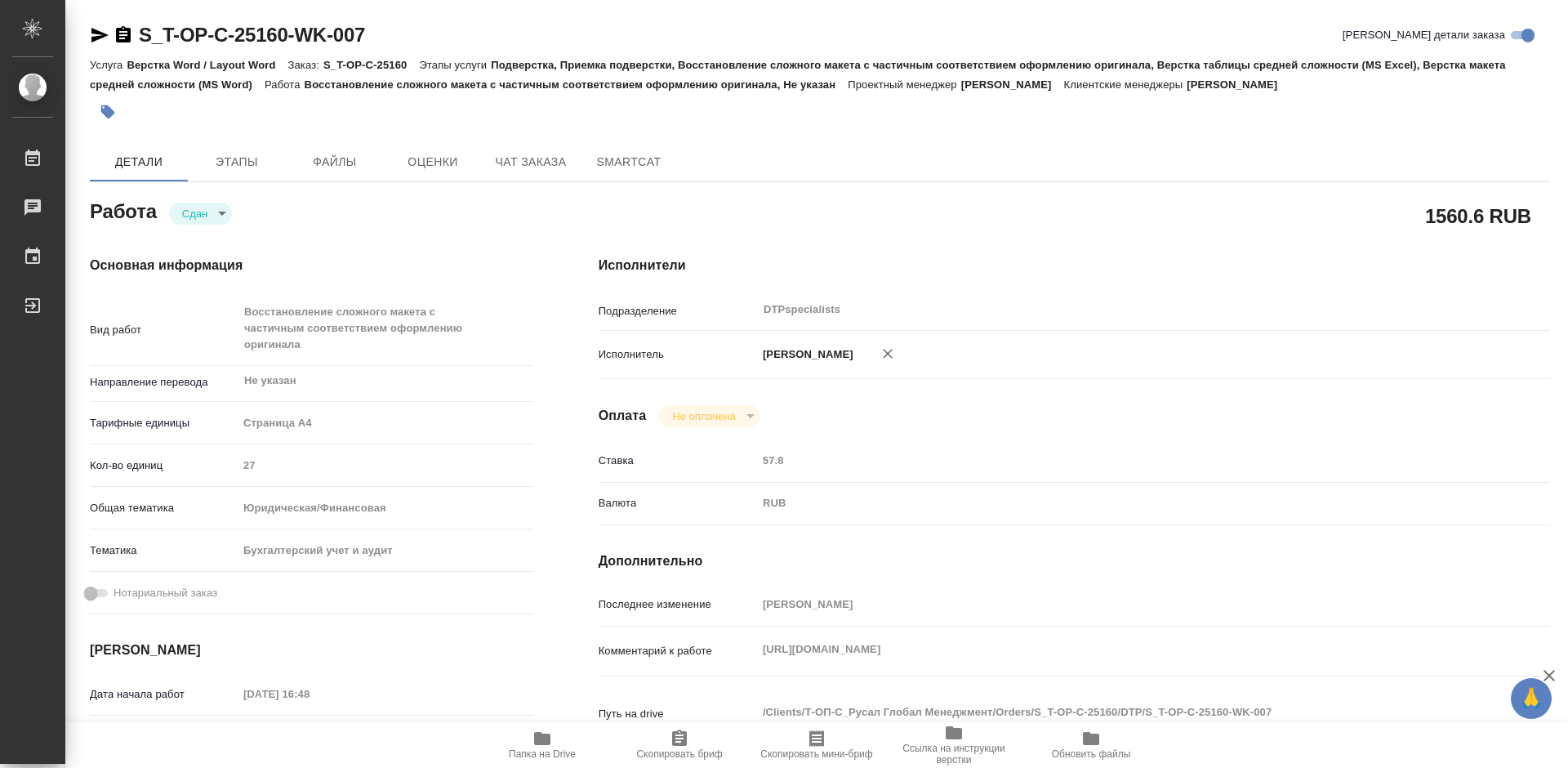
type textarea "x"
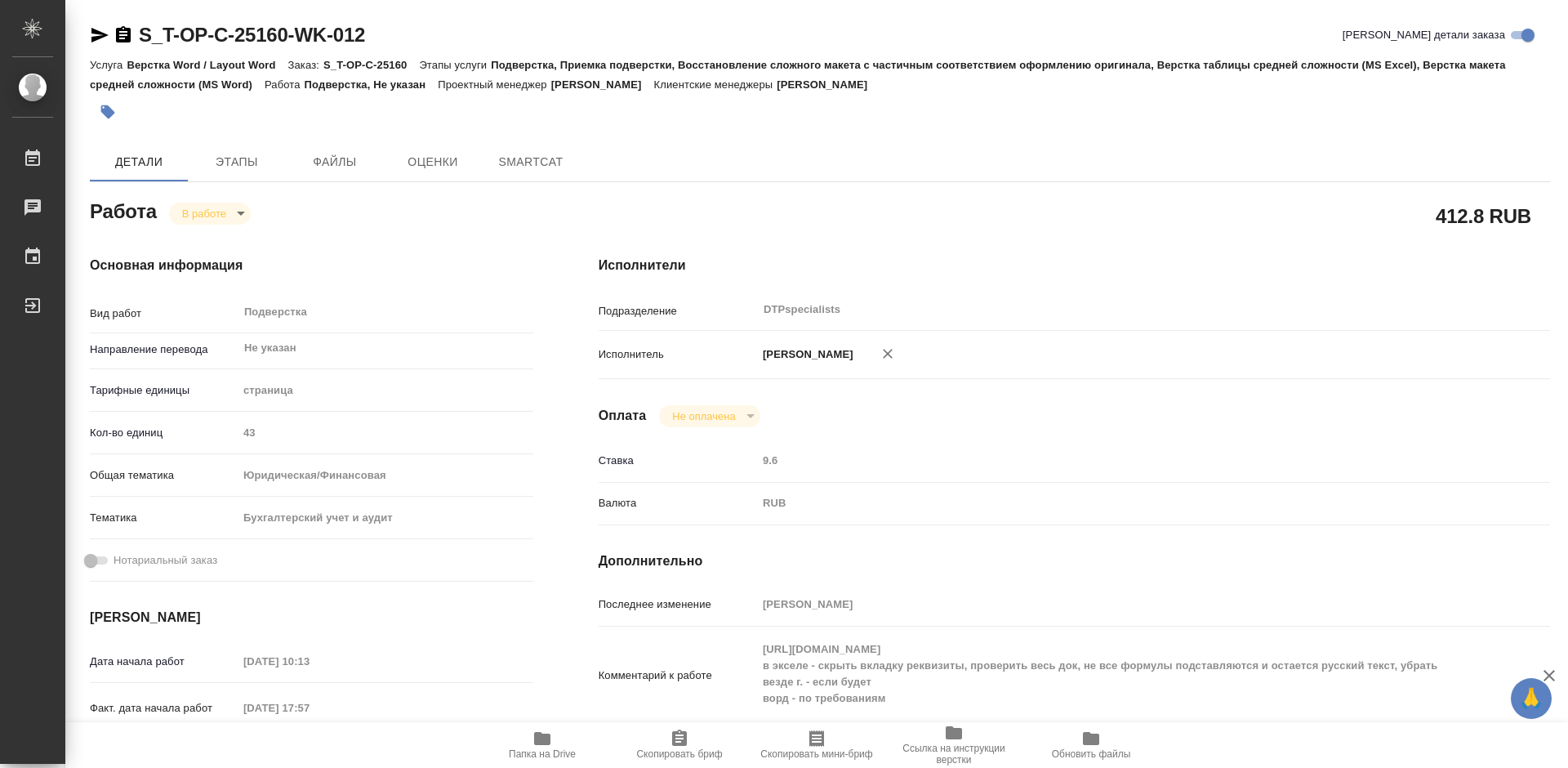
type textarea "x"
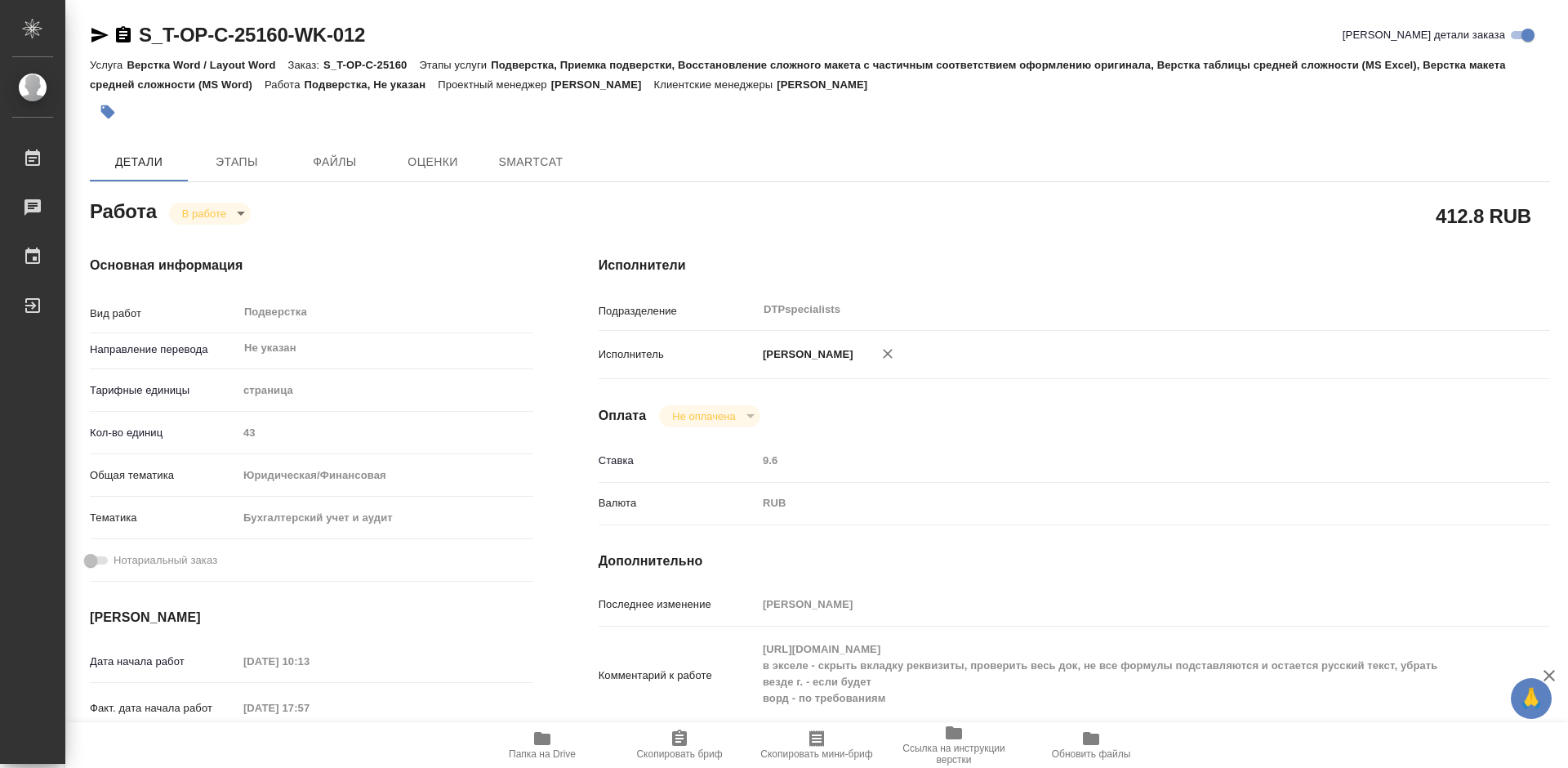
type textarea "x"
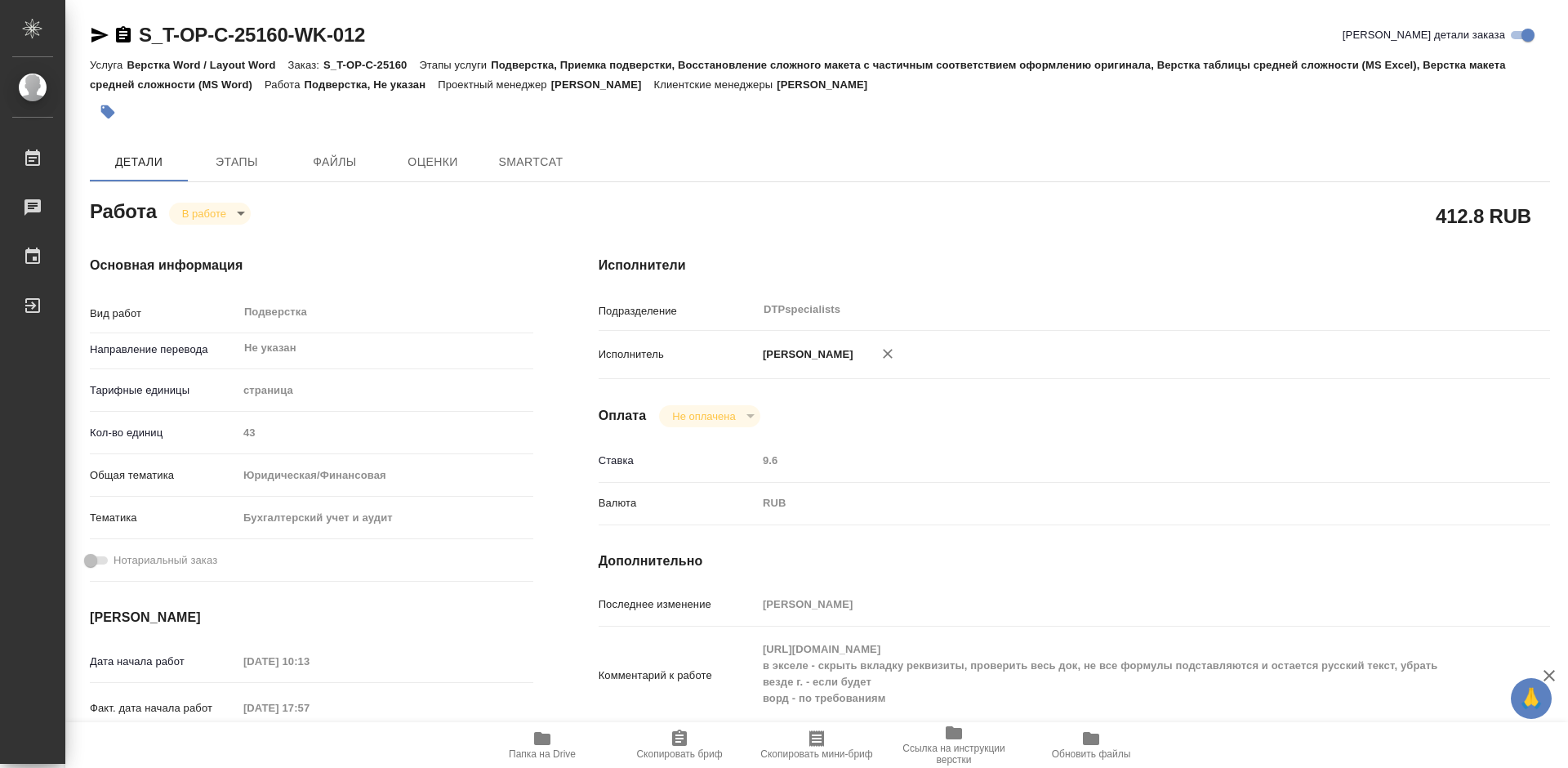
type textarea "x"
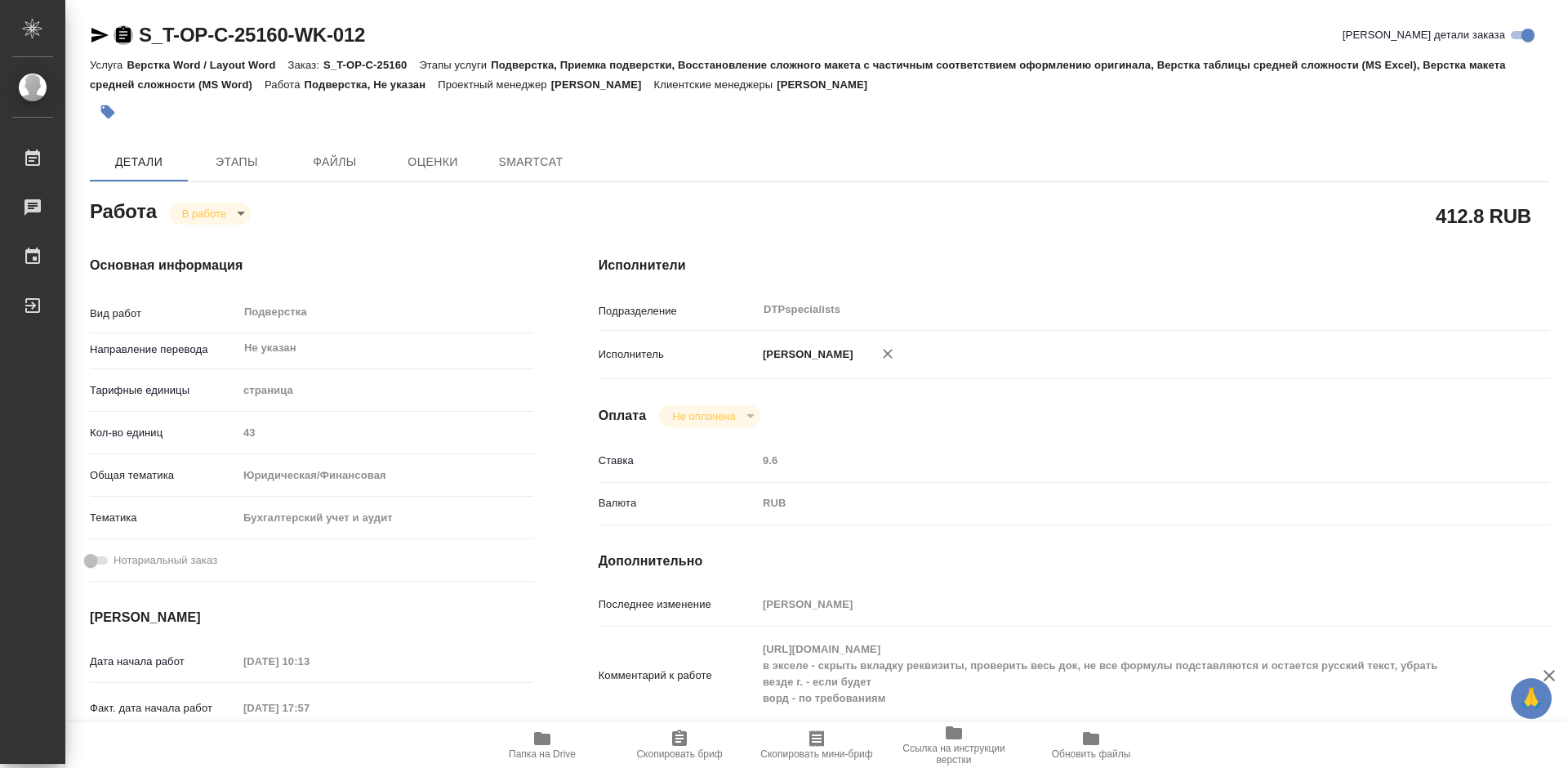
type textarea "x"
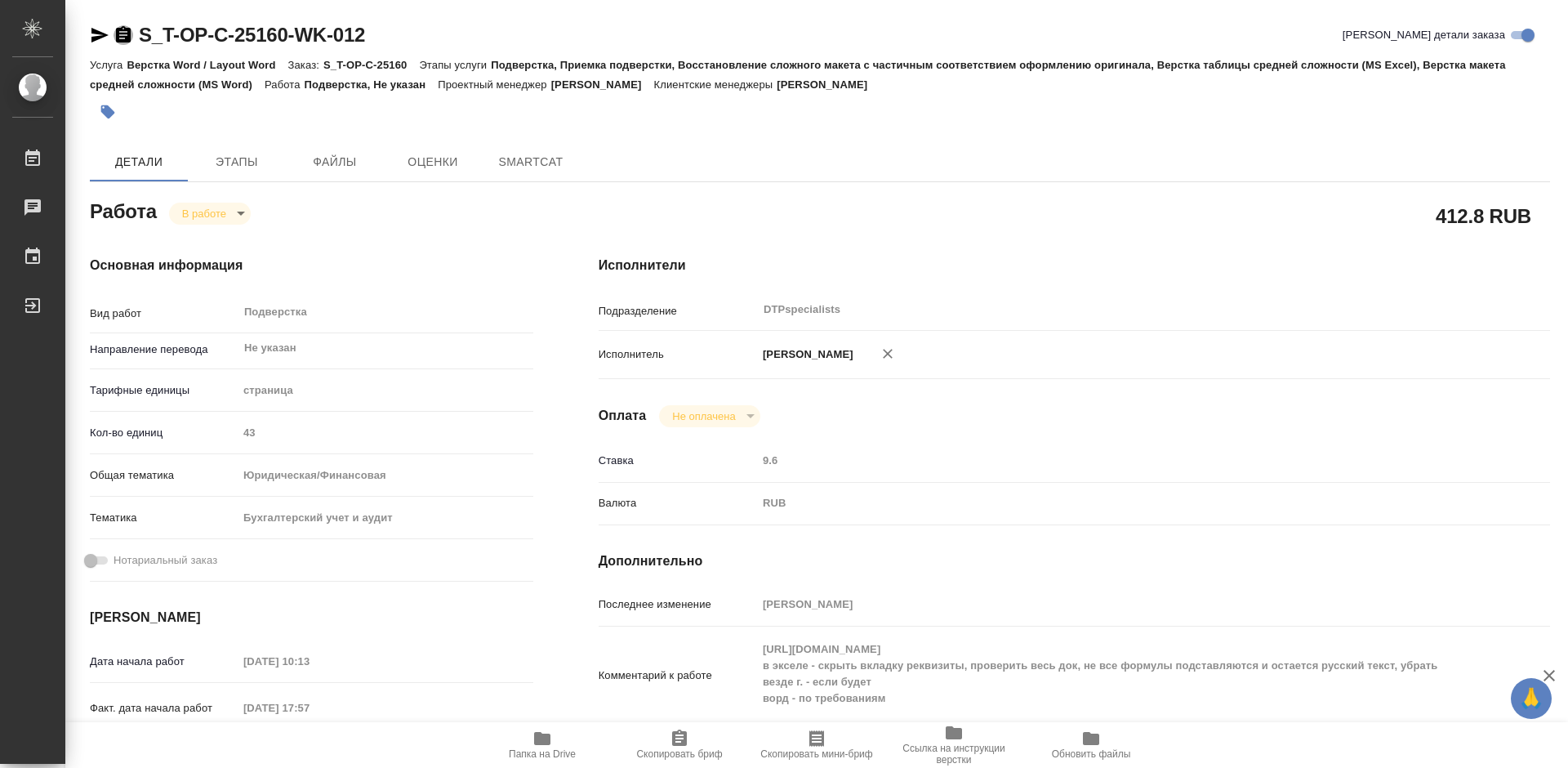
click at [124, 38] on icon "button" at bounding box center [122, 34] width 15 height 17
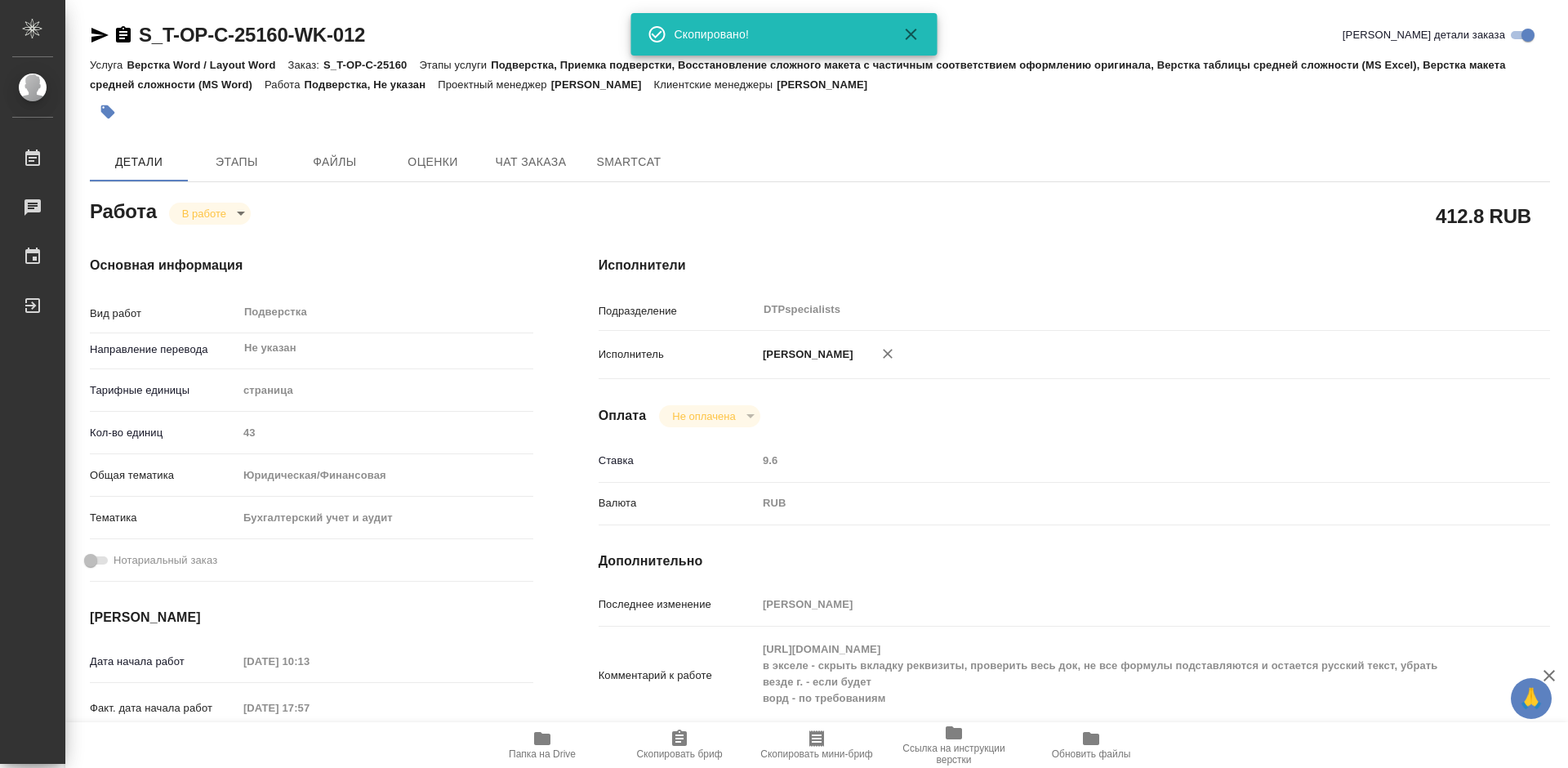
type textarea "x"
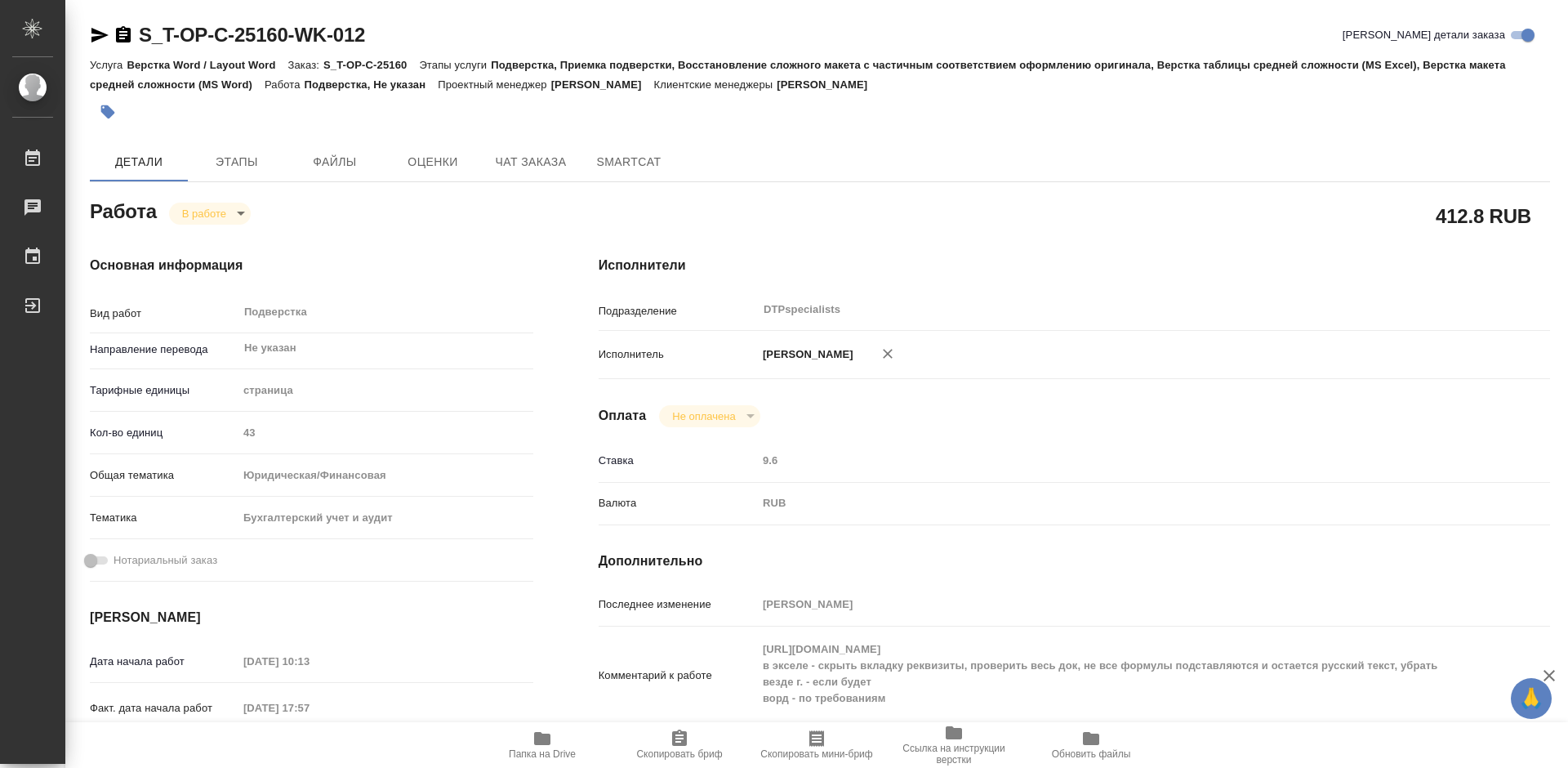
type textarea "x"
